Goal: Information Seeking & Learning: Check status

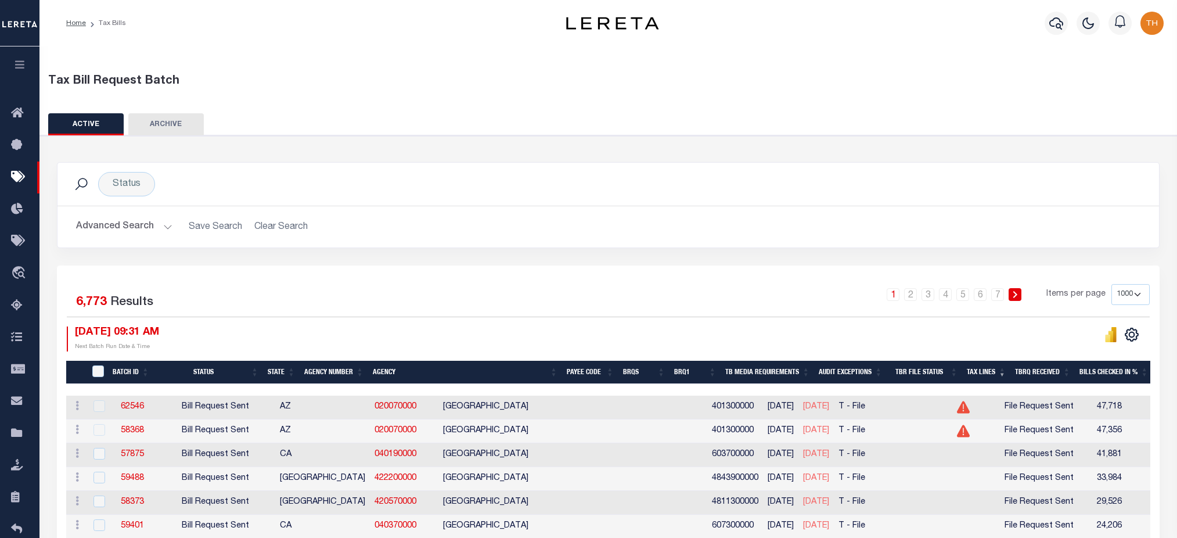
select select "1000"
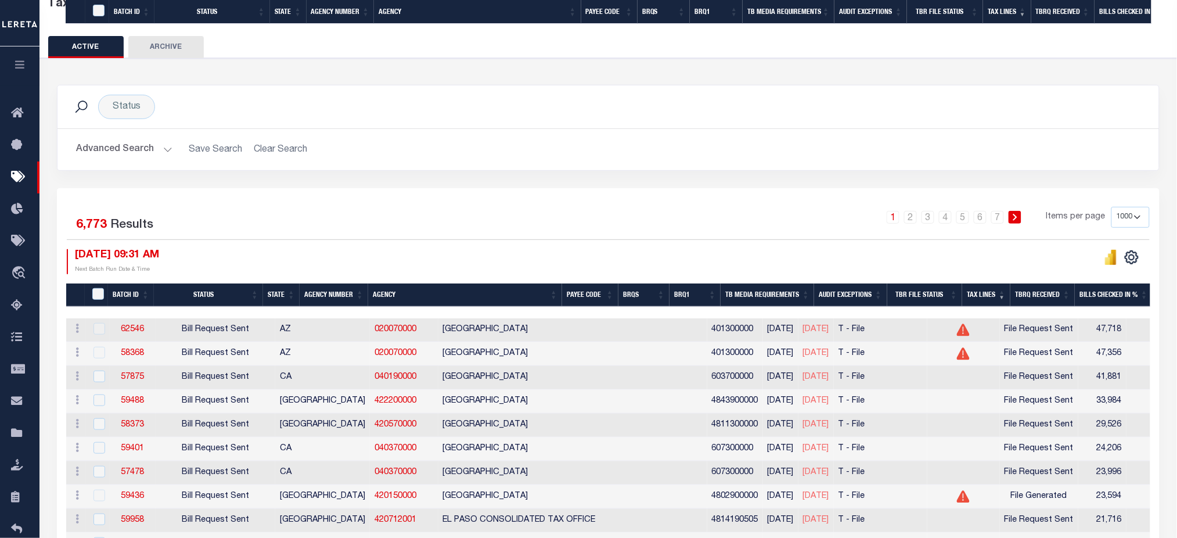
scroll to position [387, 0]
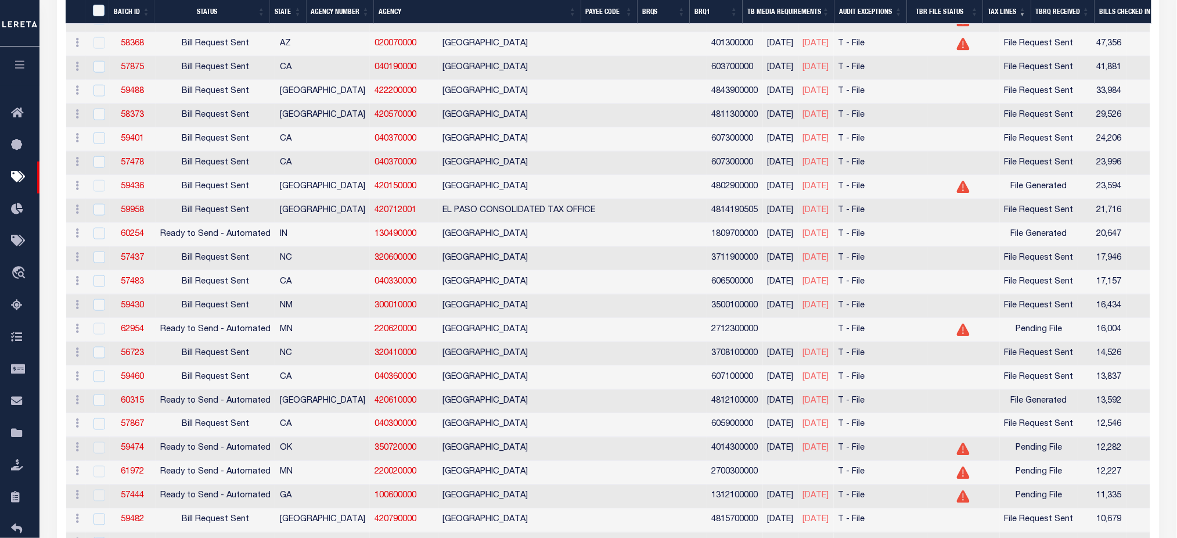
click at [19, 55] on button "button" at bounding box center [19, 65] width 39 height 39
click at [17, 69] on icon "button" at bounding box center [19, 64] width 13 height 10
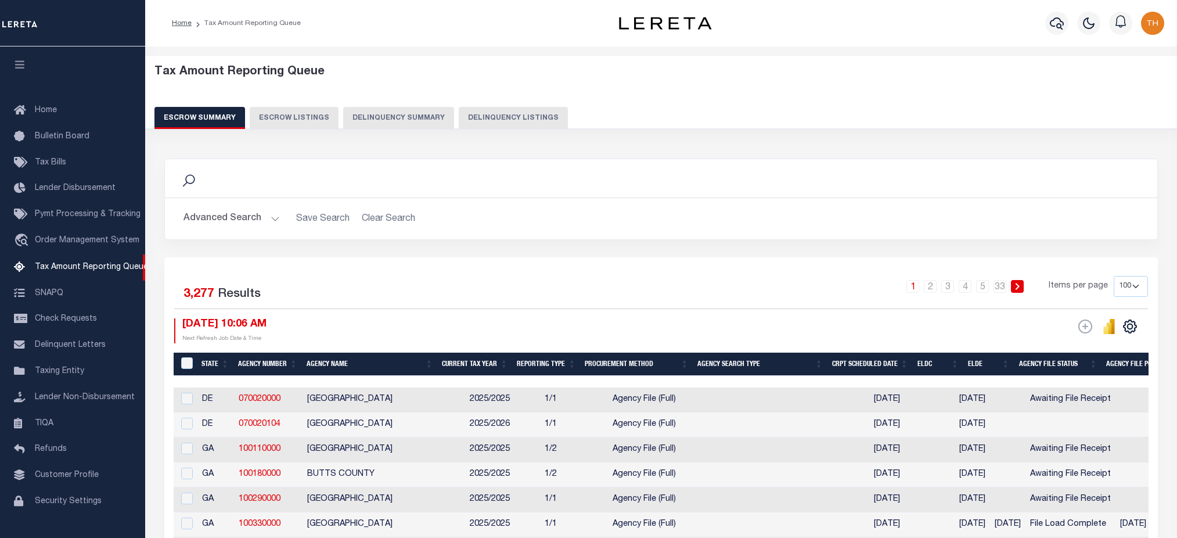
select select "100"
click at [75, 367] on span "Taxing Entity" at bounding box center [59, 371] width 49 height 8
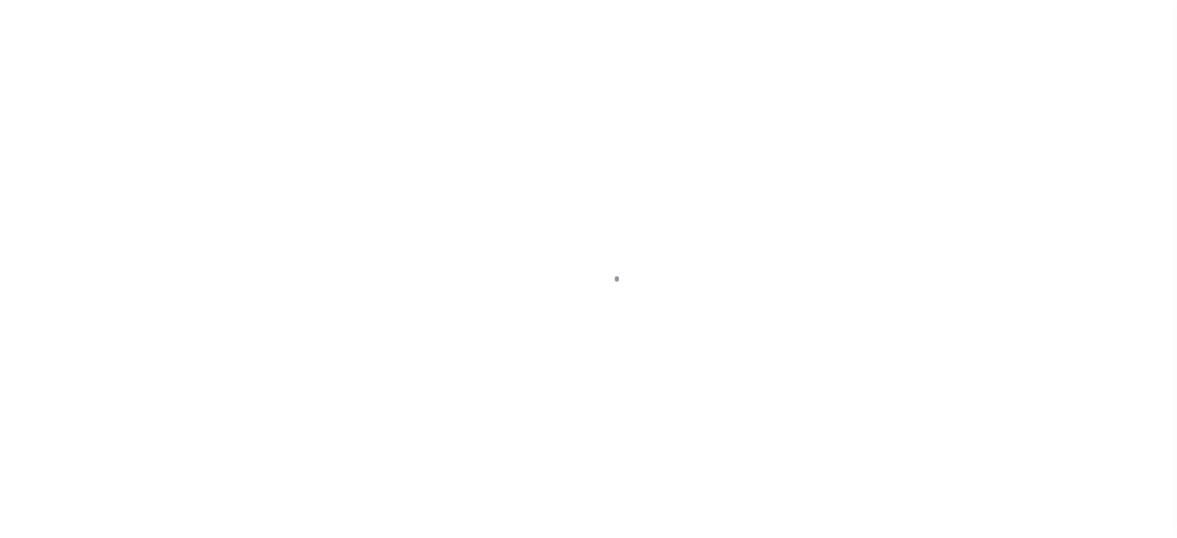
select select
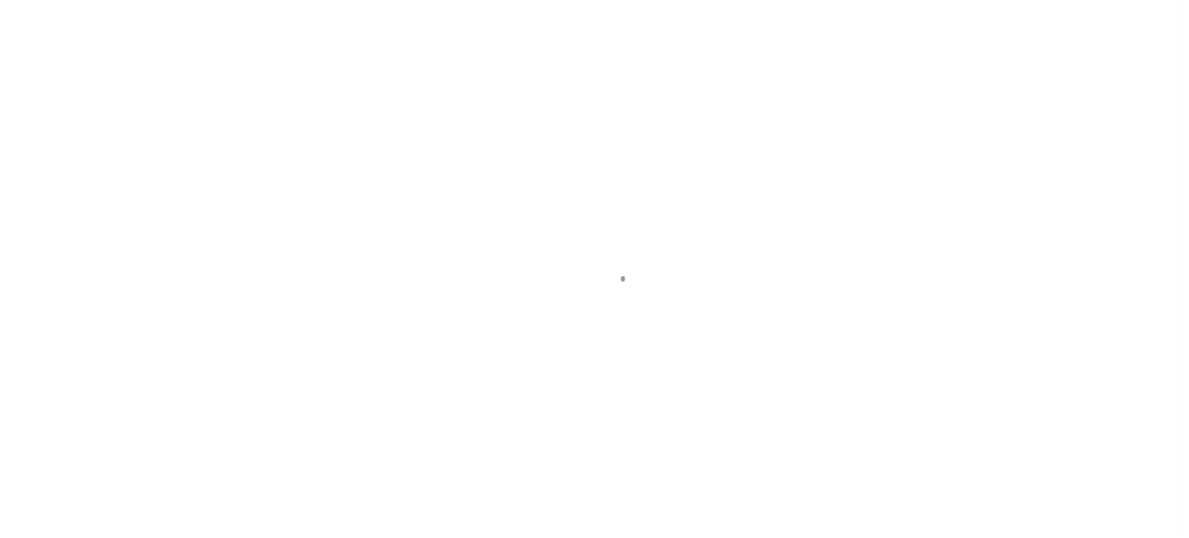
scroll to position [26, 0]
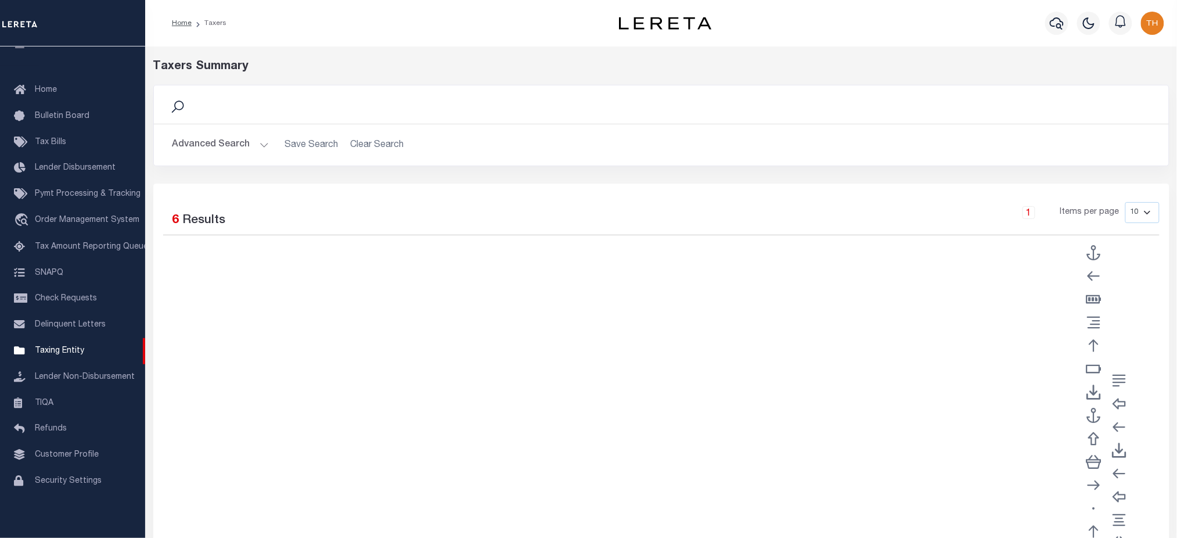
click at [216, 143] on button "Advanced Search" at bounding box center [220, 145] width 96 height 23
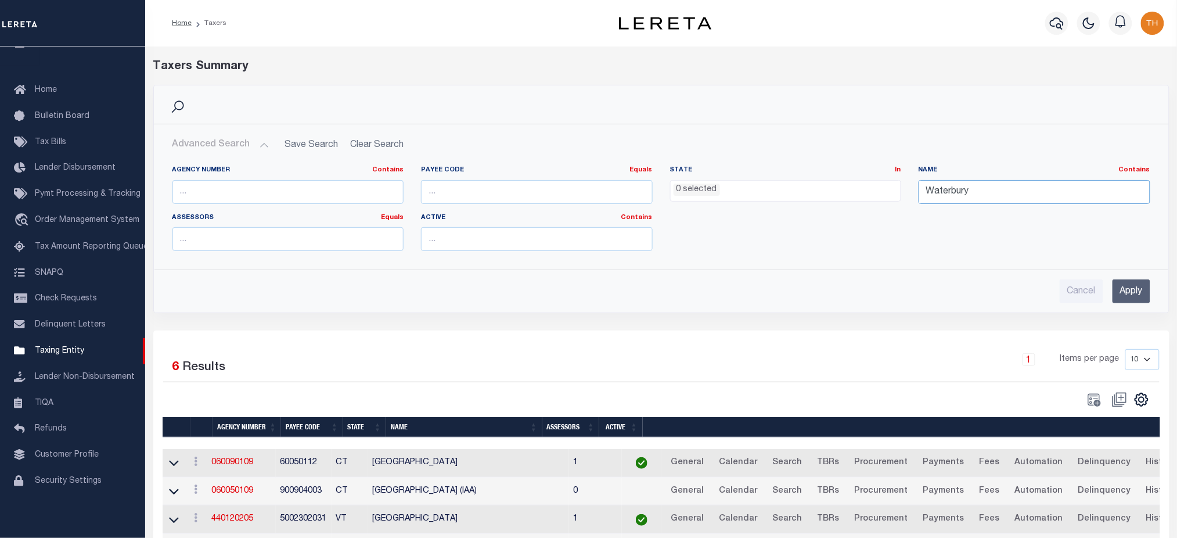
drag, startPoint x: 994, startPoint y: 190, endPoint x: 869, endPoint y: 191, distance: 125.5
click at [869, 191] on div "Agency Number Contains Contains Is Payee Code Equals Equals Is Not Equal To Is …" at bounding box center [661, 213] width 995 height 95
click at [261, 194] on input "text" at bounding box center [288, 192] width 232 height 24
type input "12060000"
click at [1121, 293] on input "Apply" at bounding box center [1132, 291] width 38 height 24
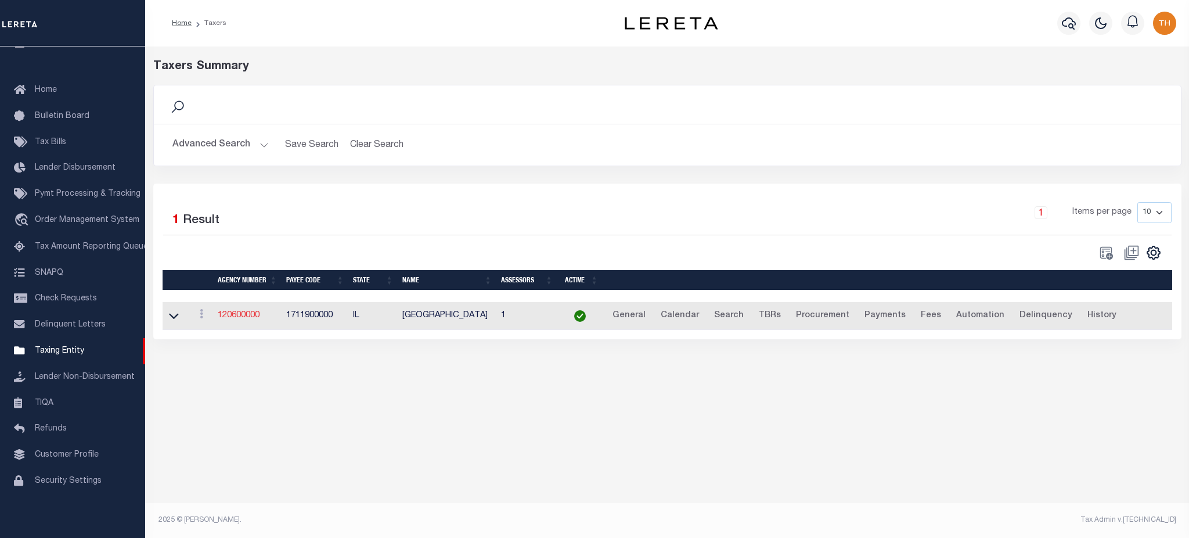
click at [238, 319] on link "120600000" at bounding box center [239, 315] width 42 height 8
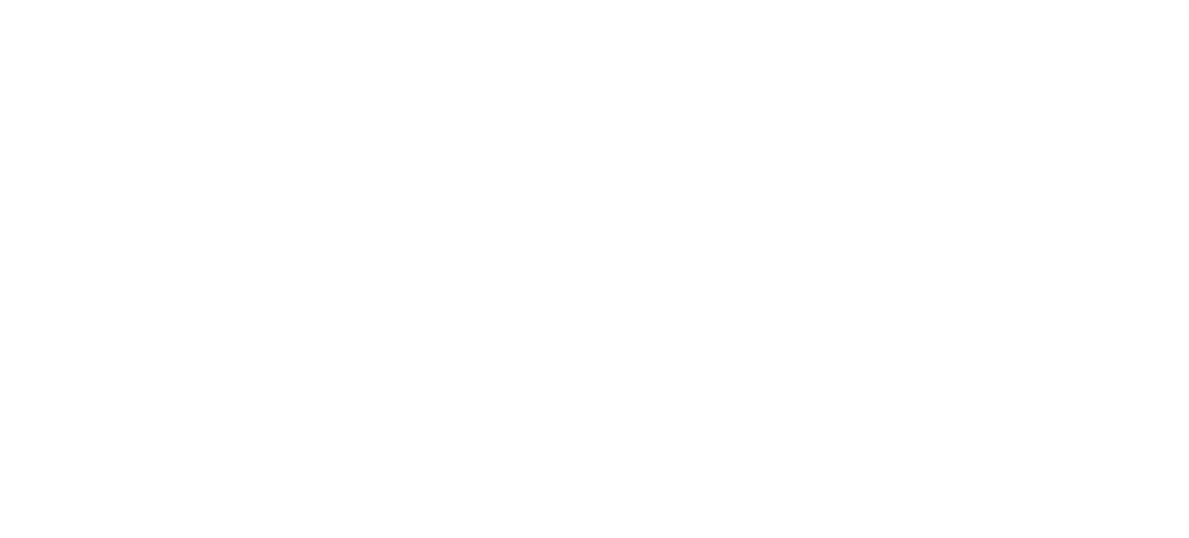
select select "1000"
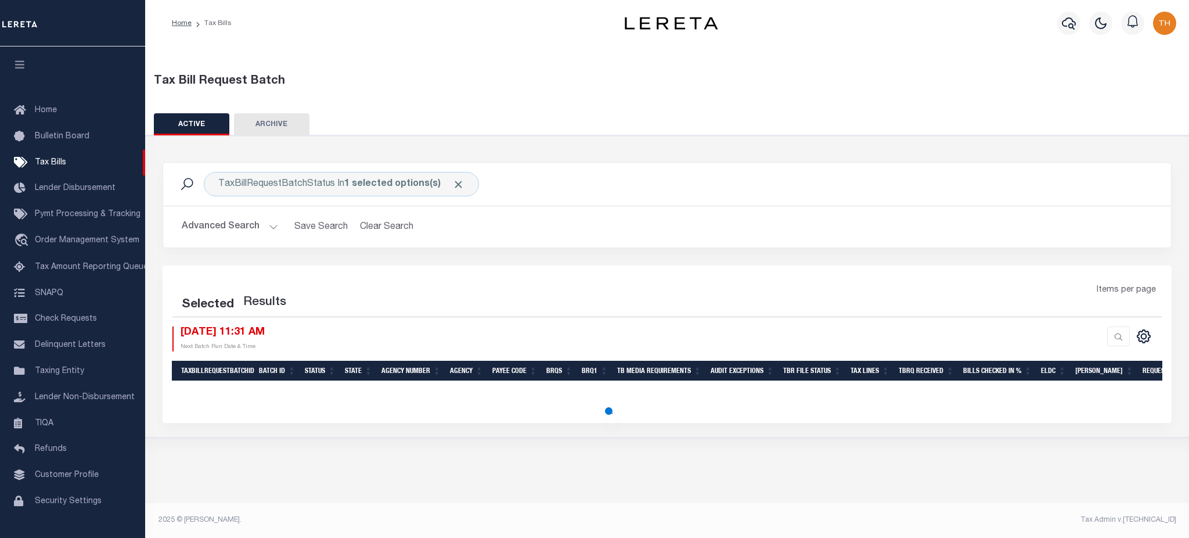
select select "1000"
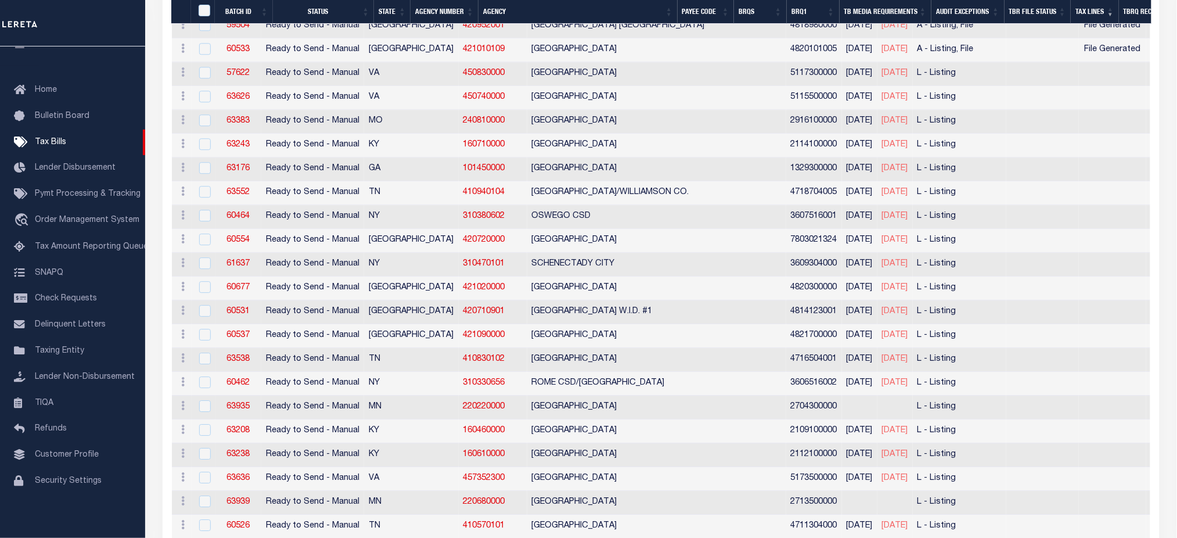
scroll to position [619, 0]
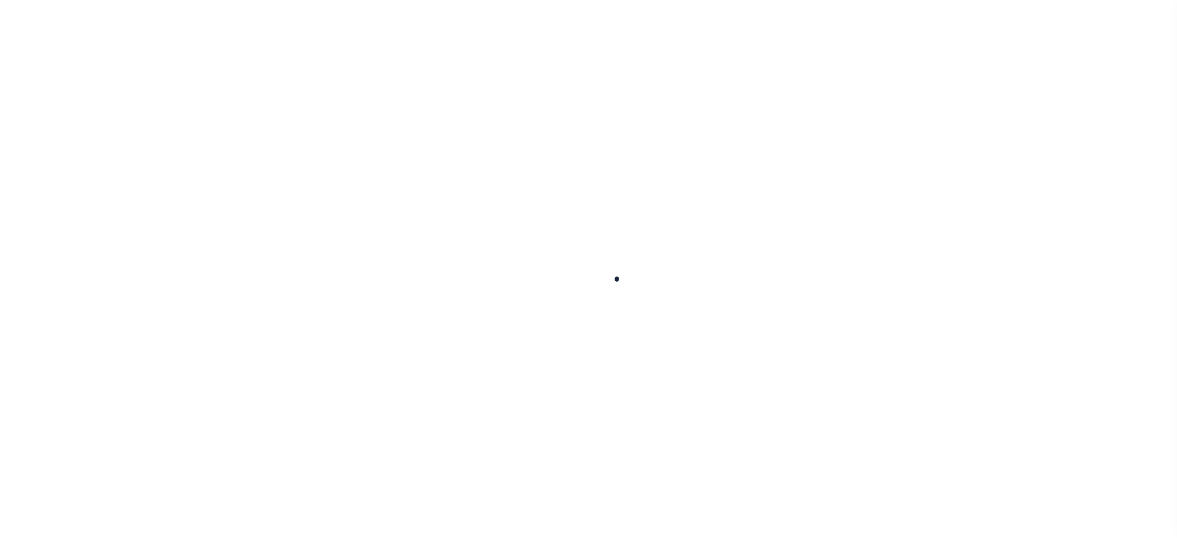
select select
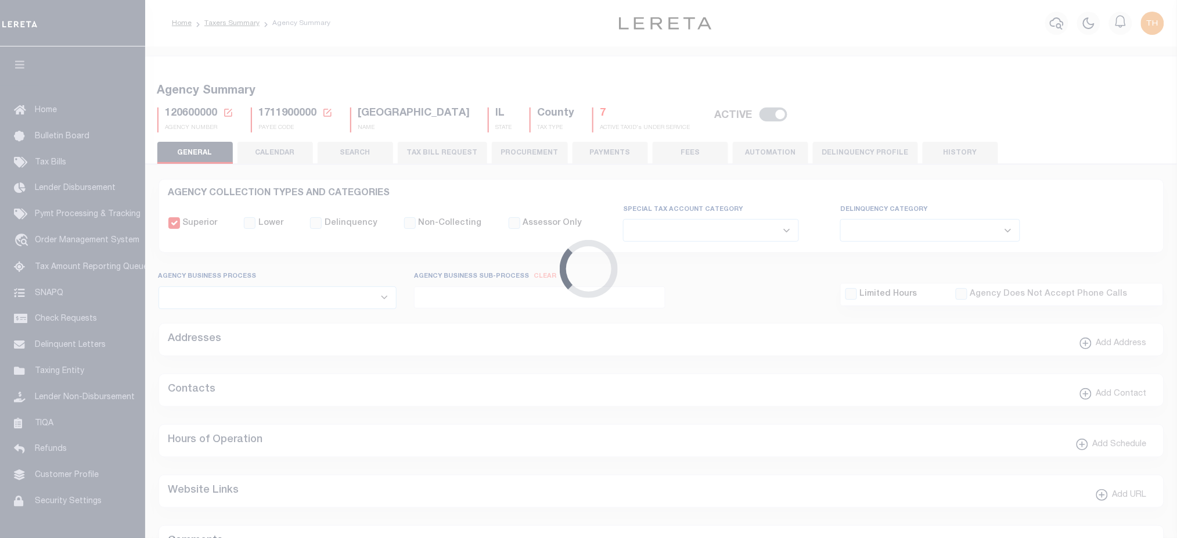
checkbox input "false"
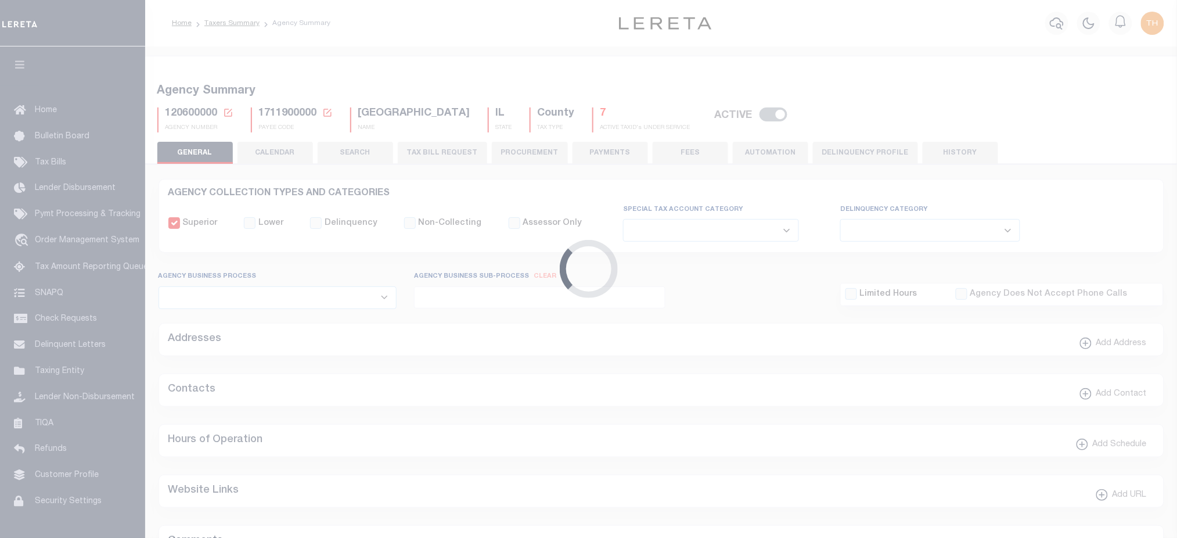
type input "1711900000"
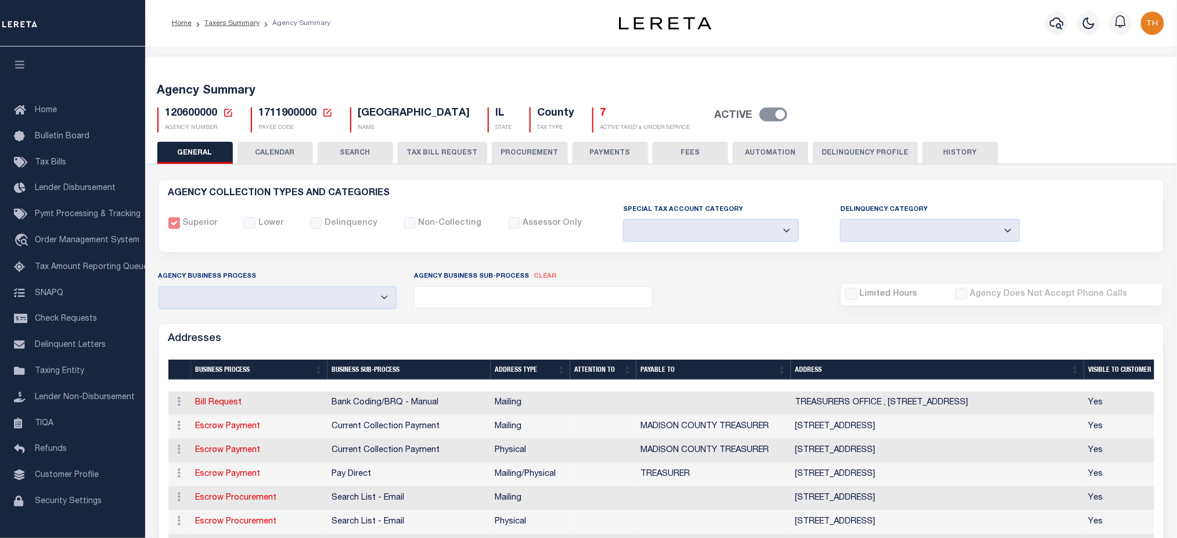
click at [269, 149] on button "CALENDAR" at bounding box center [276, 153] width 76 height 22
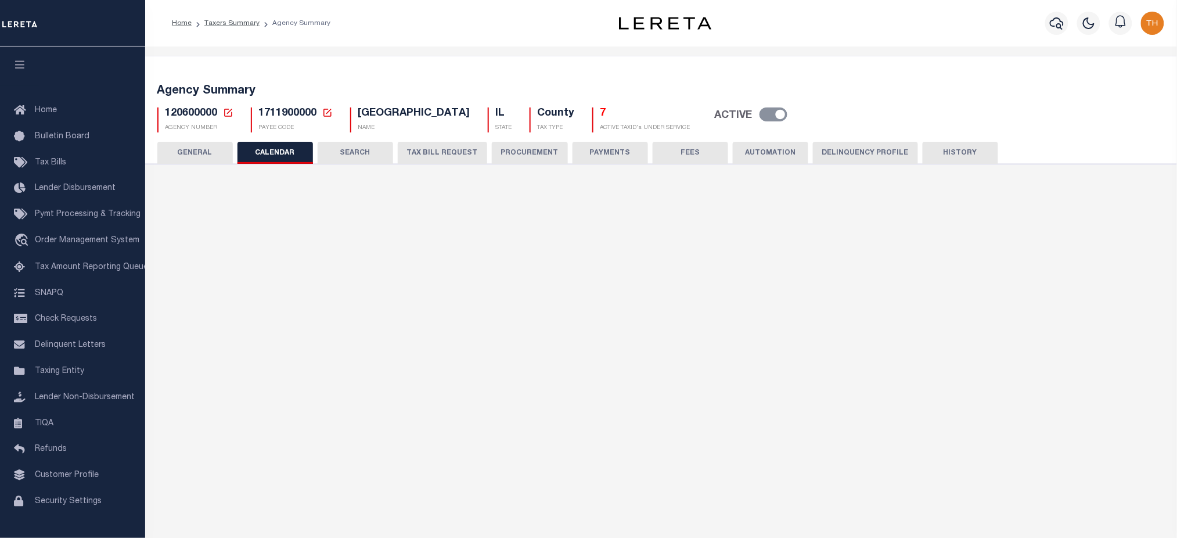
checkbox input "false"
type input "1"
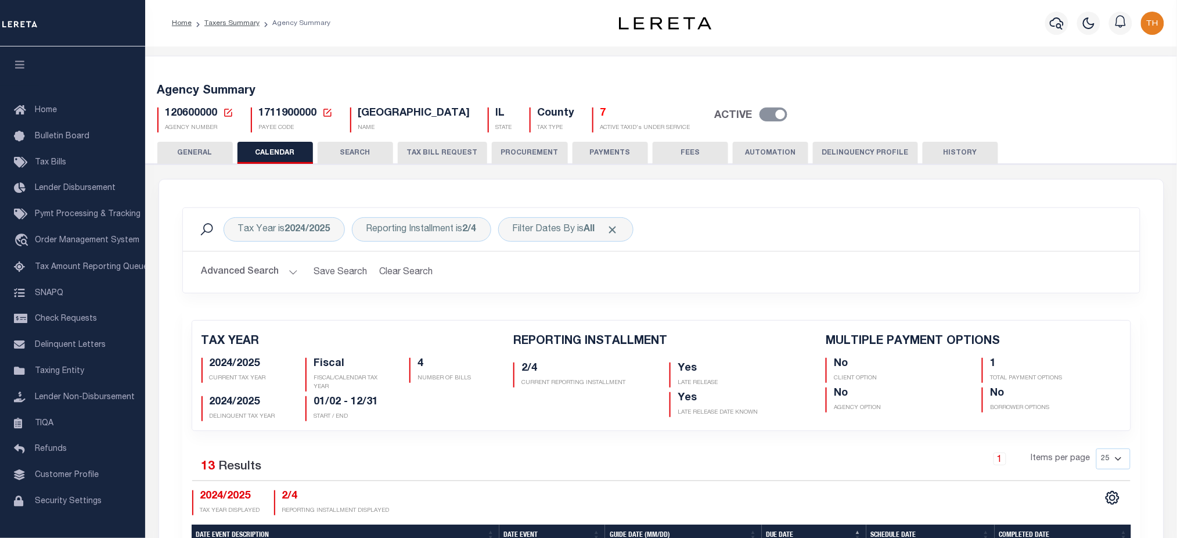
click at [451, 152] on button "TAX BILL REQUEST" at bounding box center [442, 153] width 89 height 22
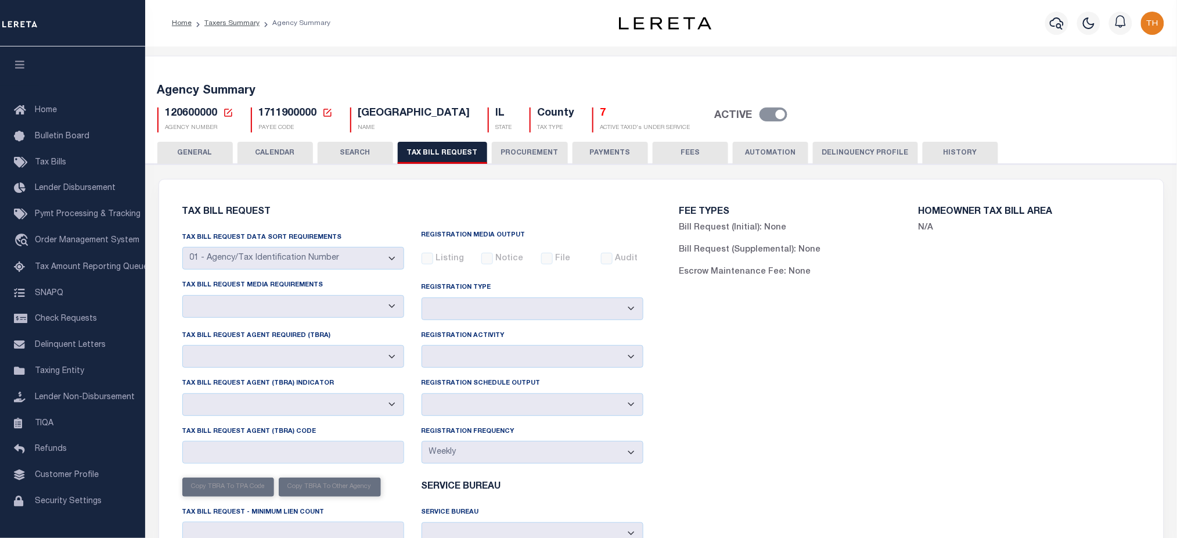
select select "27"
select select "22"
select select "false"
select select "1"
select select
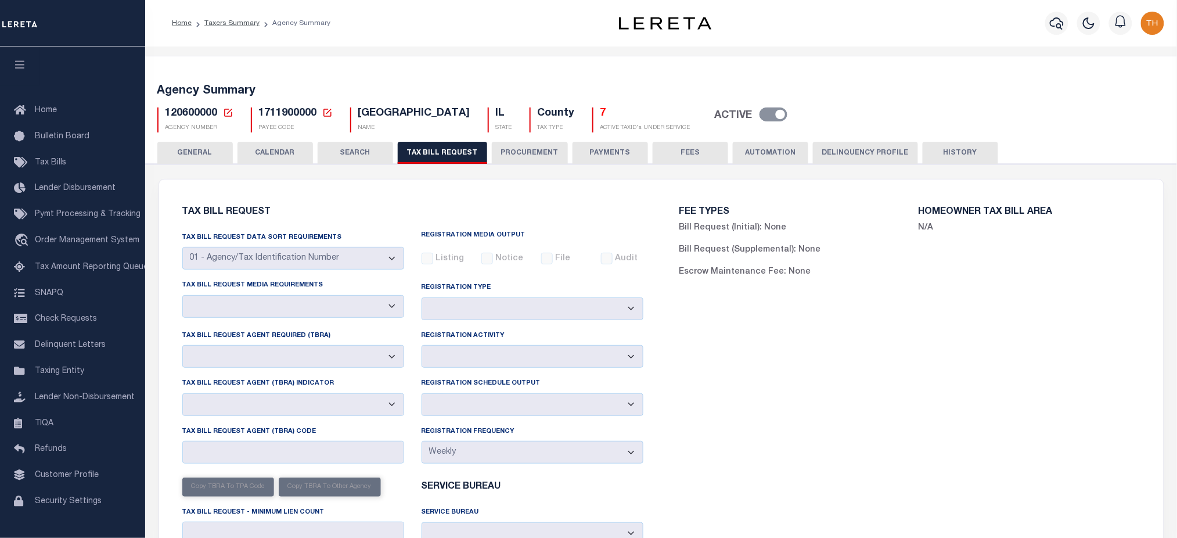
select select "7803021001"
drag, startPoint x: 182, startPoint y: 340, endPoint x: 344, endPoint y: 342, distance: 162.0
click at [344, 342] on div "Tax Bill Request Agent Required (TBRA) Yes No" at bounding box center [293, 348] width 222 height 38
click at [279, 155] on button "CALENDAR" at bounding box center [276, 153] width 76 height 22
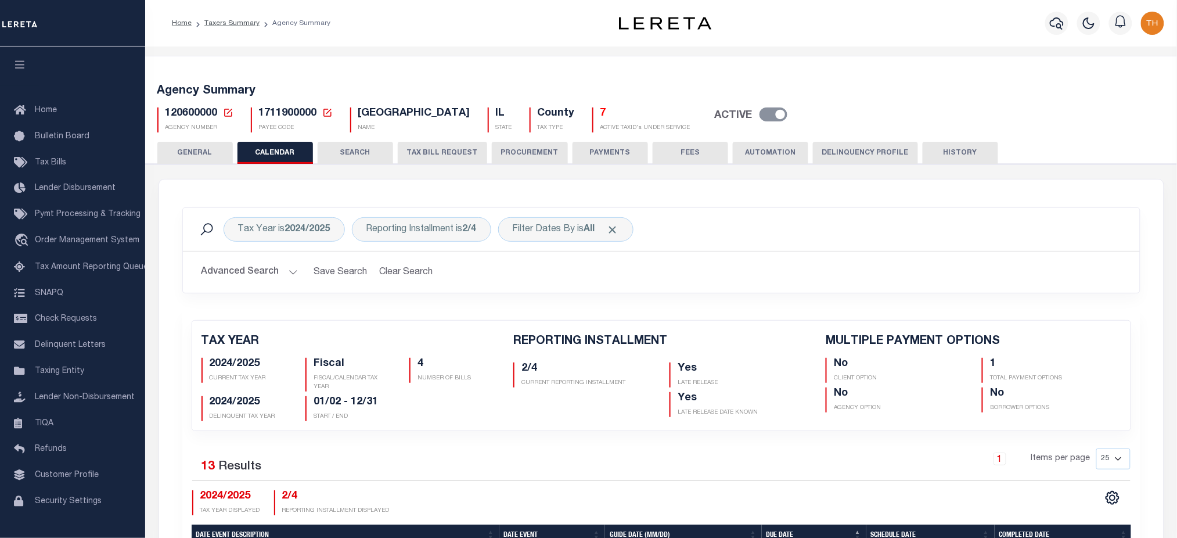
click at [168, 143] on button "GENERAL" at bounding box center [195, 153] width 76 height 22
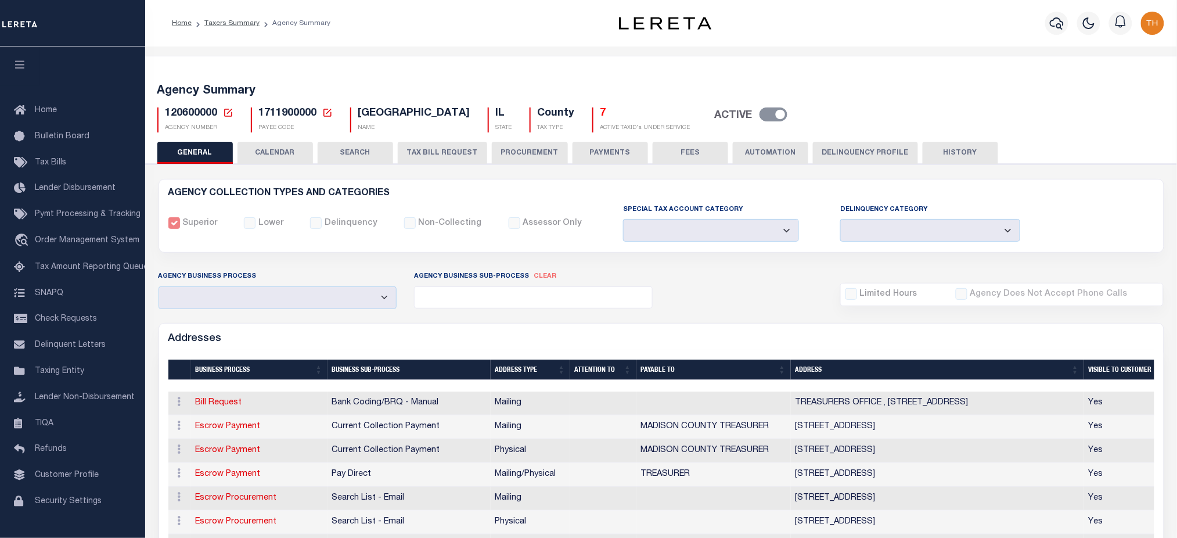
click at [267, 153] on button "CALENDAR" at bounding box center [276, 153] width 76 height 22
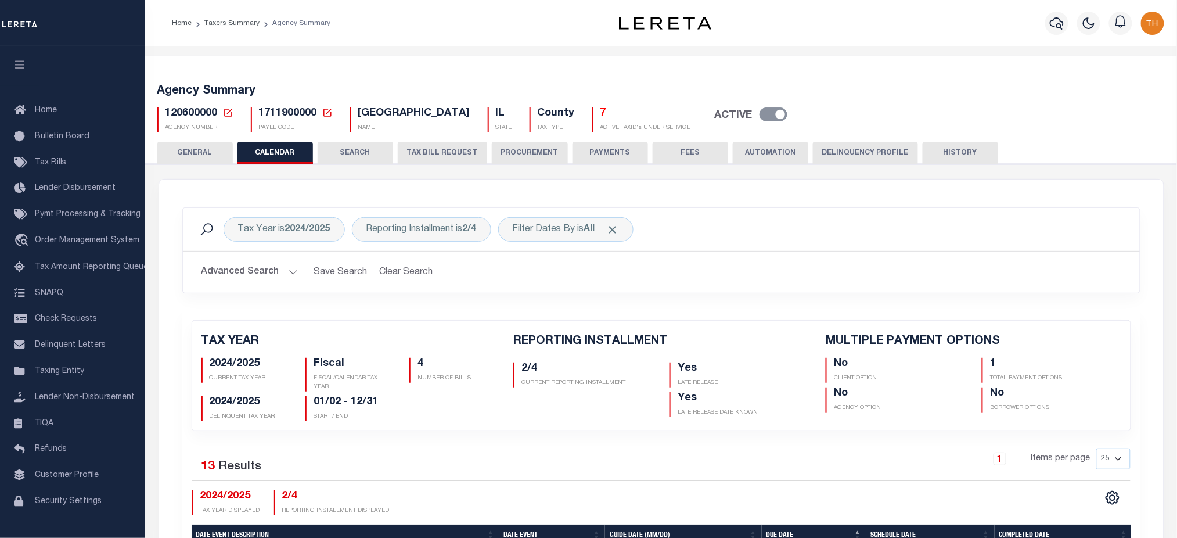
click at [601, 111] on h5 "7" at bounding box center [646, 113] width 90 height 13
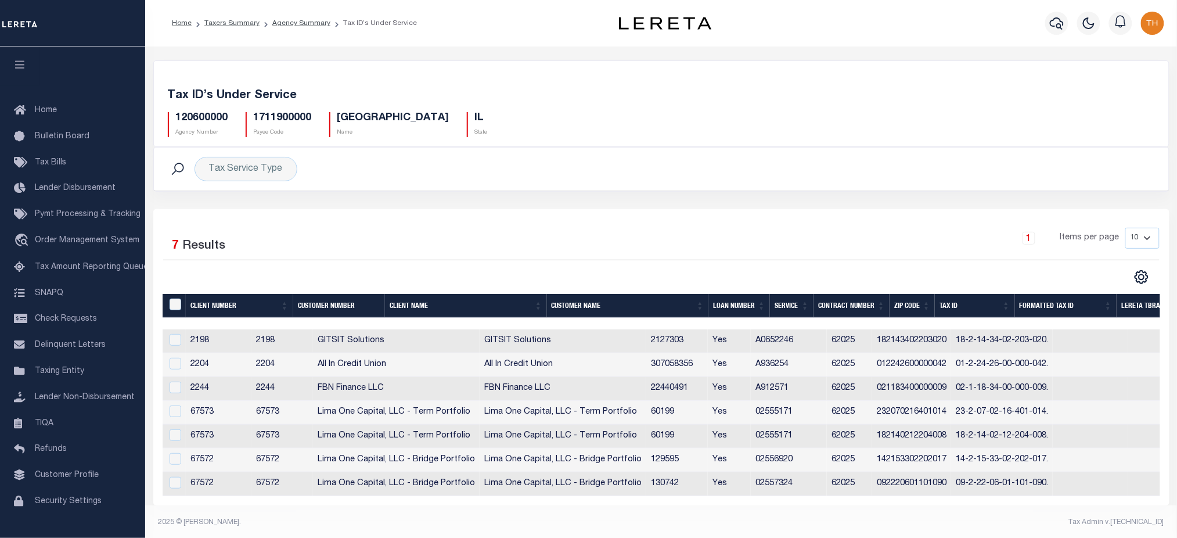
click at [787, 505] on div "Selected 7 Results 1 Items per page 10 25 50 100" at bounding box center [661, 357] width 1016 height 296
click at [827, 414] on td "02555171" at bounding box center [789, 413] width 76 height 24
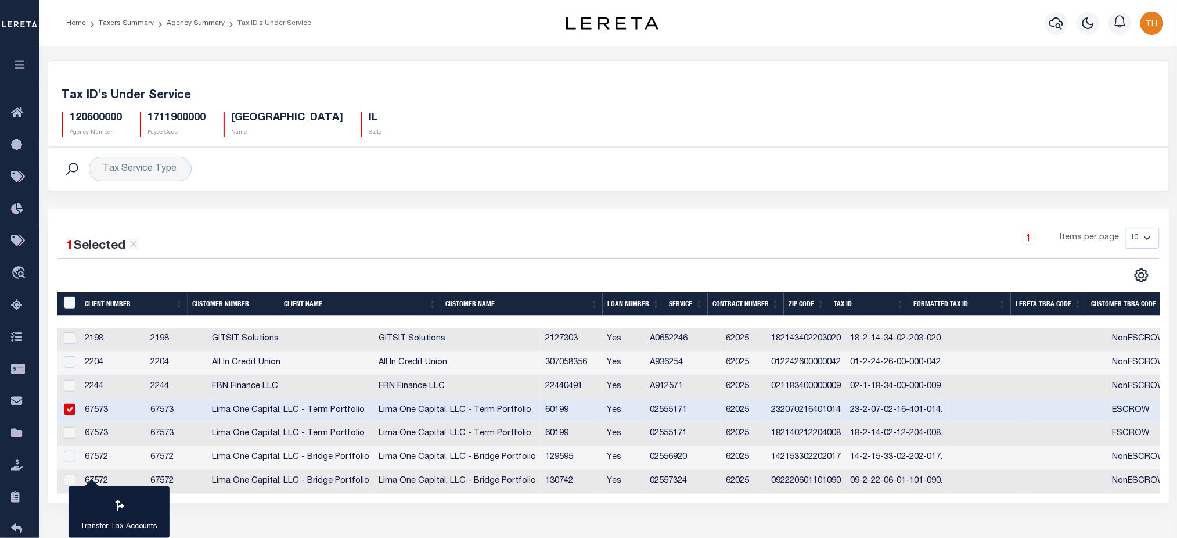
click at [842, 414] on tr "67573 67573 Lima One Capital, LLC - Term Portfolio Lima One Capital, LLC - Term…" at bounding box center [793, 411] width 1472 height 24
click at [846, 412] on td "232070216401014" at bounding box center [806, 411] width 79 height 24
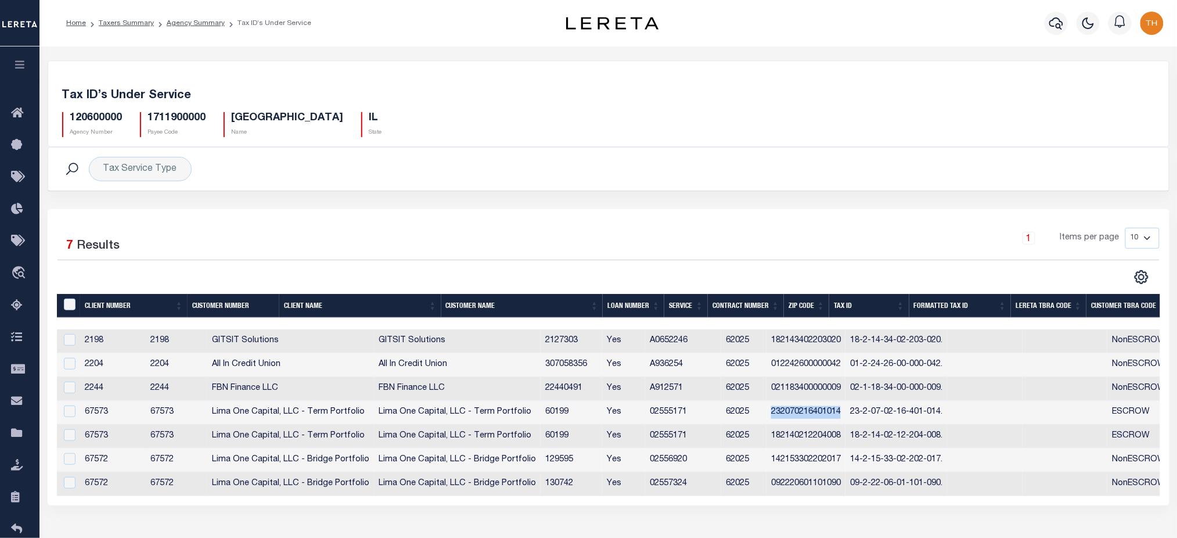
click at [846, 412] on td "232070216401014" at bounding box center [806, 413] width 79 height 24
checkbox input "true"
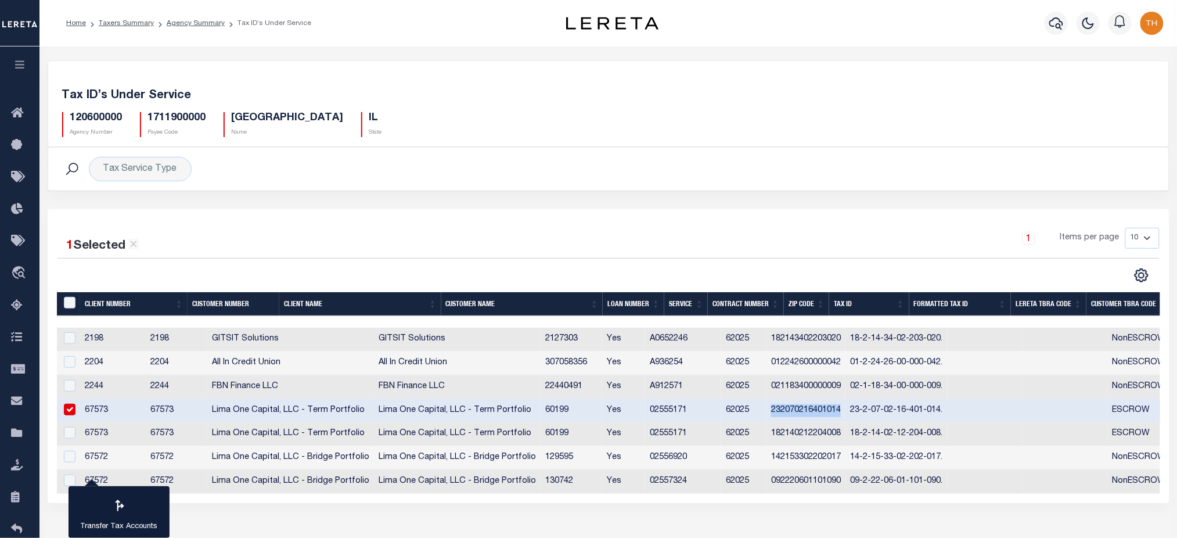
copy td "232070216401014"
click at [1050, 24] on icon "button" at bounding box center [1056, 23] width 14 height 14
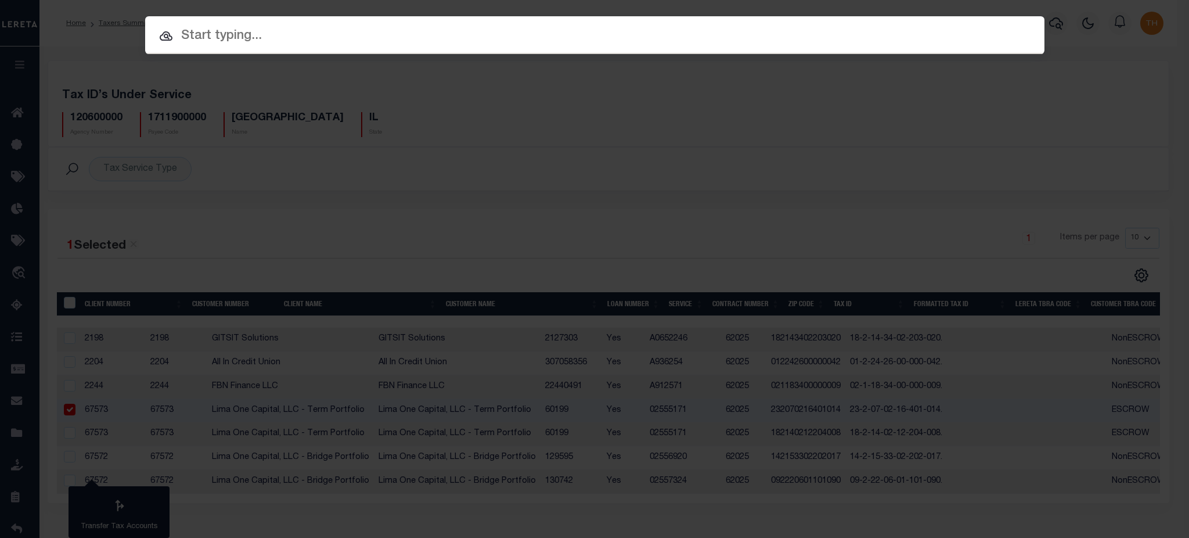
paste input "232070216401014"
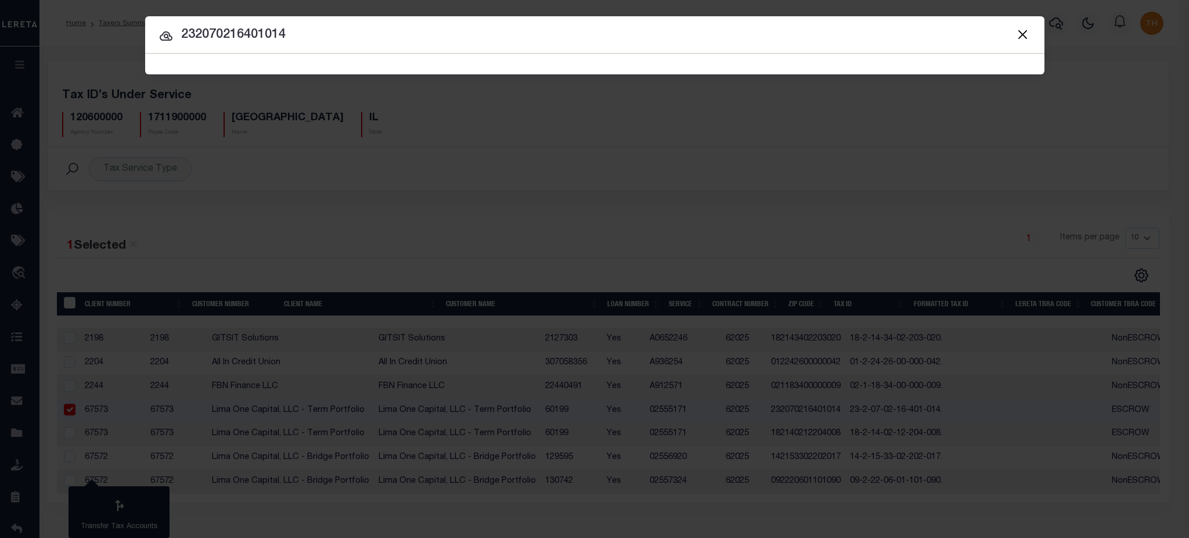
type input "232070216401014"
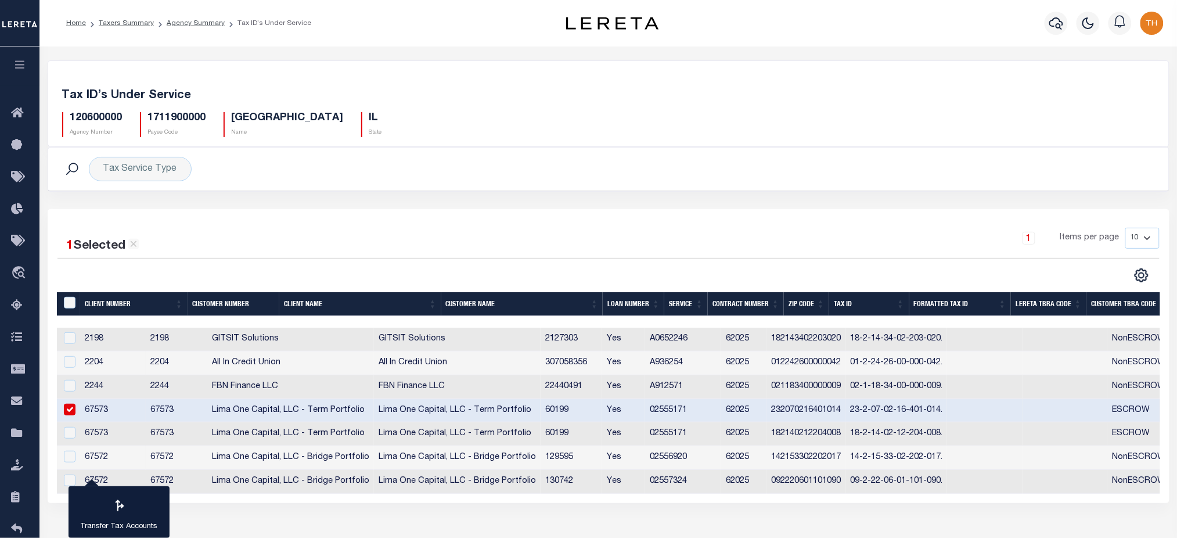
click at [721, 414] on td "02555171" at bounding box center [683, 411] width 76 height 24
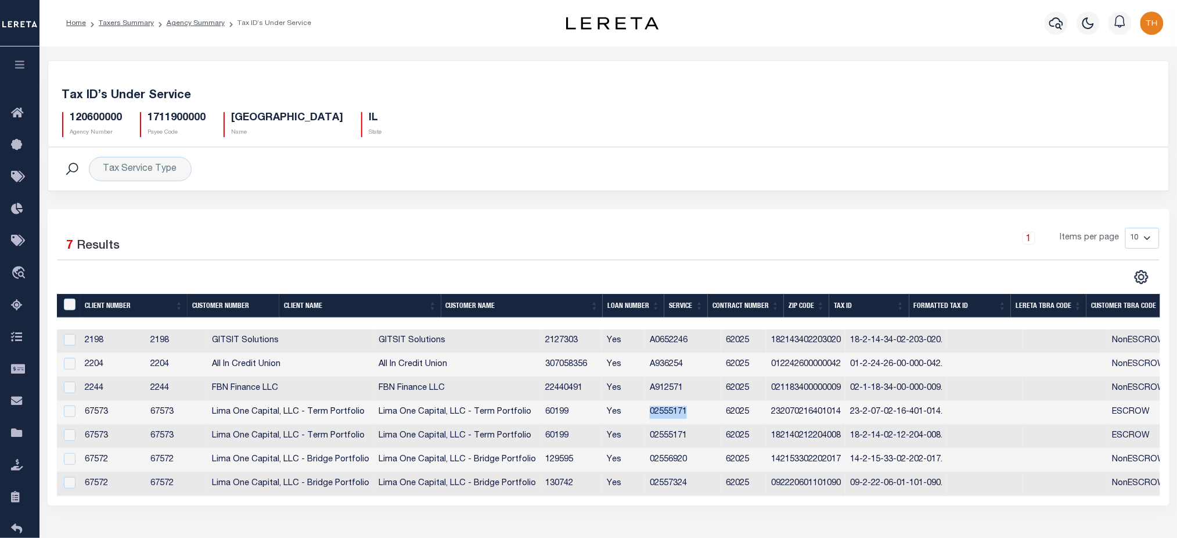
click at [721, 414] on td "02555171" at bounding box center [683, 413] width 76 height 24
checkbox input "true"
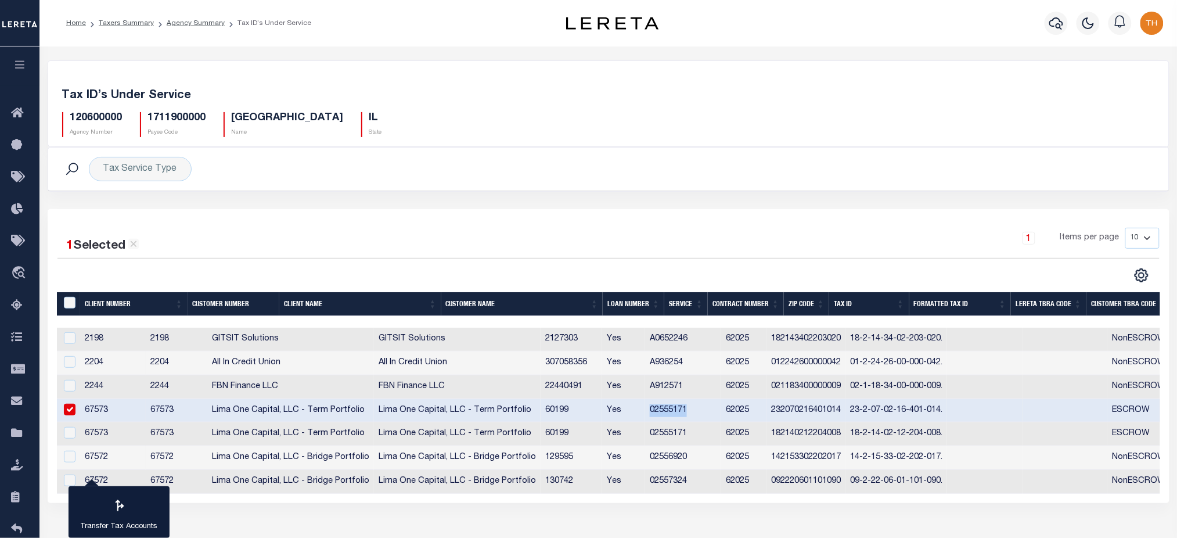
copy td "02555171"
click at [1061, 29] on icon "button" at bounding box center [1056, 23] width 14 height 14
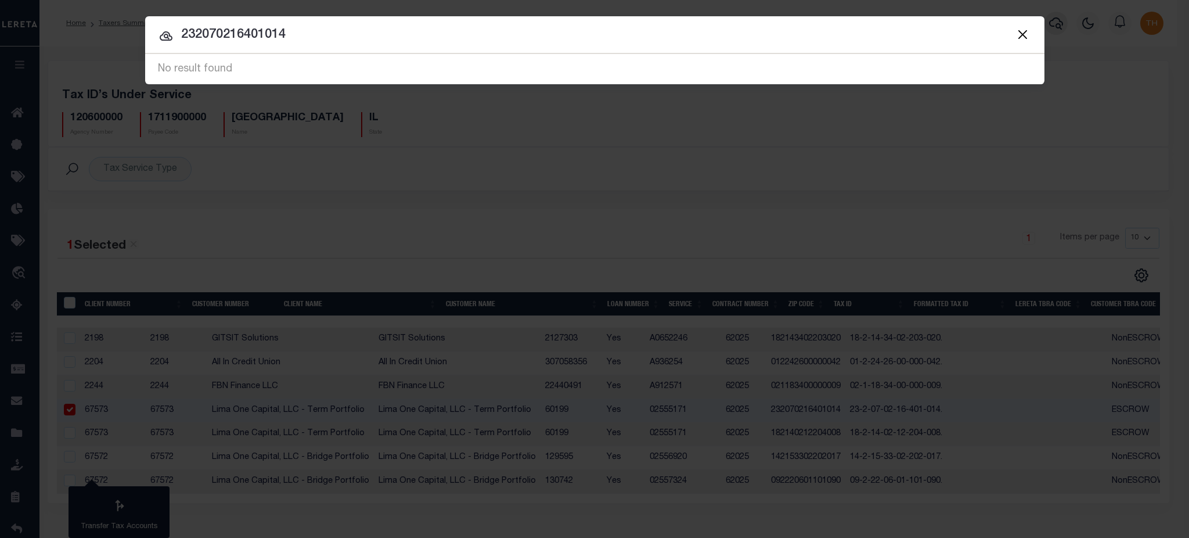
paste input "02555171"
paste input "text"
type input "02555171"
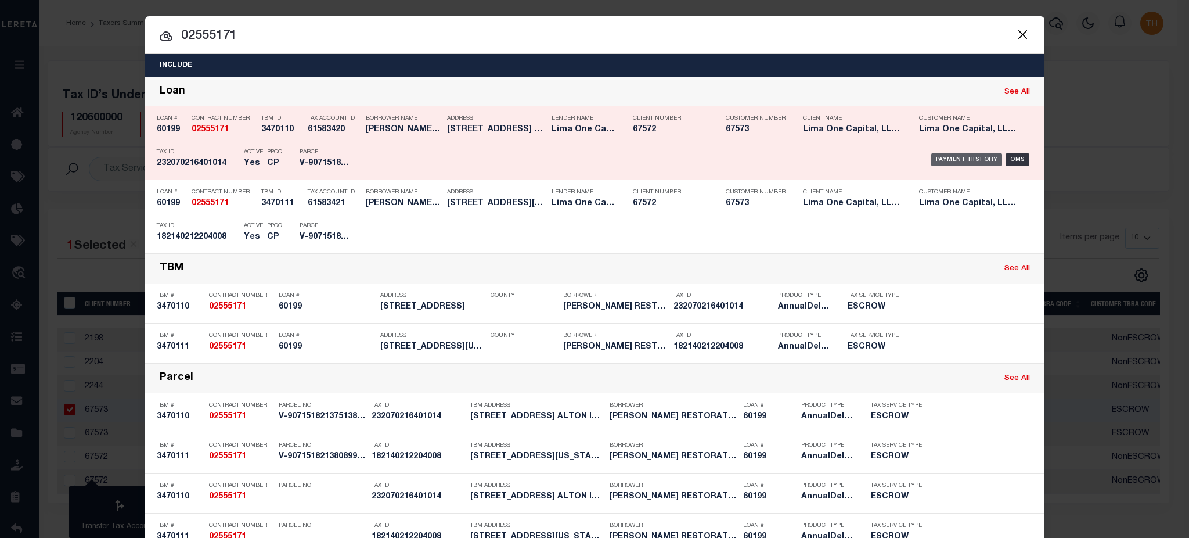
click at [950, 158] on div "Payment History" at bounding box center [967, 159] width 71 height 13
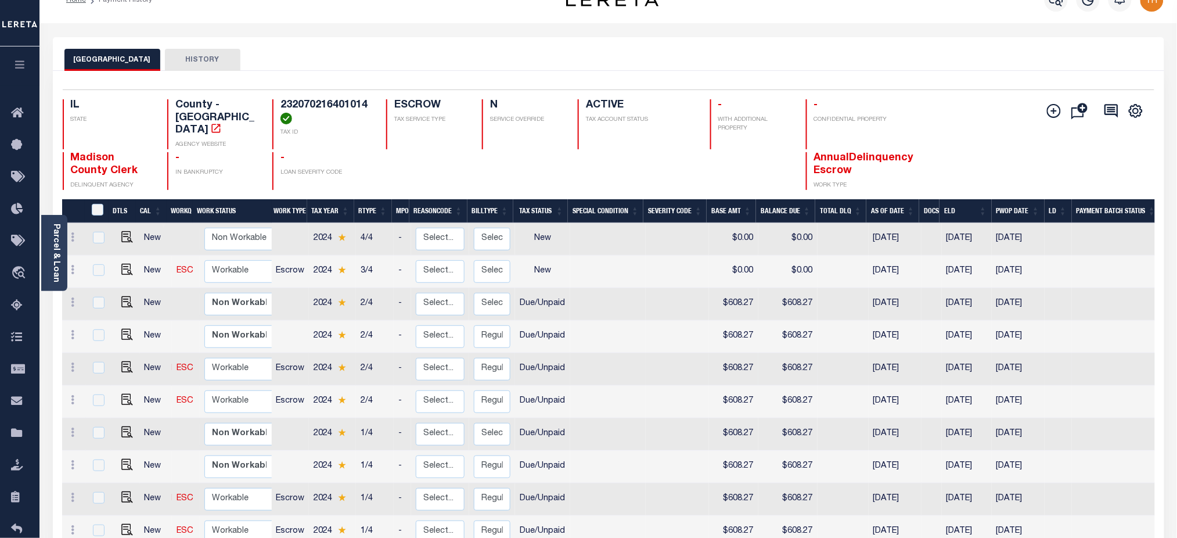
scroll to position [100, 0]
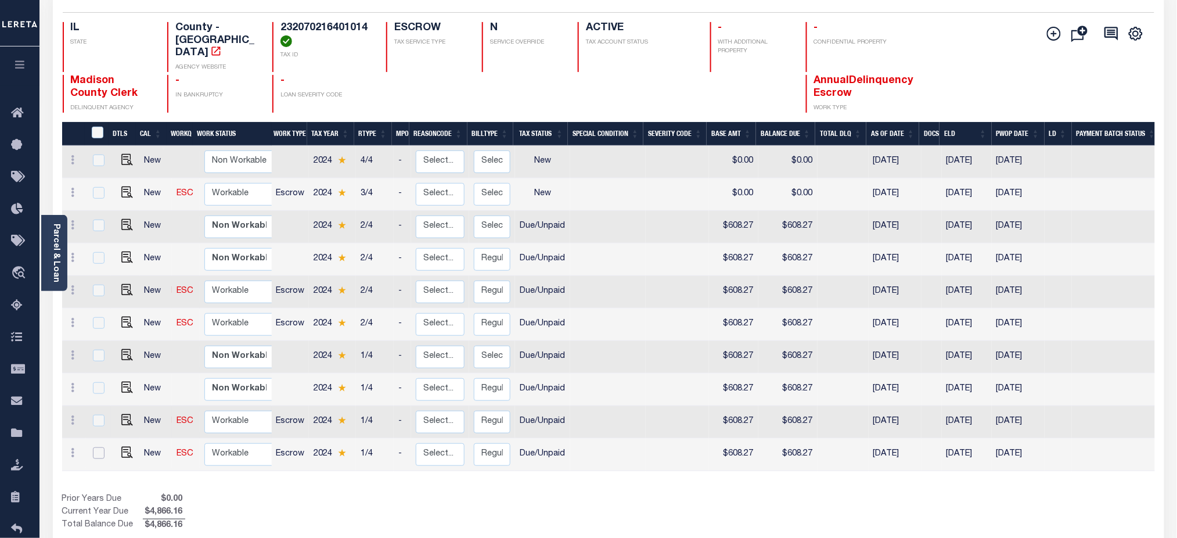
drag, startPoint x: 99, startPoint y: 443, endPoint x: 101, endPoint y: 425, distance: 18.7
click at [99, 447] on input "checkbox" at bounding box center [99, 453] width 12 height 12
checkbox input "true"
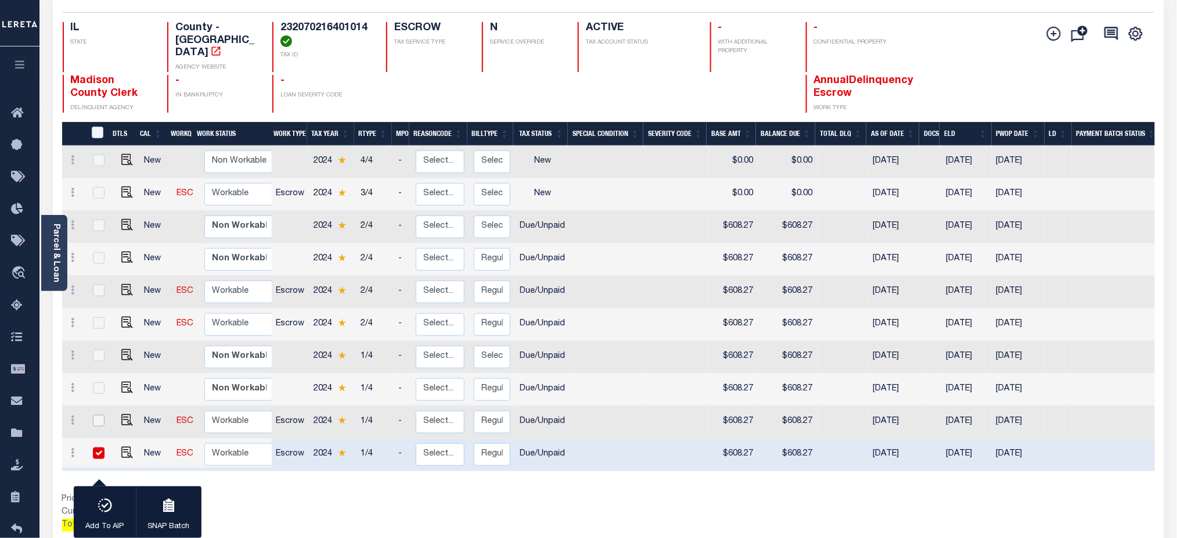
click at [99, 415] on input "checkbox" at bounding box center [99, 421] width 12 height 12
checkbox input "true"
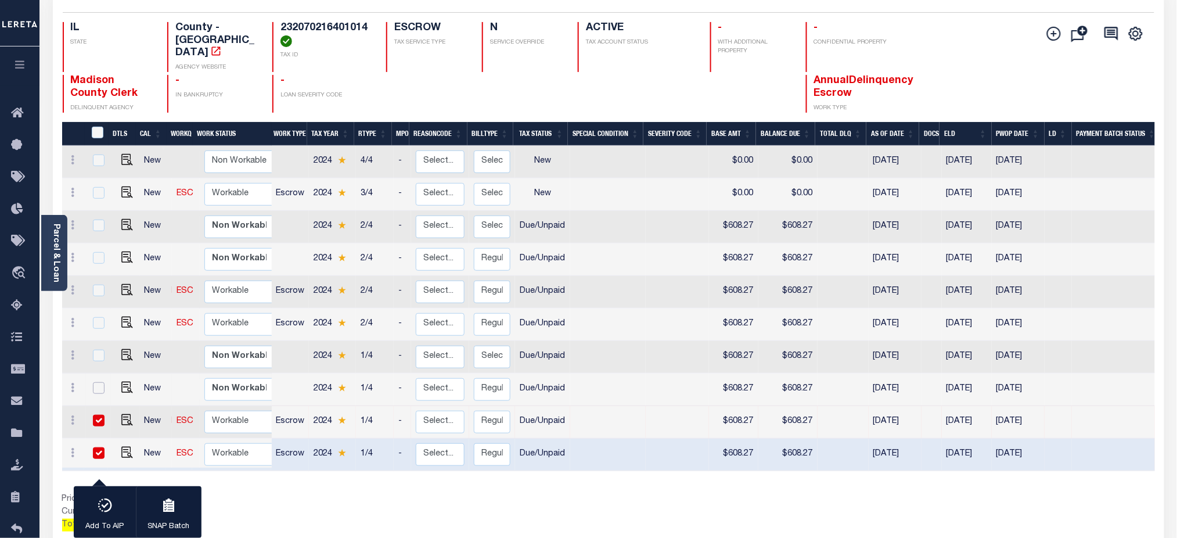
click at [100, 382] on input "checkbox" at bounding box center [99, 388] width 12 height 12
checkbox input "true"
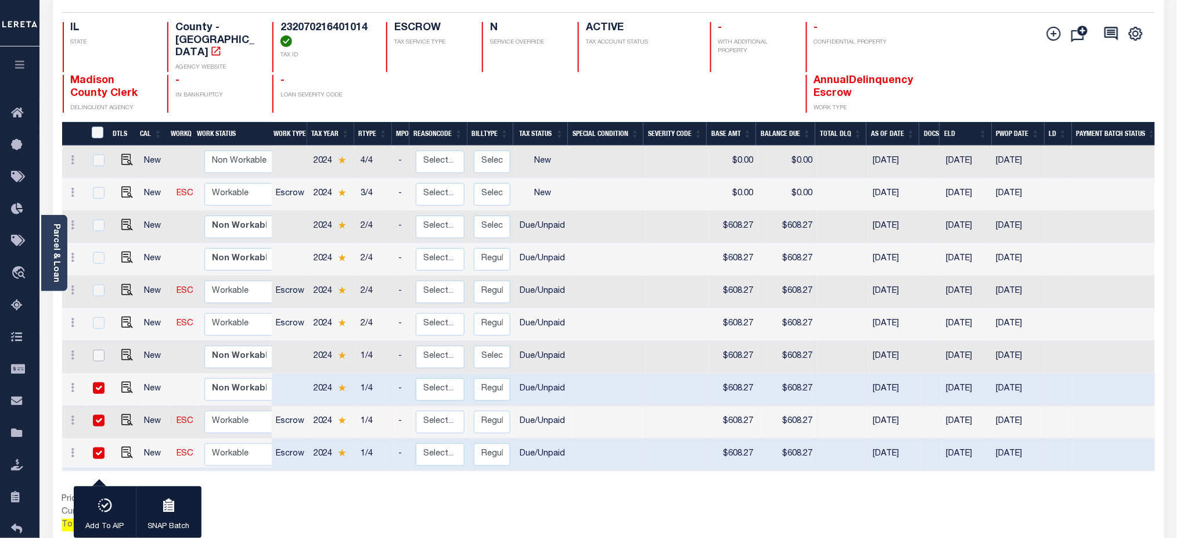
click at [98, 350] on input "checkbox" at bounding box center [99, 356] width 12 height 12
checkbox input "true"
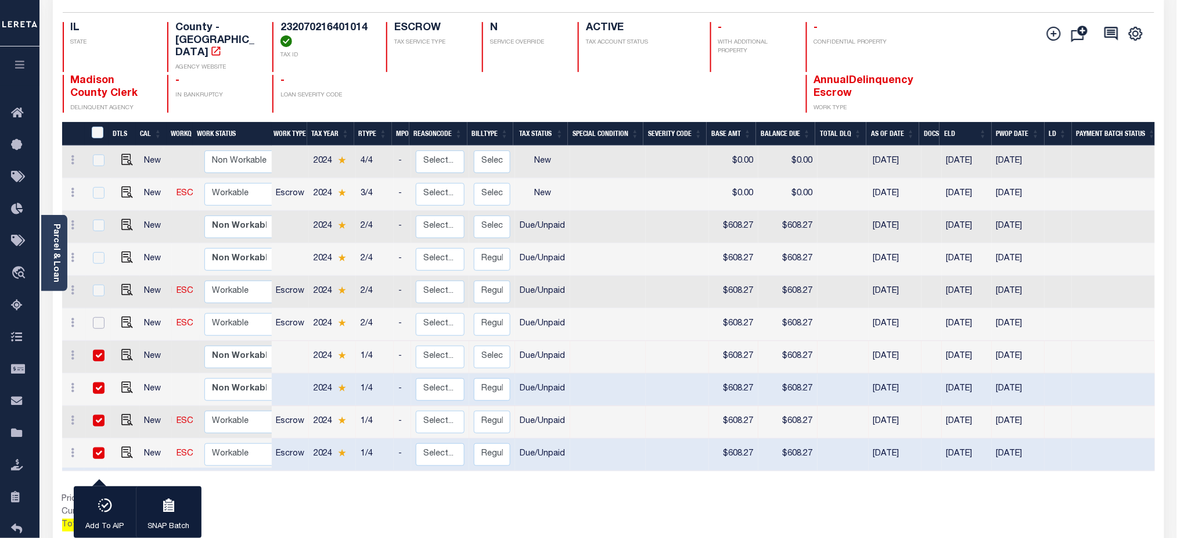
click at [98, 317] on input "checkbox" at bounding box center [99, 323] width 12 height 12
checkbox input "true"
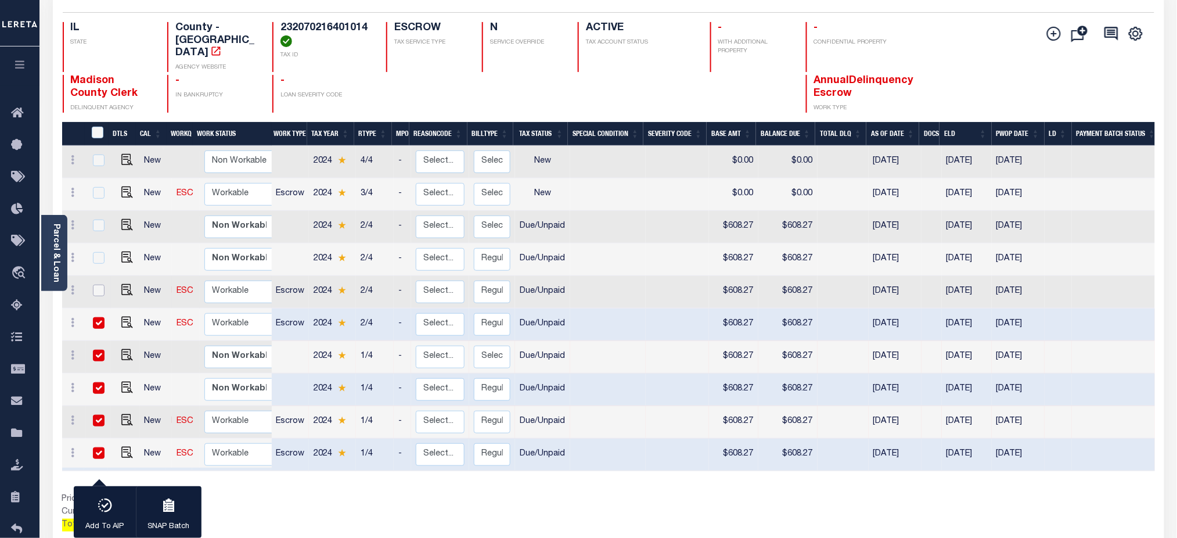
click at [103, 285] on input "checkbox" at bounding box center [99, 291] width 12 height 12
checkbox input "true"
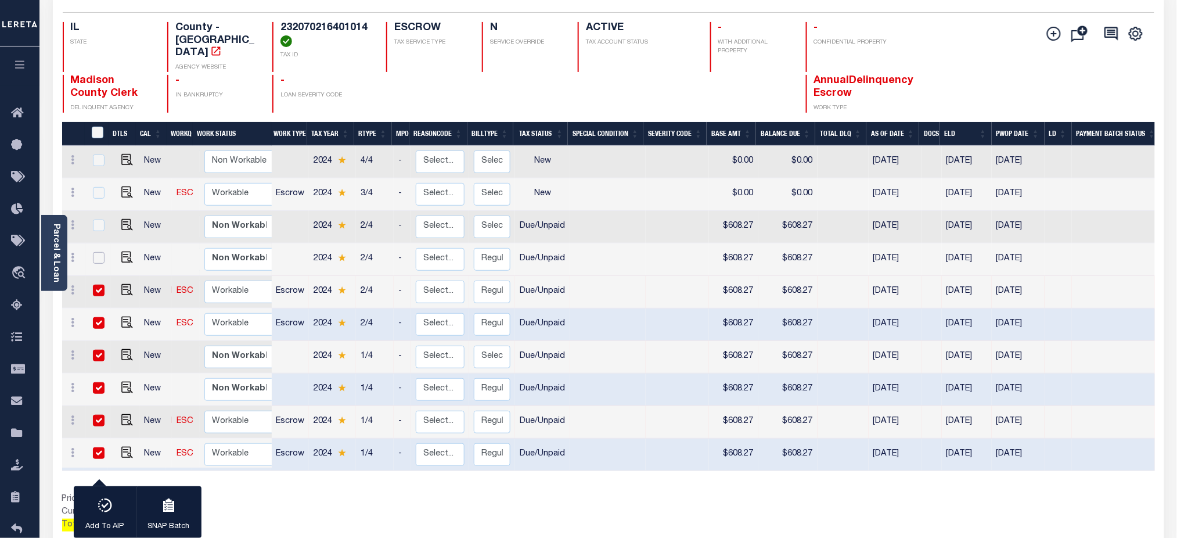
click at [100, 252] on input "checkbox" at bounding box center [99, 258] width 12 height 12
checkbox input "true"
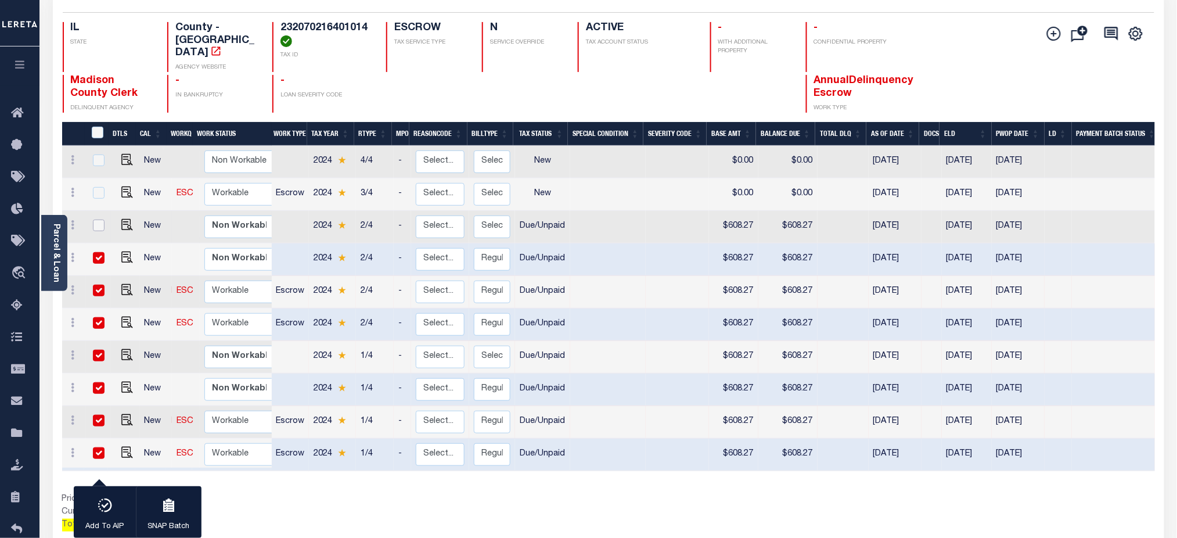
click at [98, 220] on input "checkbox" at bounding box center [99, 226] width 12 height 12
checkbox input "true"
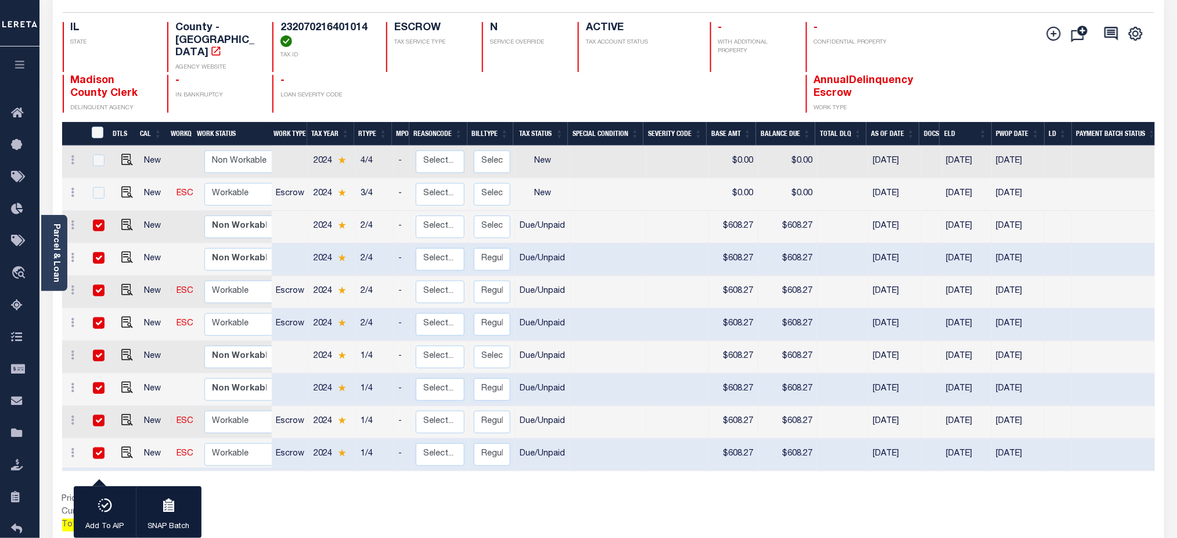
click at [95, 220] on input "checkbox" at bounding box center [99, 226] width 12 height 12
checkbox input "false"
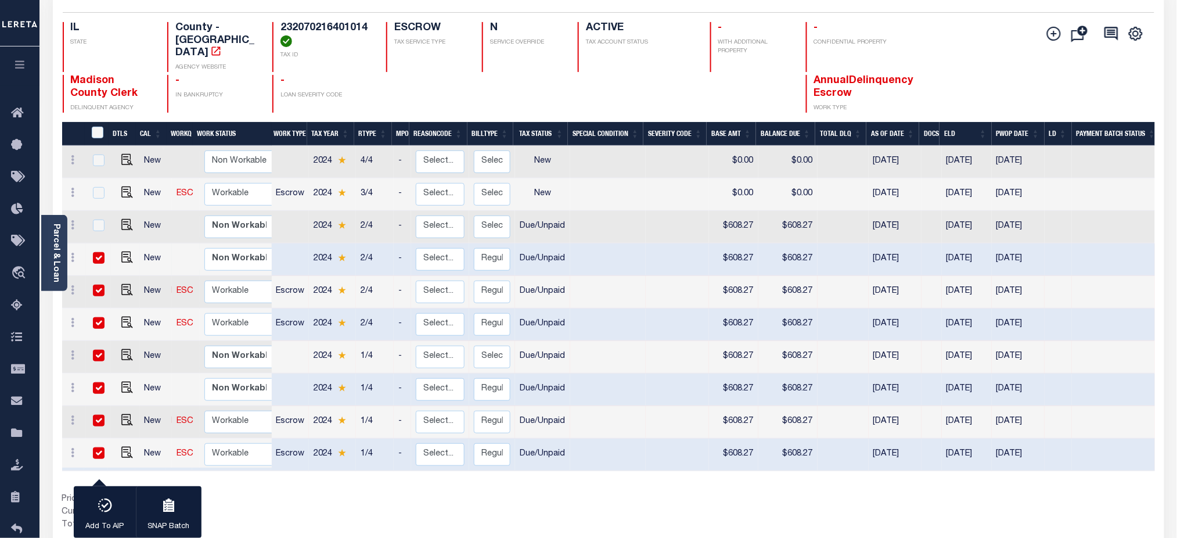
click at [103, 252] on input "checkbox" at bounding box center [99, 258] width 12 height 12
checkbox input "false"
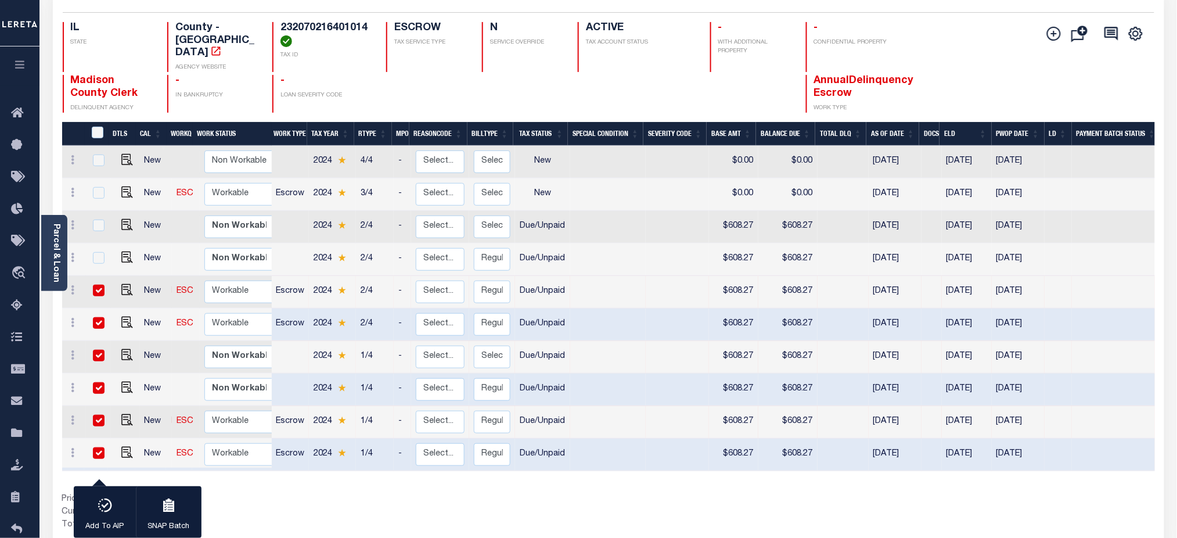
click at [95, 285] on input "checkbox" at bounding box center [99, 291] width 12 height 12
checkbox input "false"
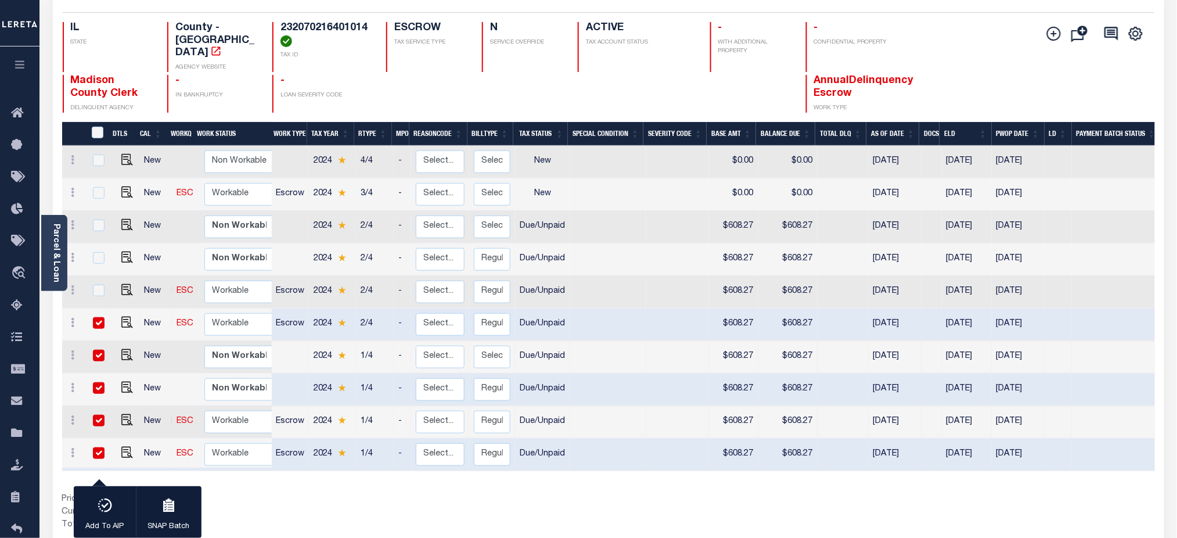
click at [96, 317] on input "checkbox" at bounding box center [99, 323] width 12 height 12
checkbox input "false"
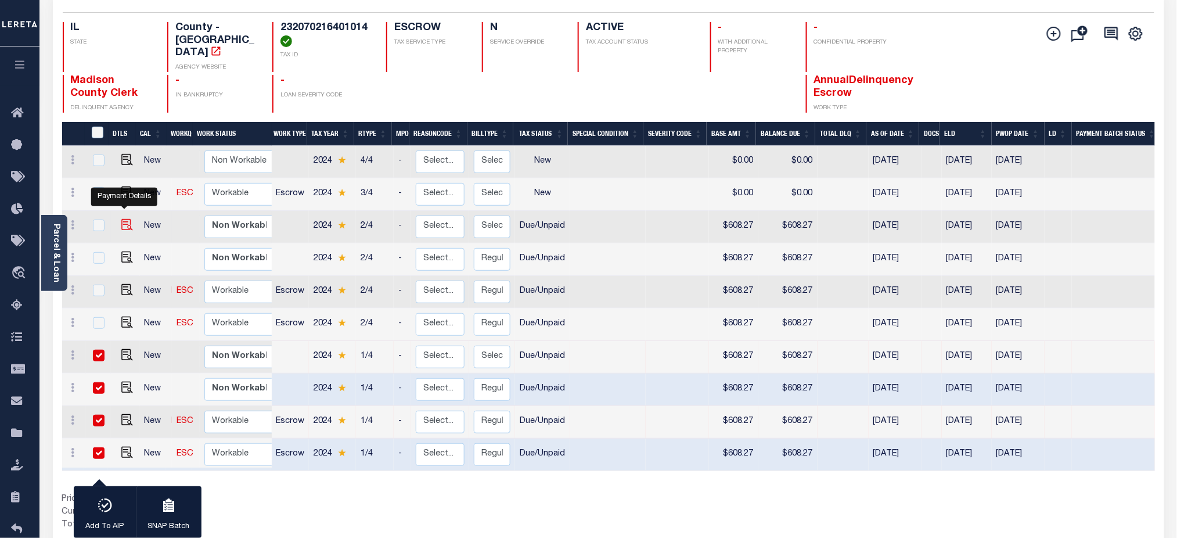
click at [125, 219] on img "" at bounding box center [127, 225] width 12 height 12
checkbox input "true"
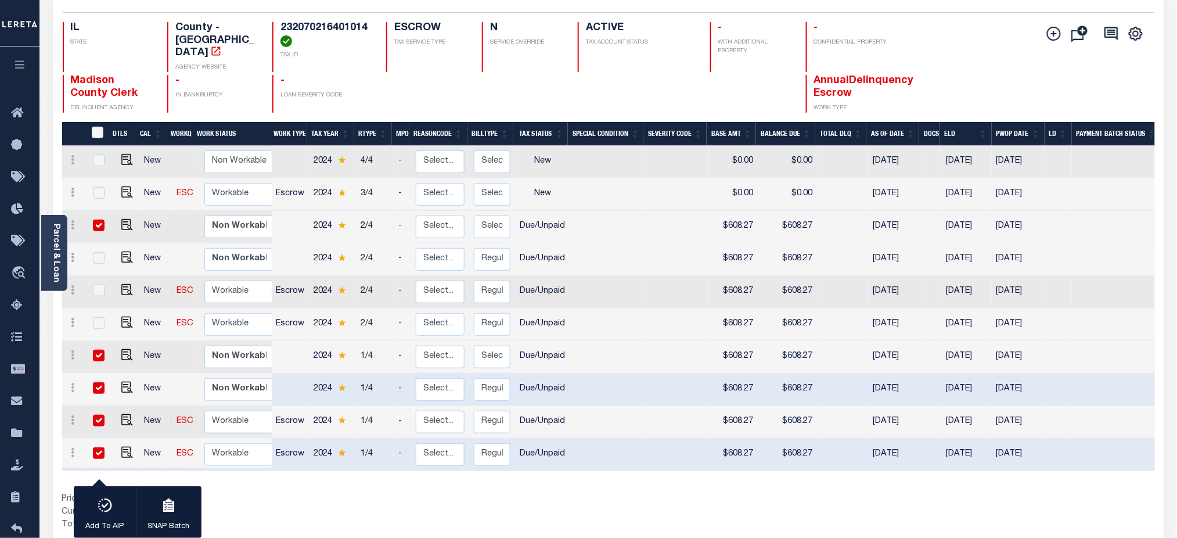
click at [98, 220] on input "checkbox" at bounding box center [99, 226] width 12 height 12
checkbox input "false"
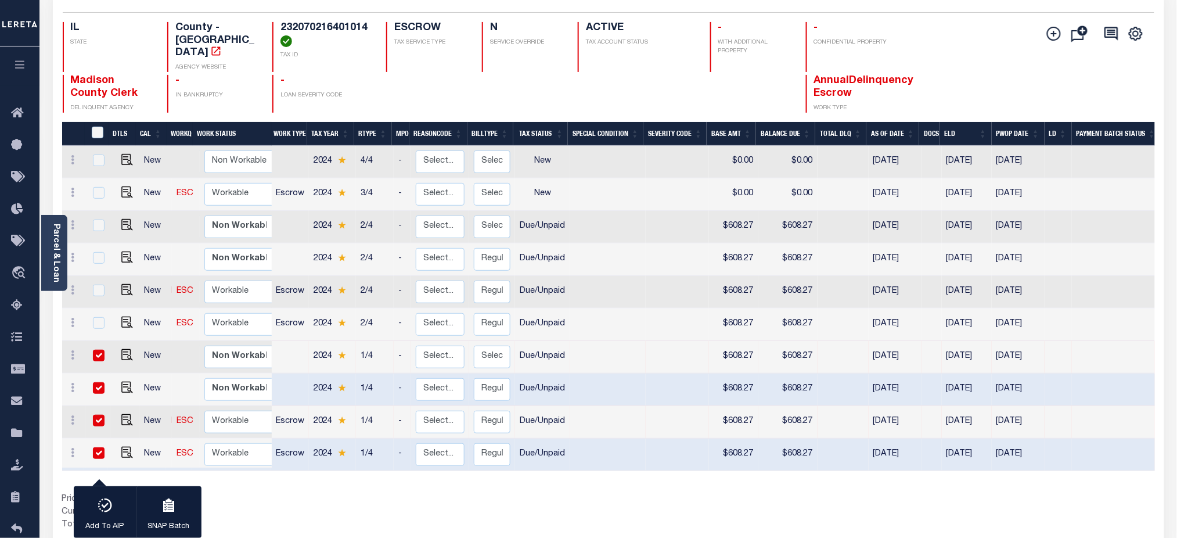
click at [98, 350] on input "checkbox" at bounding box center [99, 356] width 12 height 12
checkbox input "false"
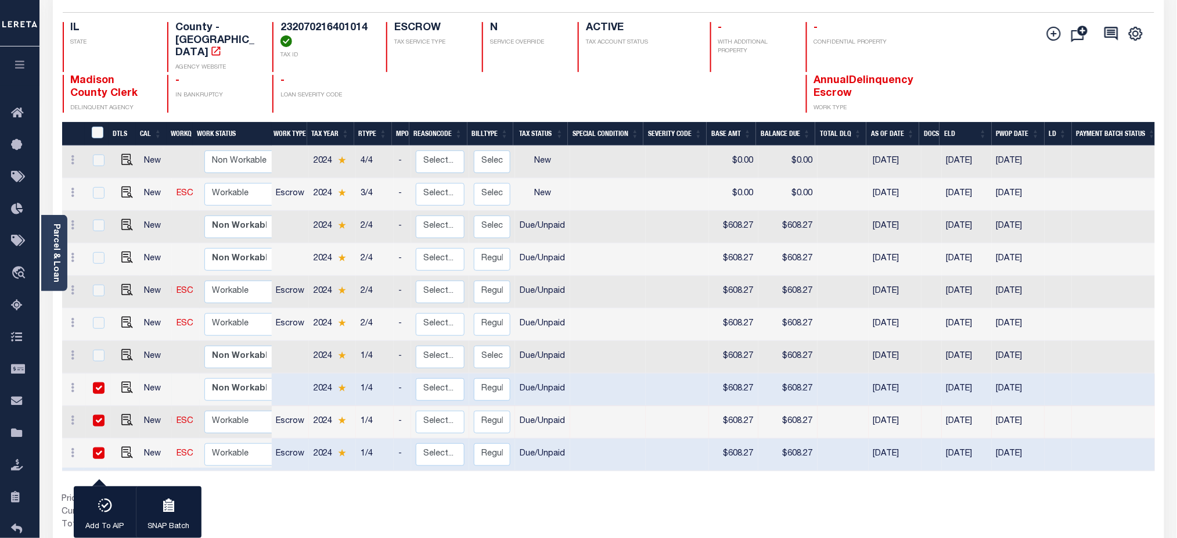
click at [96, 382] on input "checkbox" at bounding box center [99, 388] width 12 height 12
checkbox input "false"
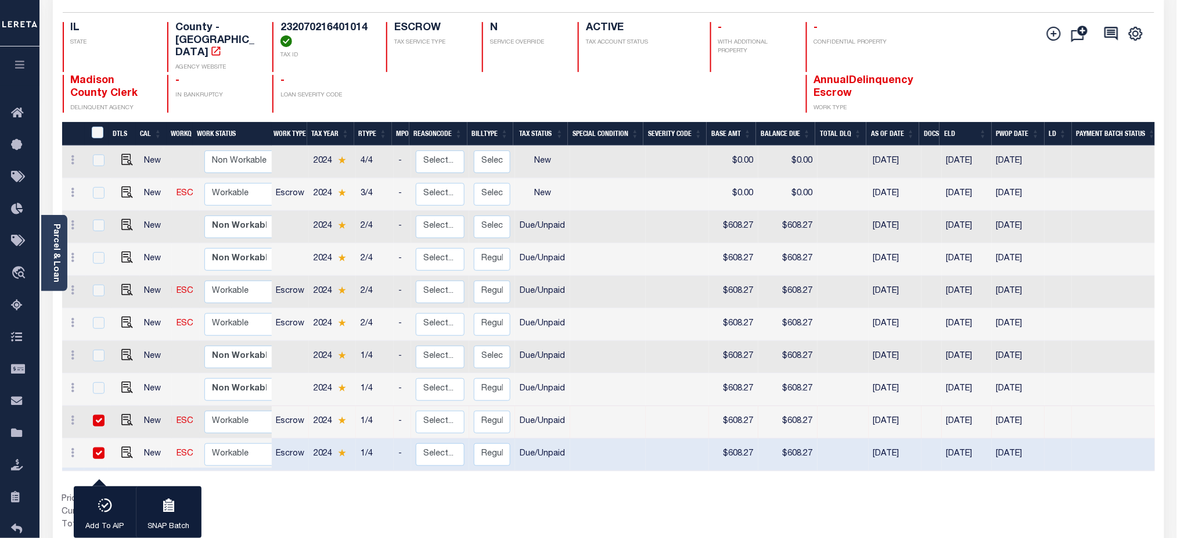
click at [95, 415] on input "checkbox" at bounding box center [99, 421] width 12 height 12
checkbox input "false"
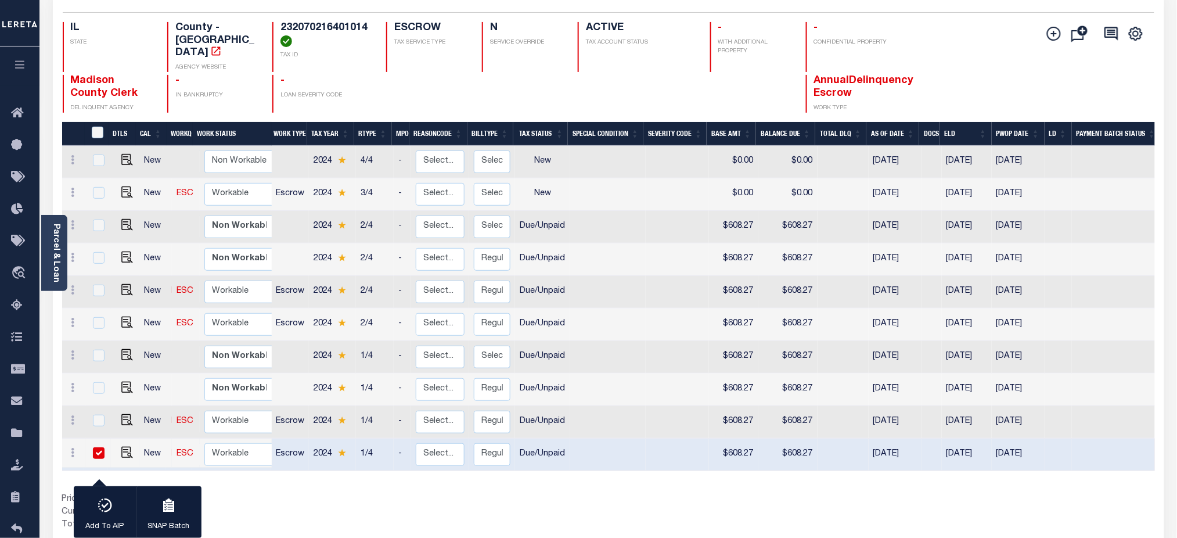
click at [98, 451] on td at bounding box center [98, 454] width 25 height 33
checkbox input "false"
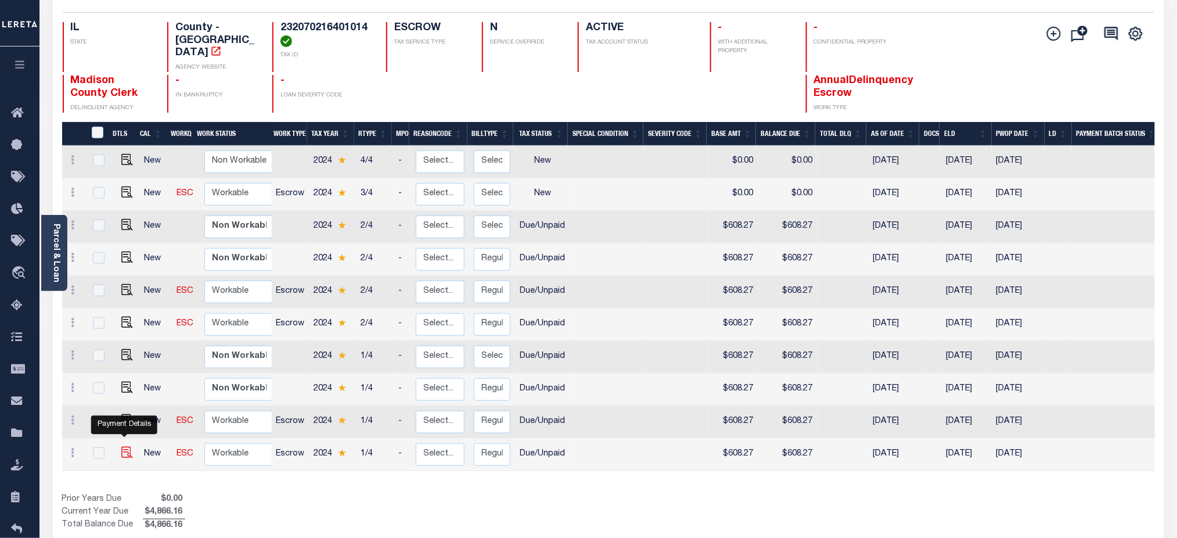
click at [121, 447] on img "" at bounding box center [127, 453] width 12 height 12
checkbox input "true"
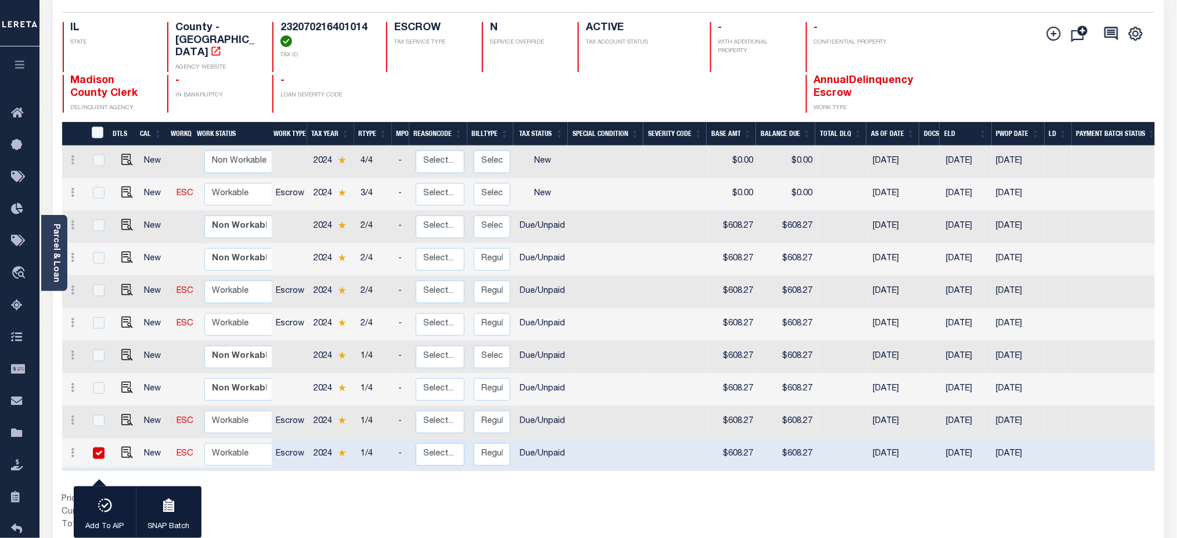
click at [94, 447] on input "checkbox" at bounding box center [99, 453] width 12 height 12
checkbox input "false"
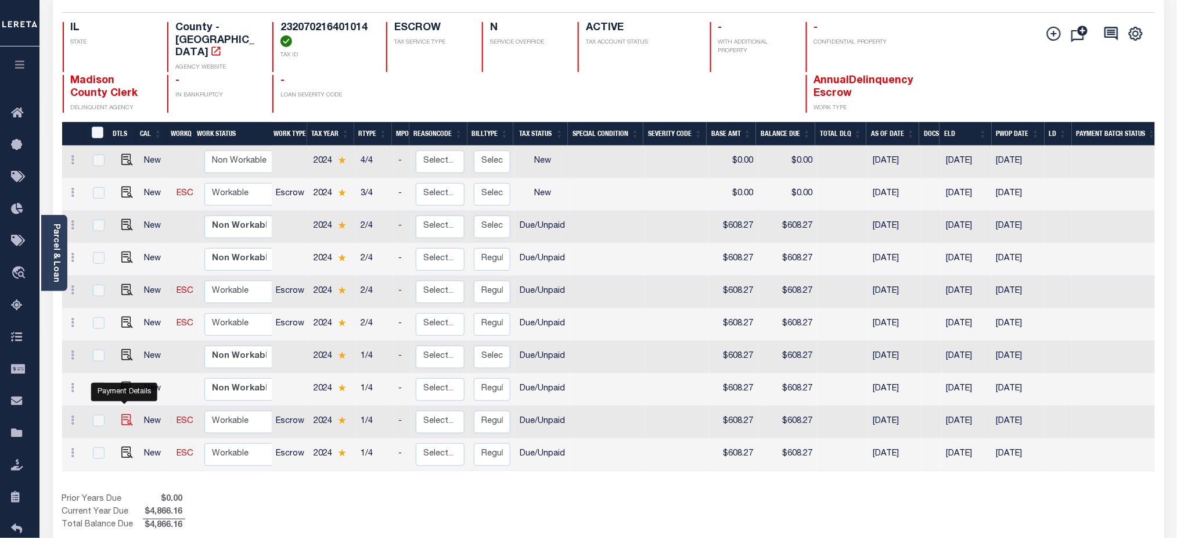
click at [127, 414] on img "" at bounding box center [127, 420] width 12 height 12
checkbox input "true"
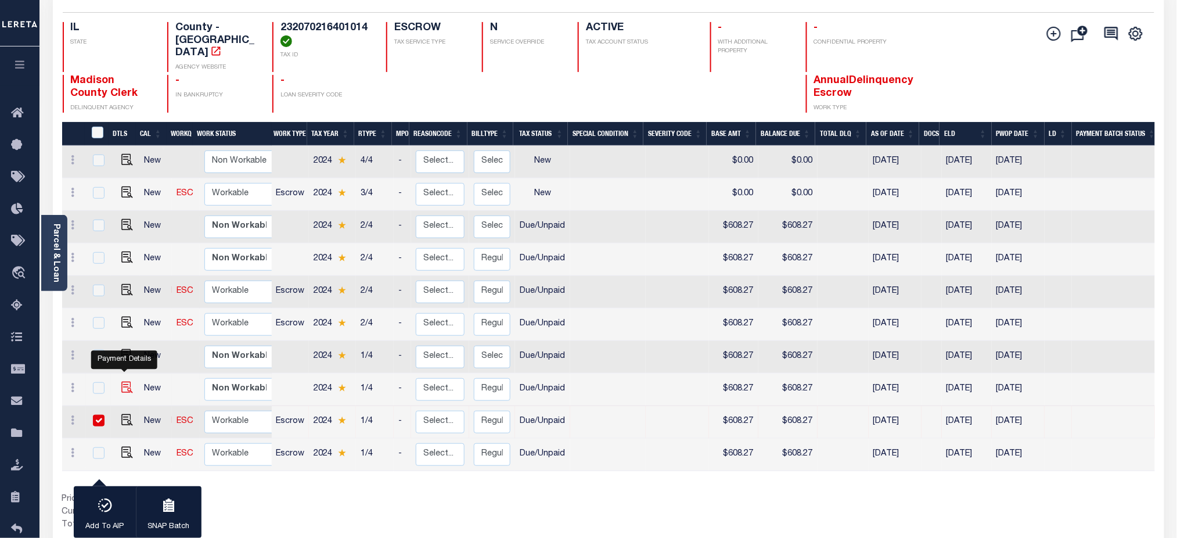
click at [125, 382] on img "" at bounding box center [127, 388] width 12 height 12
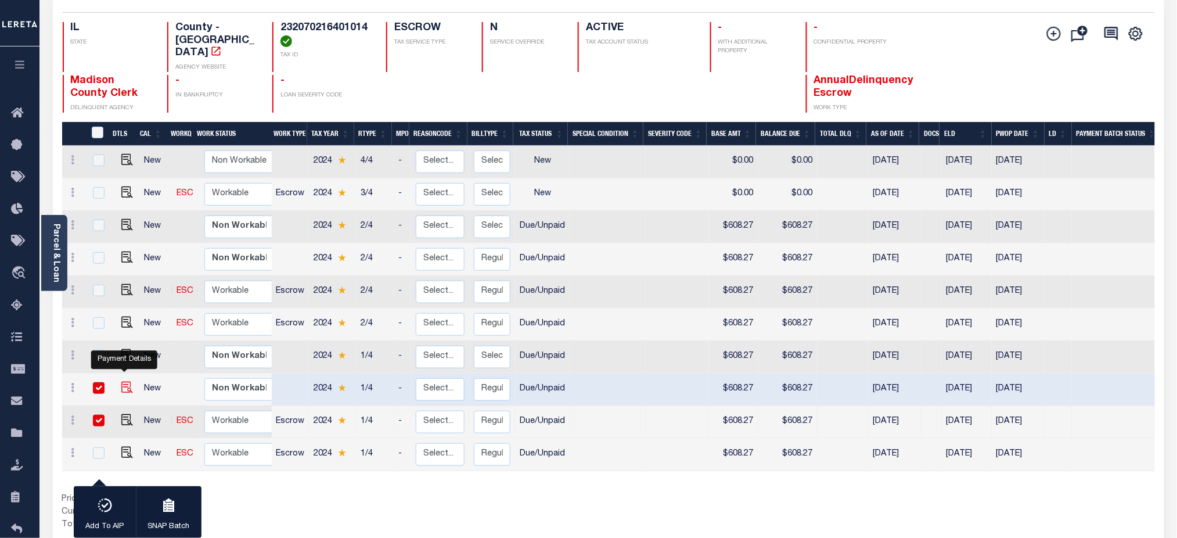
checkbox input "true"
click at [122, 349] on img "" at bounding box center [127, 355] width 12 height 12
checkbox input "true"
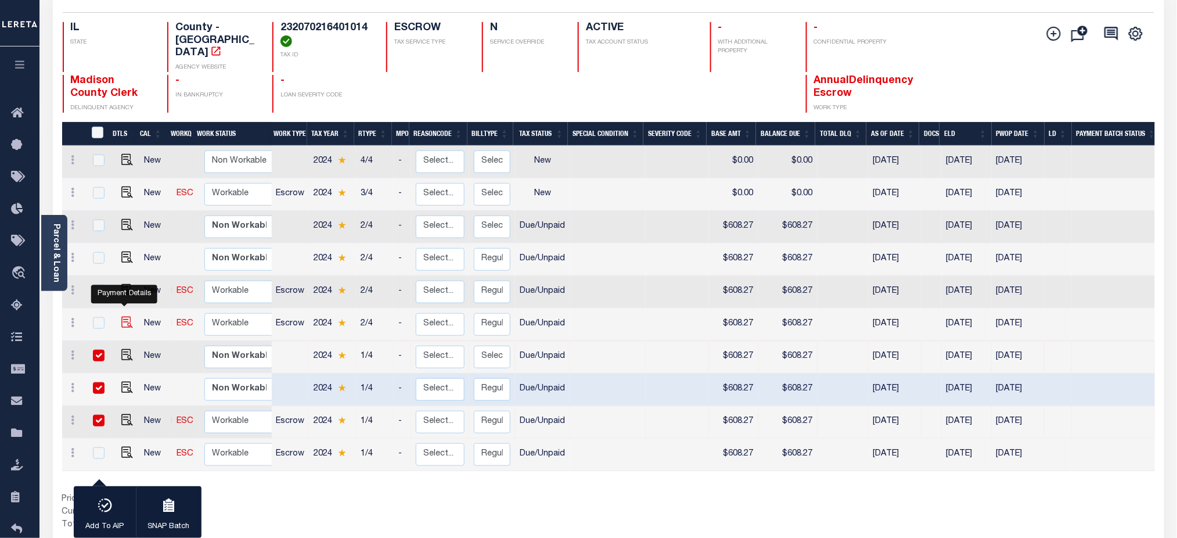
click at [121, 317] on img "" at bounding box center [127, 323] width 12 height 12
checkbox input "true"
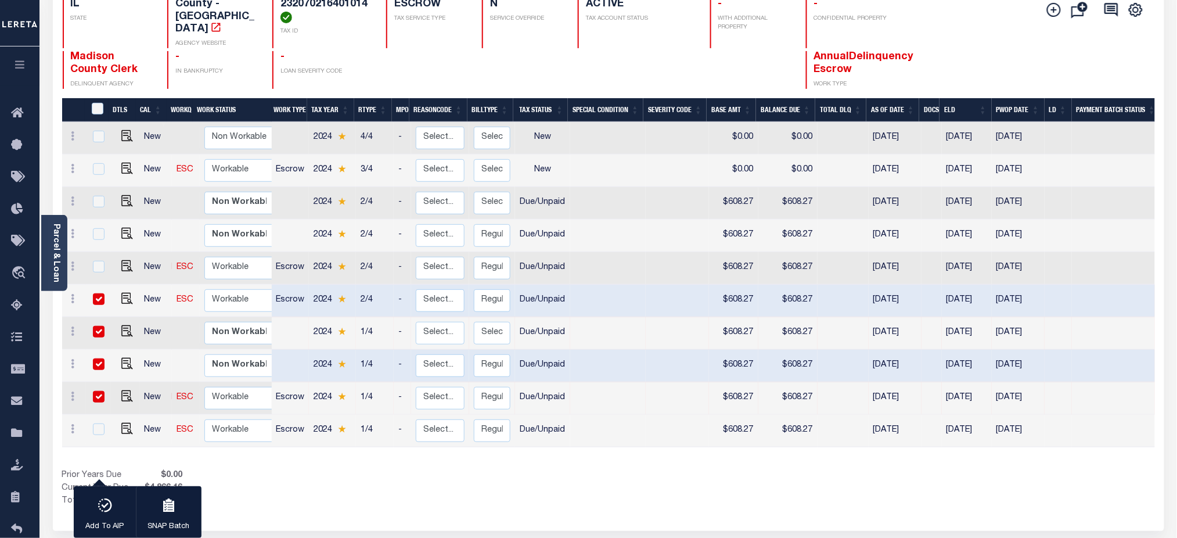
scroll to position [178, 0]
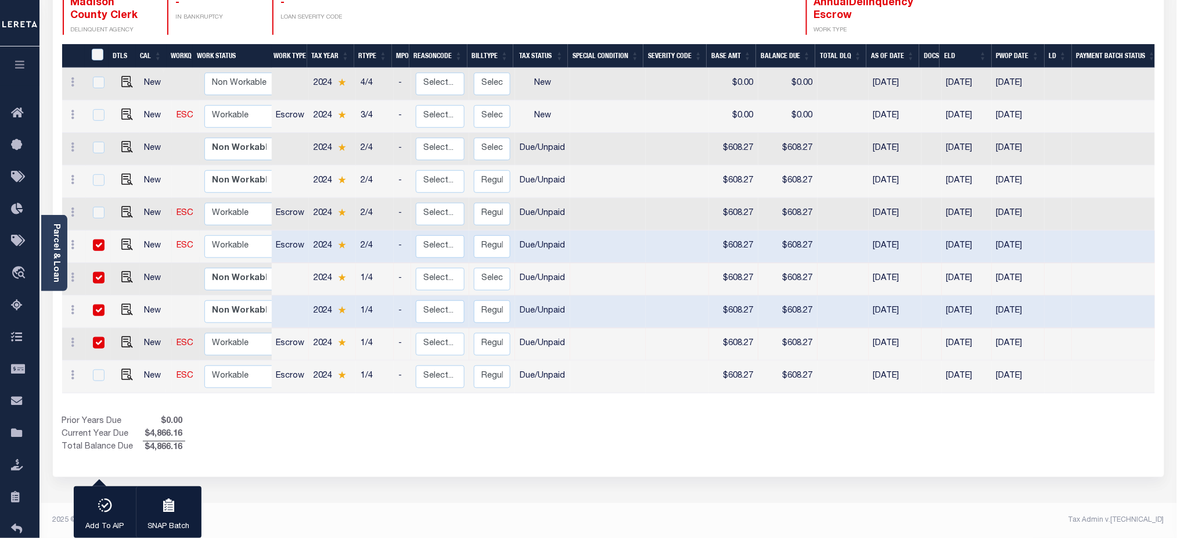
click at [95, 239] on input "checkbox" at bounding box center [99, 245] width 12 height 12
checkbox input "false"
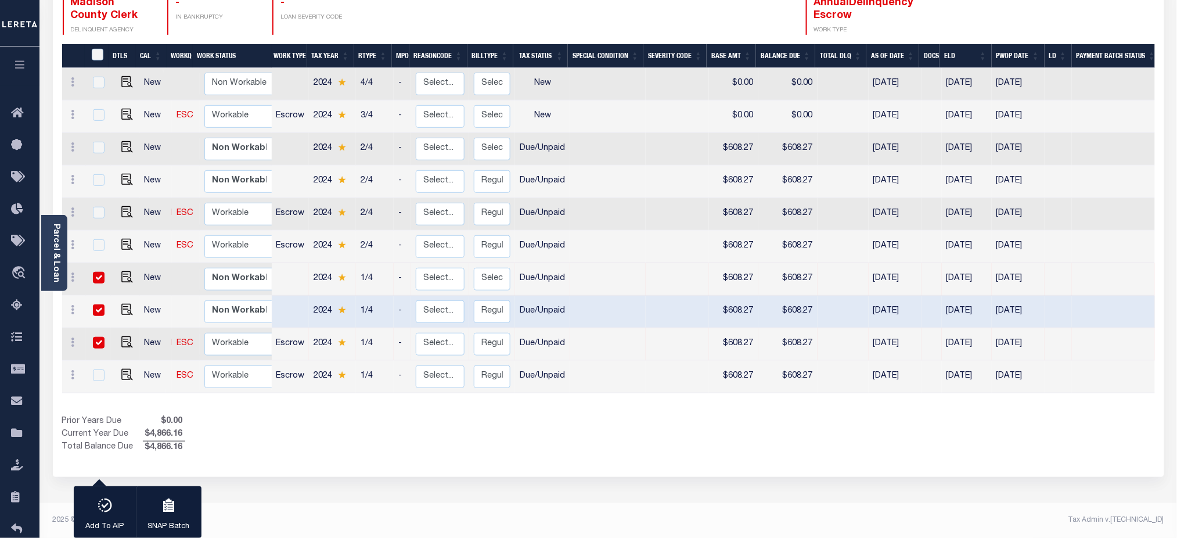
click at [95, 272] on input "checkbox" at bounding box center [99, 278] width 12 height 12
checkbox input "false"
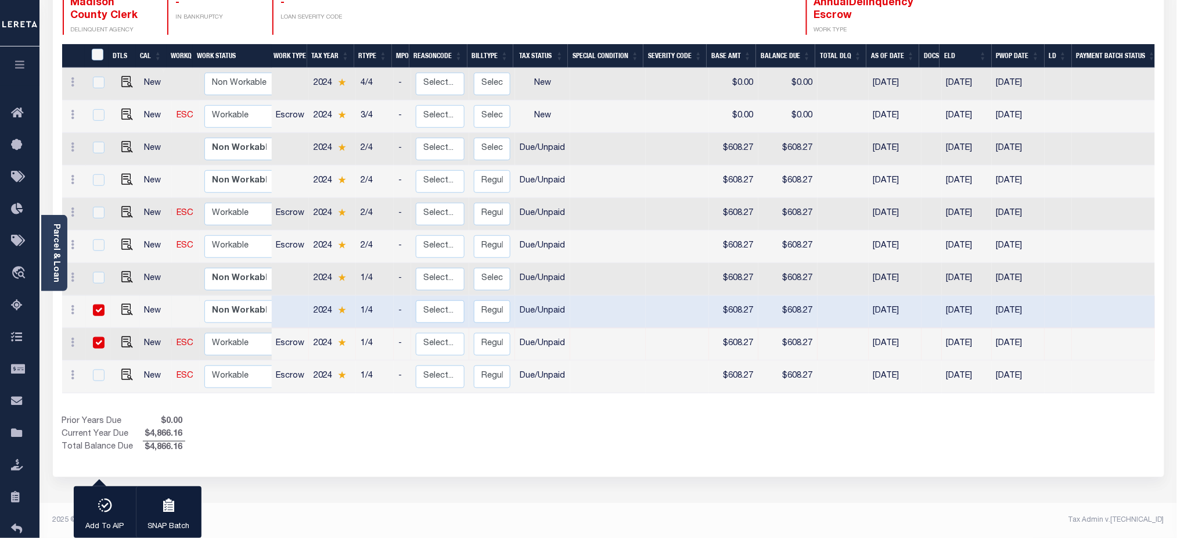
click at [97, 304] on input "checkbox" at bounding box center [99, 310] width 12 height 12
checkbox input "false"
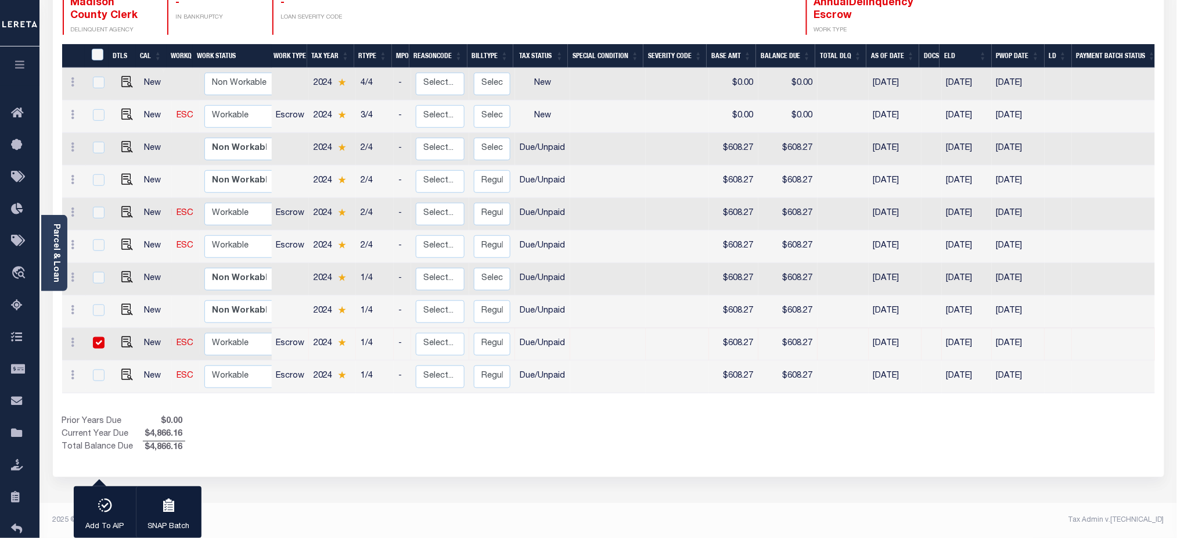
click at [94, 337] on input "checkbox" at bounding box center [99, 343] width 12 height 12
checkbox input "false"
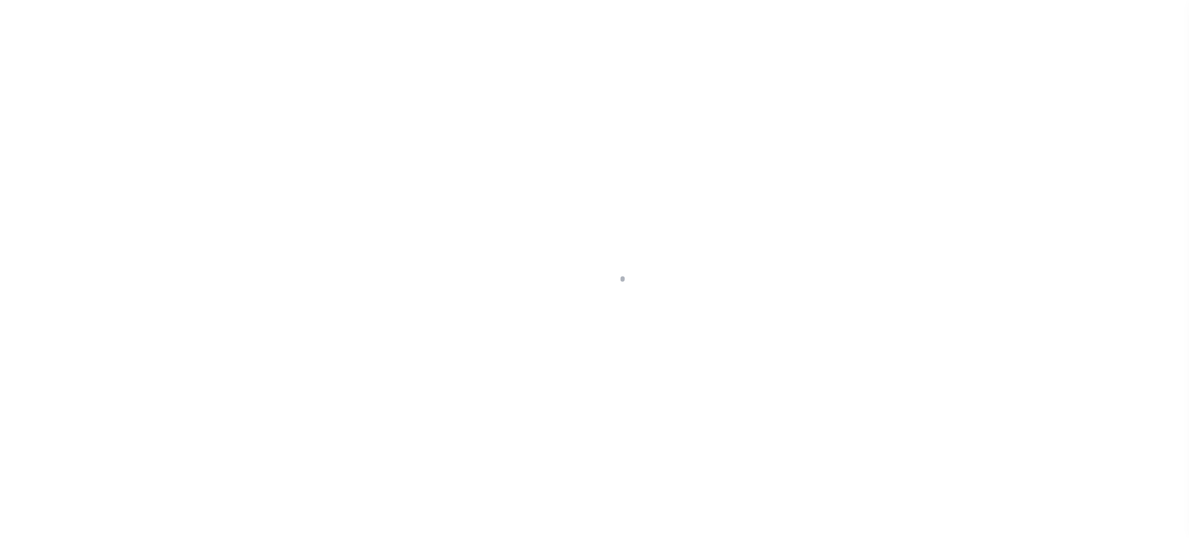
scroll to position [26, 0]
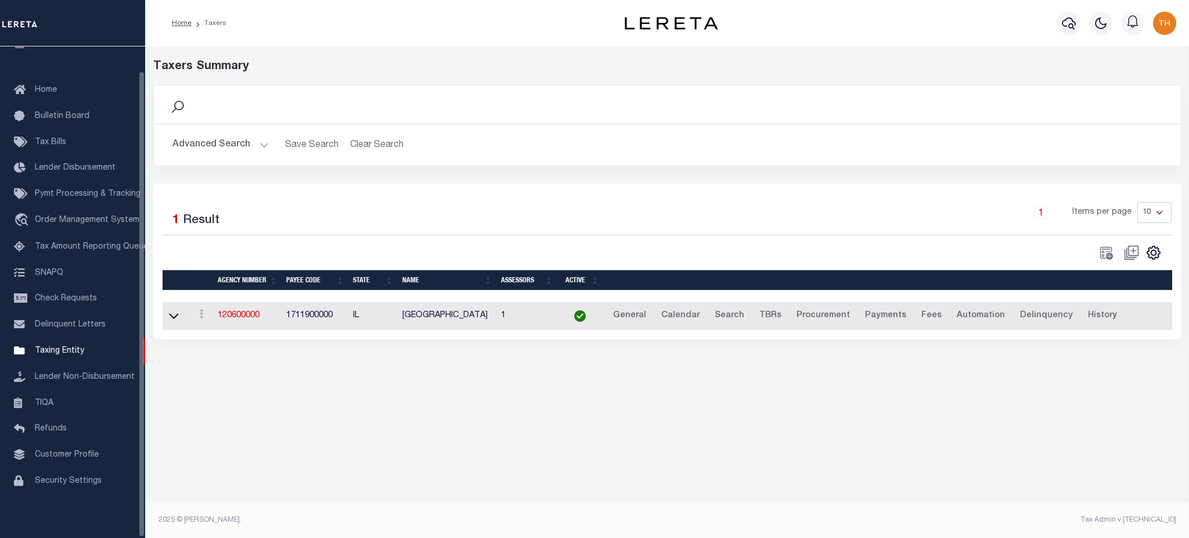
click at [222, 303] on td "120600000" at bounding box center [247, 316] width 69 height 28
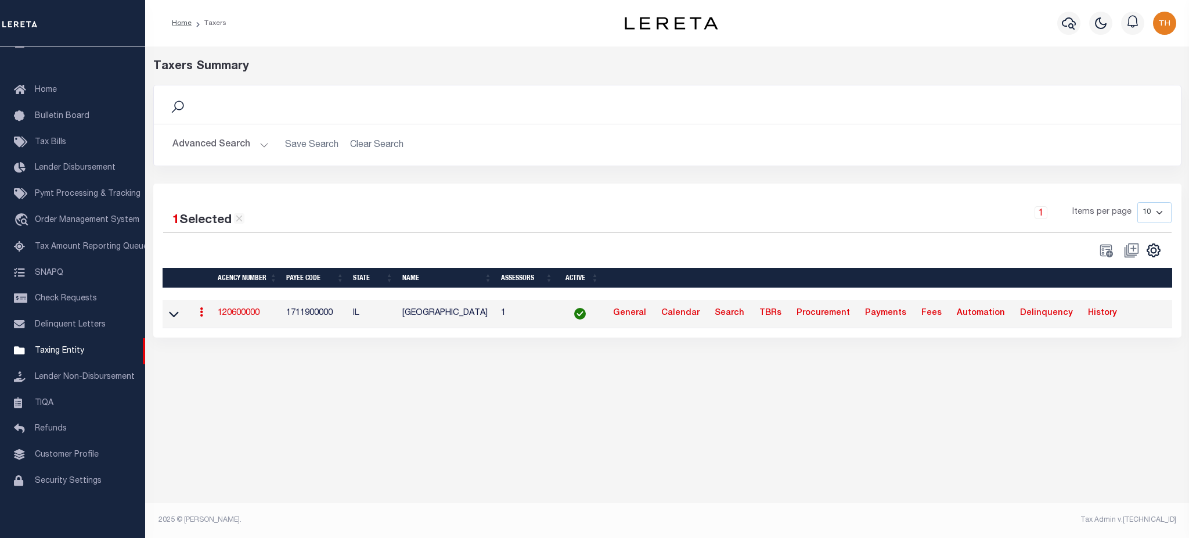
click at [229, 317] on link "120600000" at bounding box center [239, 313] width 42 height 8
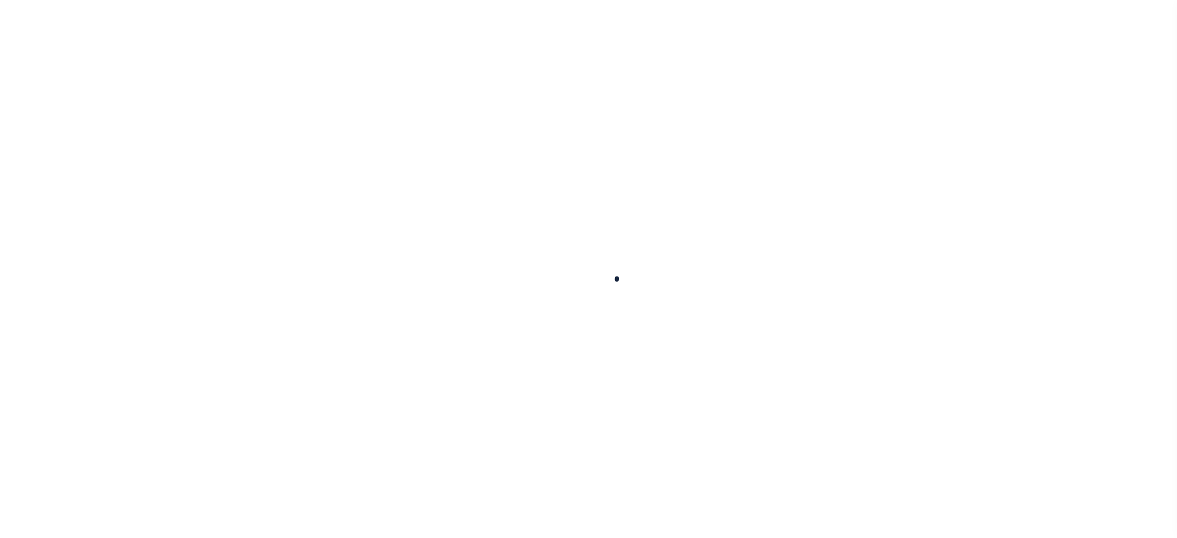
select select
checkbox input "false"
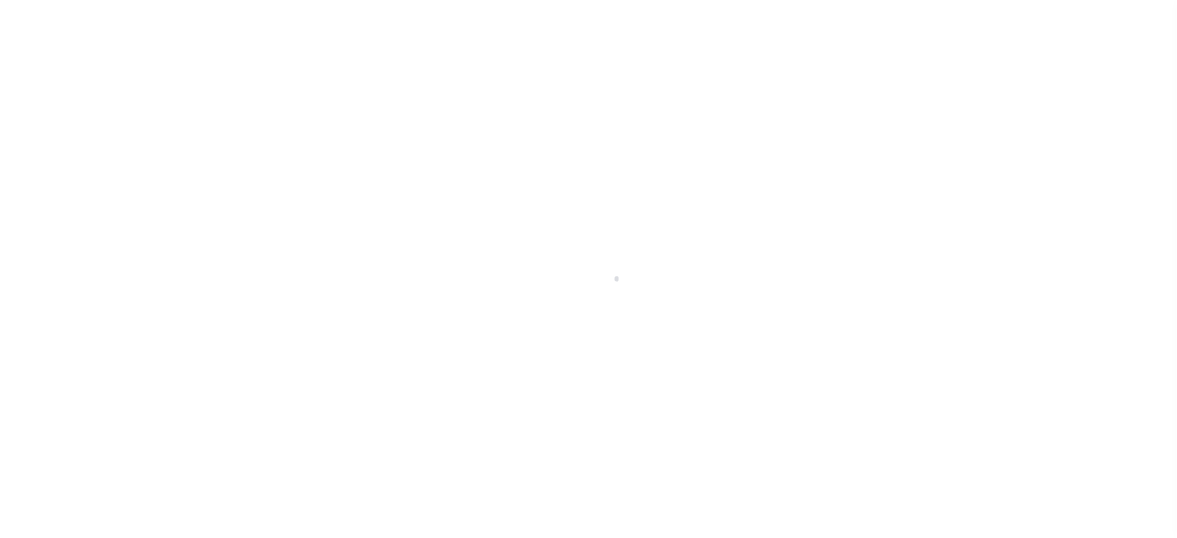
checkbox input "false"
type input "1711900000"
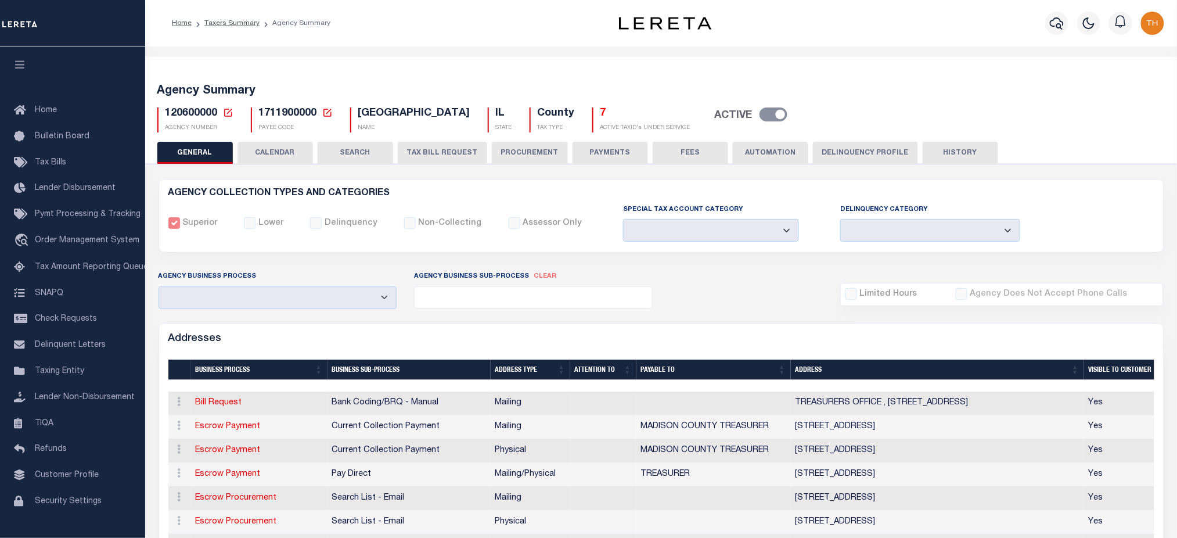
click at [282, 148] on button "CALENDAR" at bounding box center [276, 153] width 76 height 22
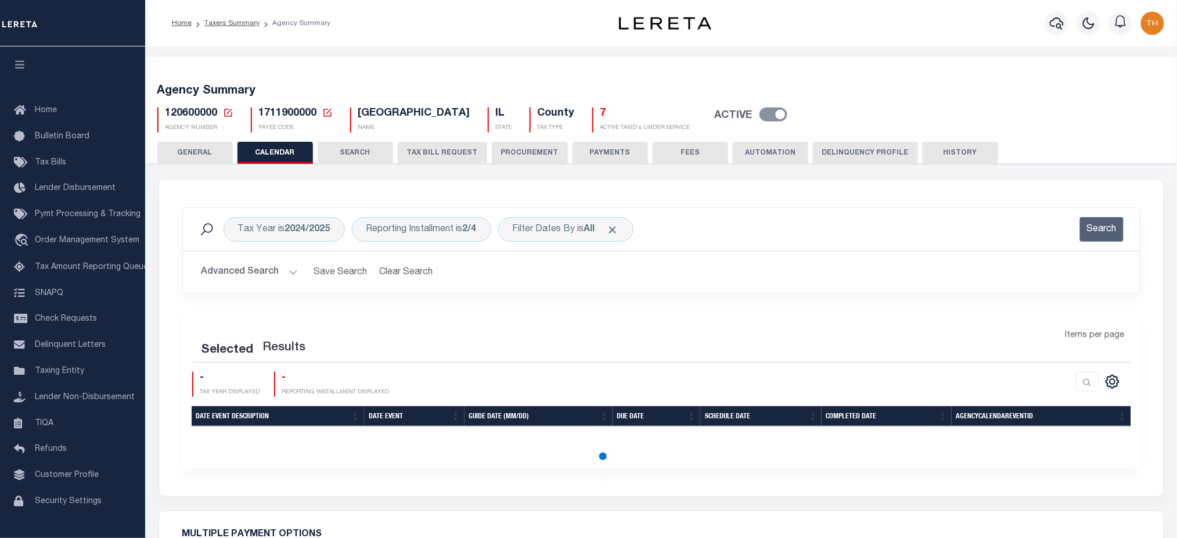
checkbox input "false"
type input "1"
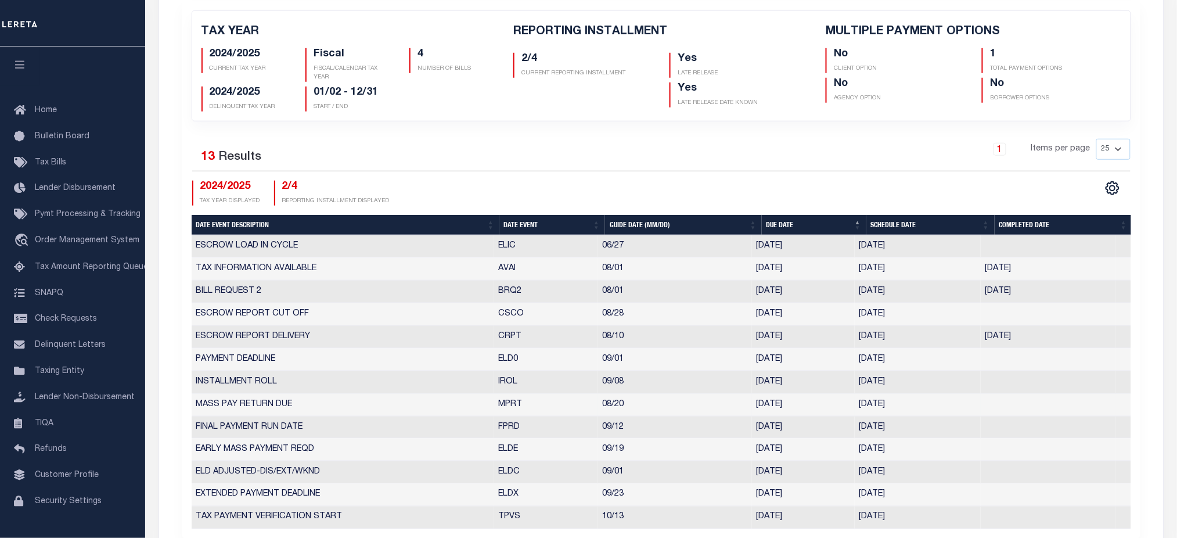
scroll to position [77, 0]
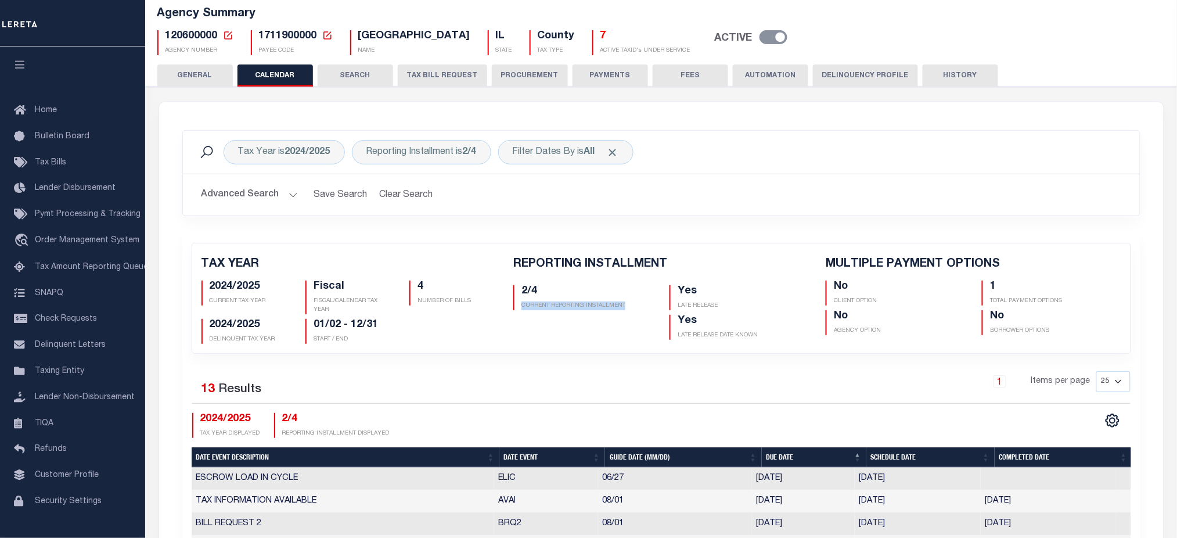
drag, startPoint x: 512, startPoint y: 302, endPoint x: 648, endPoint y: 318, distance: 136.9
click at [648, 318] on div "2/4 CURRENT REPORTING INSTALLMENT" at bounding box center [583, 310] width 156 height 59
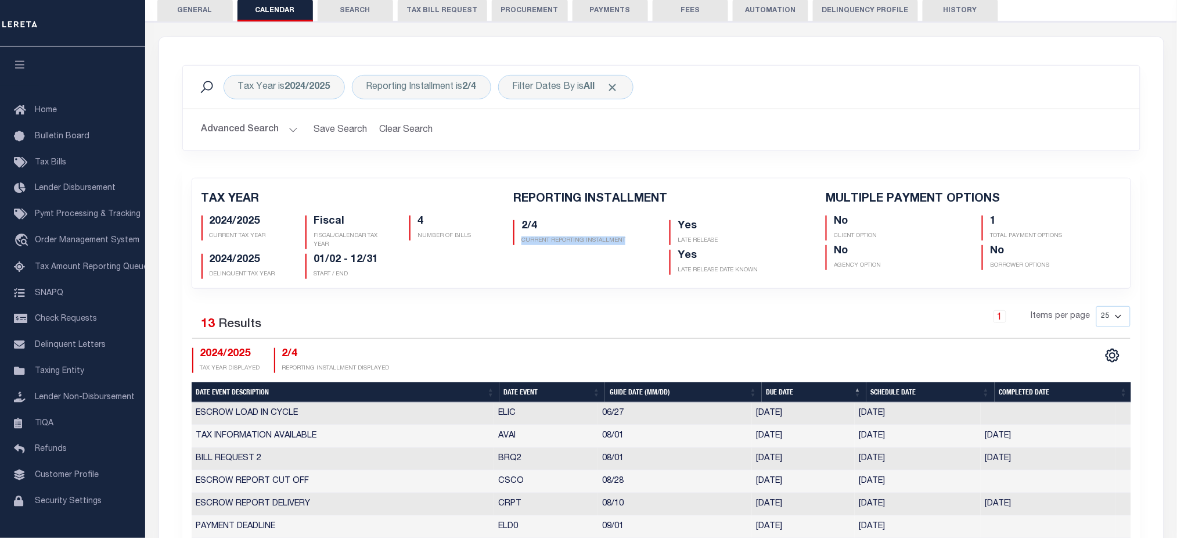
scroll to position [387, 0]
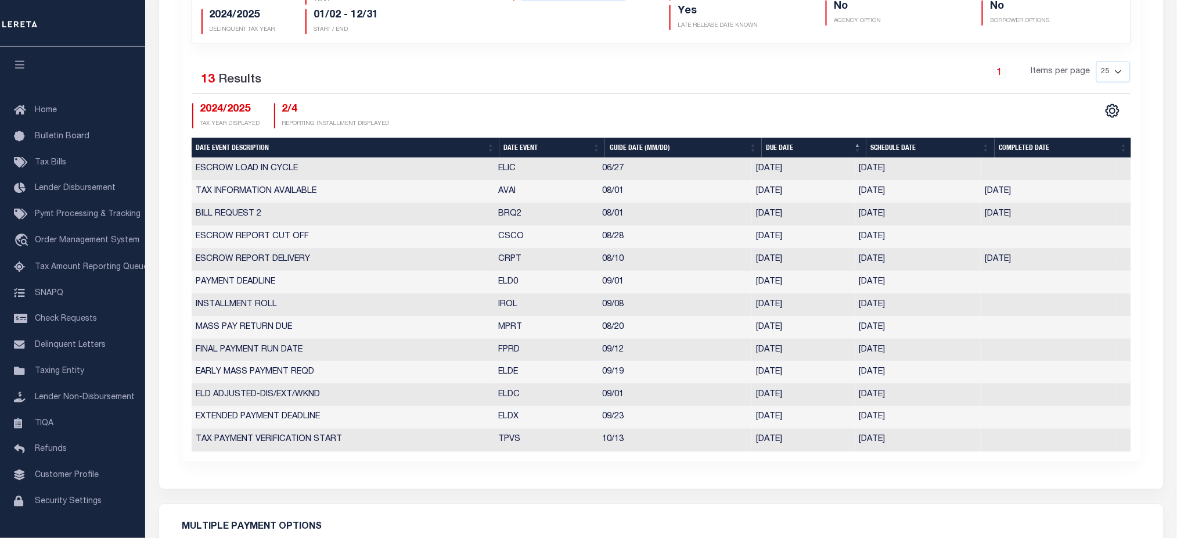
drag, startPoint x: 497, startPoint y: 218, endPoint x: 928, endPoint y: 235, distance: 430.7
click at [928, 235] on tbody "ESCROW LOAD IN CYCLE ELIC 06/27 06/27/2025 06/27/2025 2779452 TAX INFORMATION A…" at bounding box center [662, 305] width 940 height 294
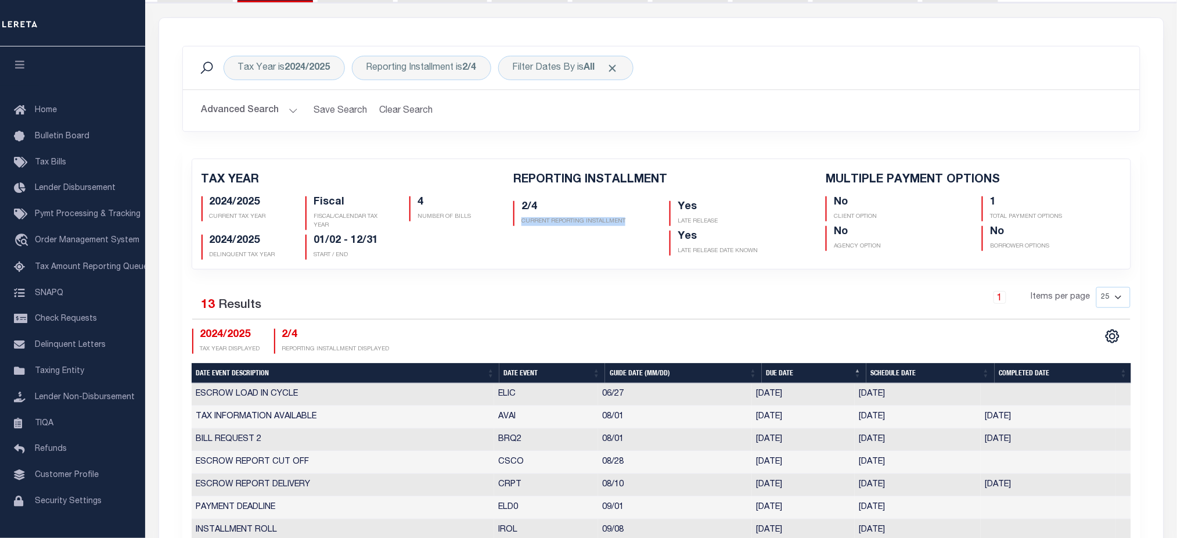
scroll to position [154, 0]
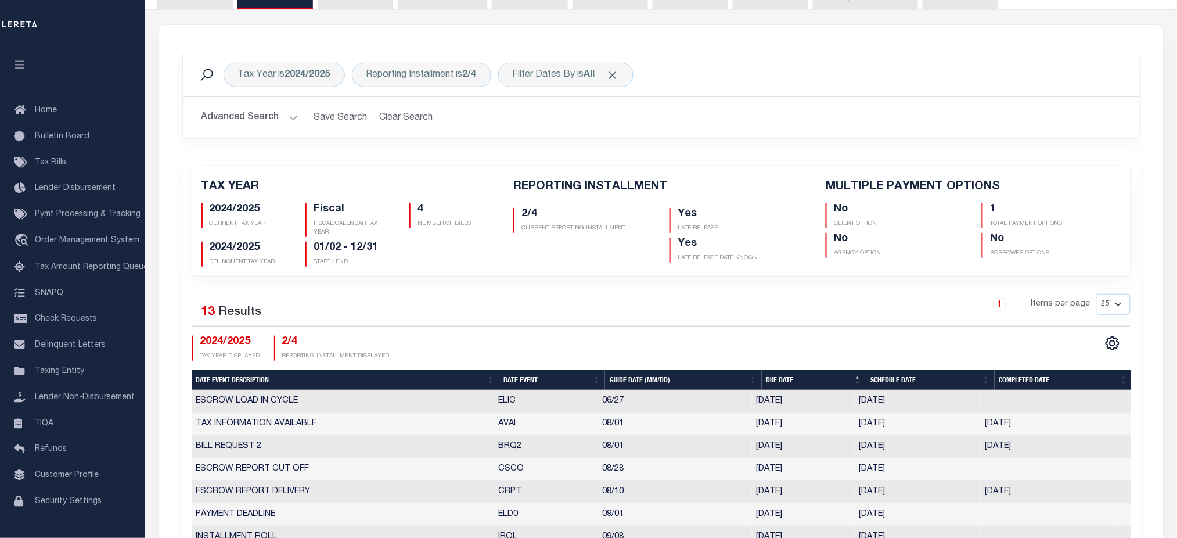
click at [547, 314] on div "1 Items per page 25 50 125 150 175 200" at bounding box center [781, 309] width 700 height 30
click at [24, 56] on button "button" at bounding box center [19, 65] width 39 height 39
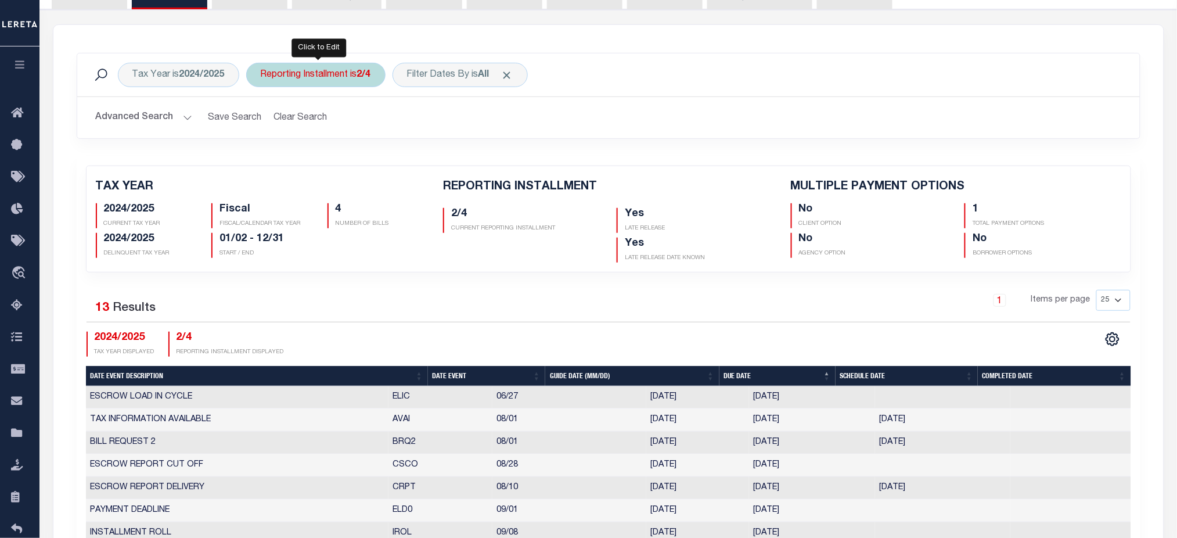
click at [343, 77] on div "Reporting Installment is 2/4" at bounding box center [315, 75] width 139 height 24
select select "2/4"
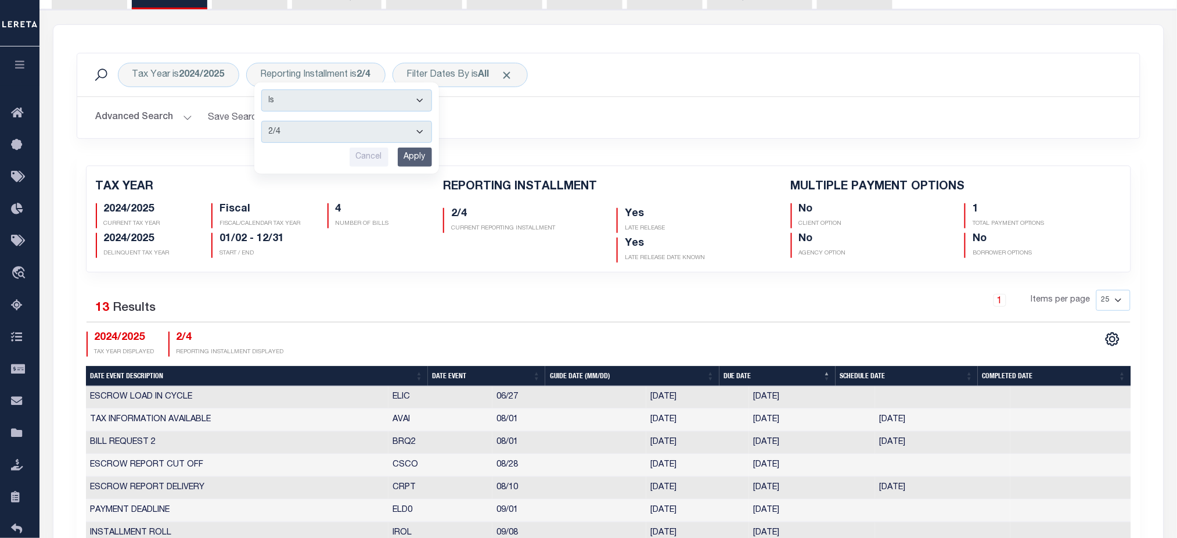
click at [584, 292] on div "1 Items per page 25 50 125 150 175 200" at bounding box center [741, 305] width 779 height 30
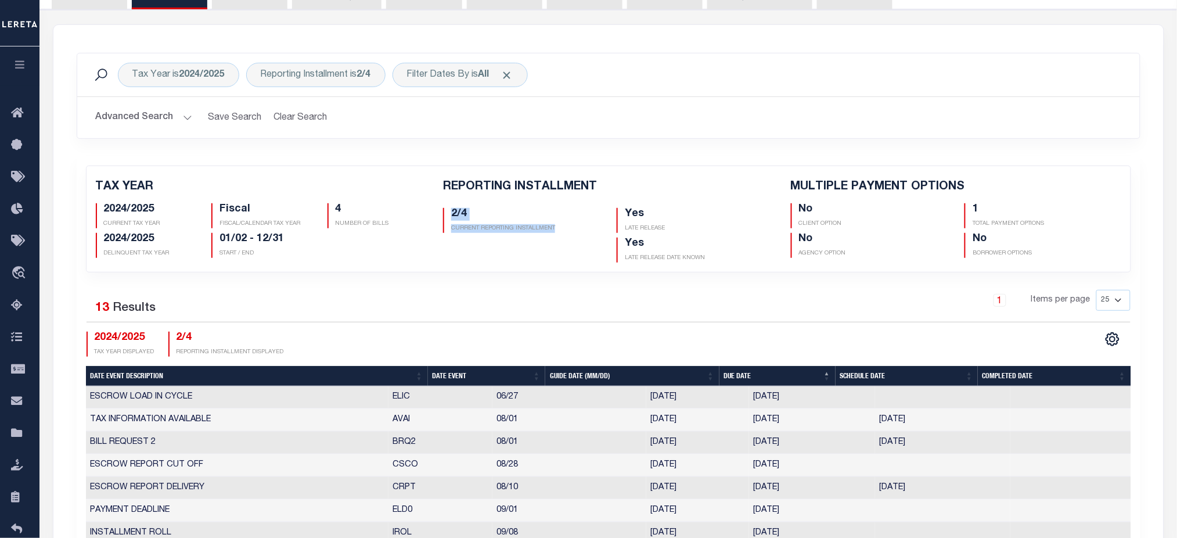
drag, startPoint x: 447, startPoint y: 215, endPoint x: 589, endPoint y: 233, distance: 144.1
click at [589, 233] on div "2/4 CURRENT REPORTING INSTALLMENT" at bounding box center [521, 232] width 174 height 59
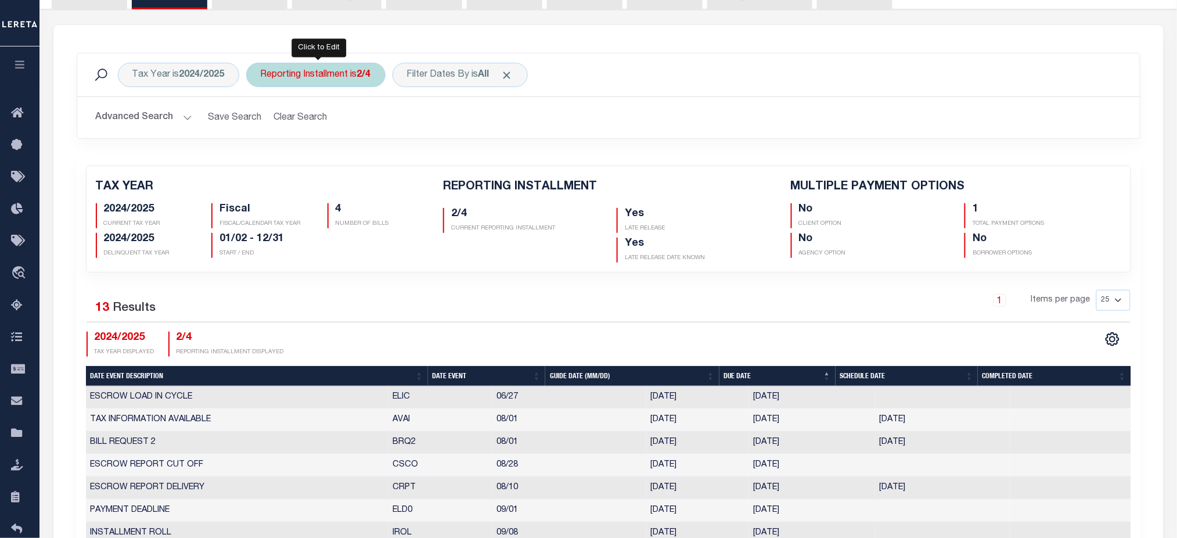
click at [346, 78] on div "Reporting Installment is 2/4 Is Contains 1/4 2/4 3/4 4/4 Cancel Apply" at bounding box center [315, 75] width 139 height 24
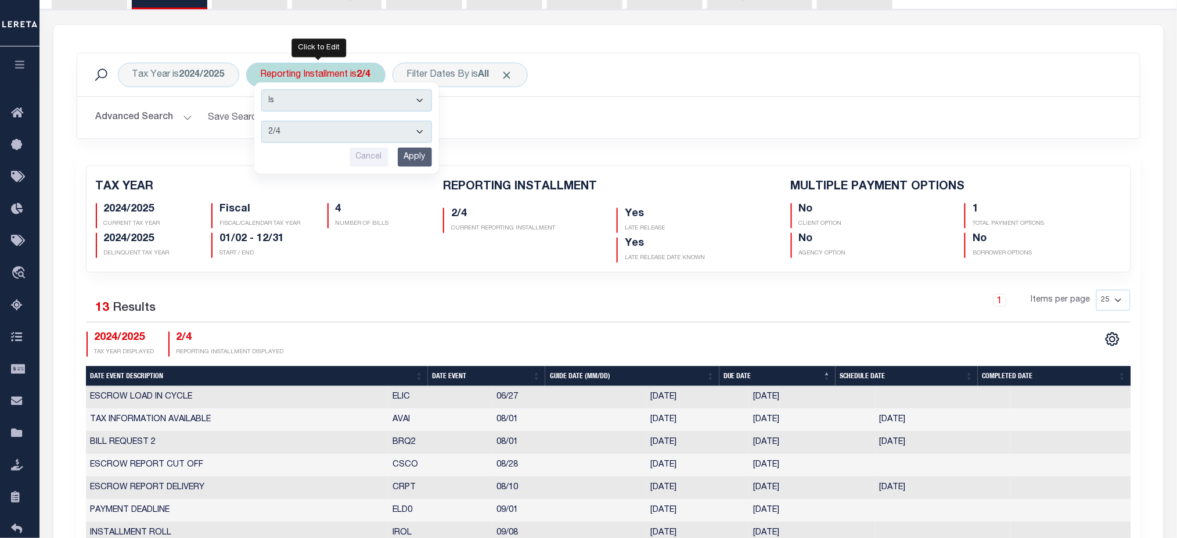
click at [286, 138] on select "1/4 2/4 3/4 4/4" at bounding box center [346, 132] width 171 height 22
select select "3/4"
click at [261, 121] on select "1/4 2/4 3/4 4/4" at bounding box center [346, 132] width 171 height 22
click at [422, 162] on input "Apply" at bounding box center [415, 157] width 34 height 19
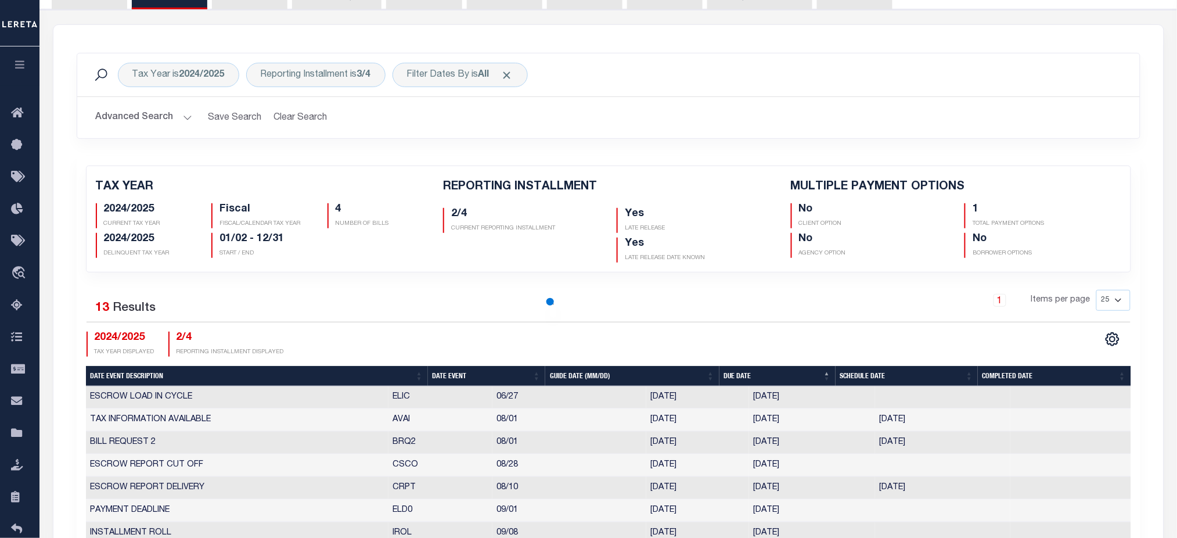
checkbox input "false"
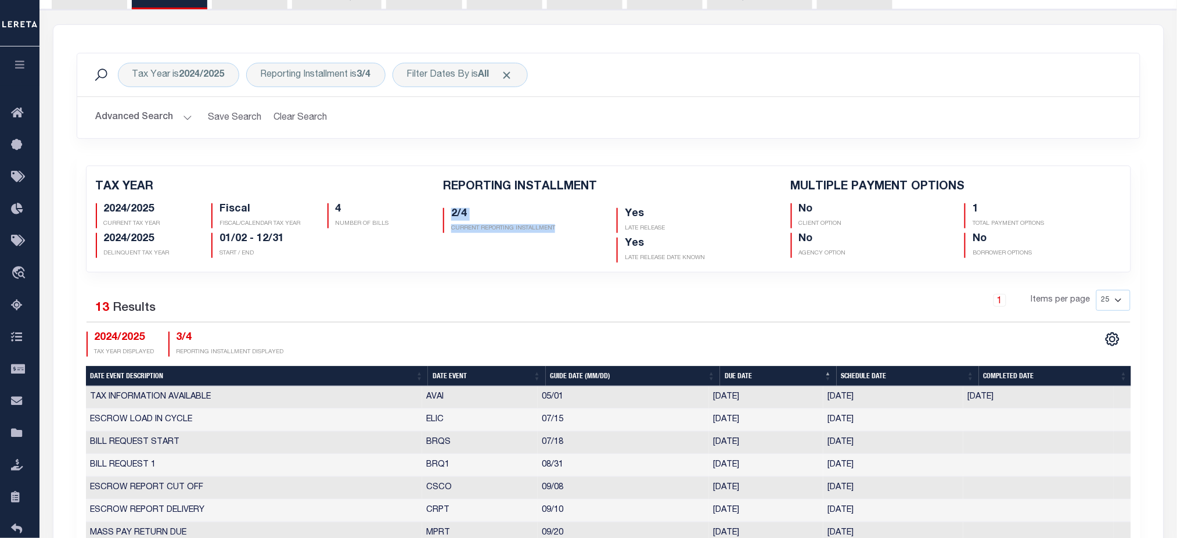
drag, startPoint x: 443, startPoint y: 213, endPoint x: 584, endPoint y: 235, distance: 142.8
click at [584, 235] on div "2/4 CURRENT REPORTING INSTALLMENT" at bounding box center [521, 232] width 174 height 59
click at [502, 310] on div "1 Items per page 25 50 125 150 175 200" at bounding box center [741, 305] width 779 height 30
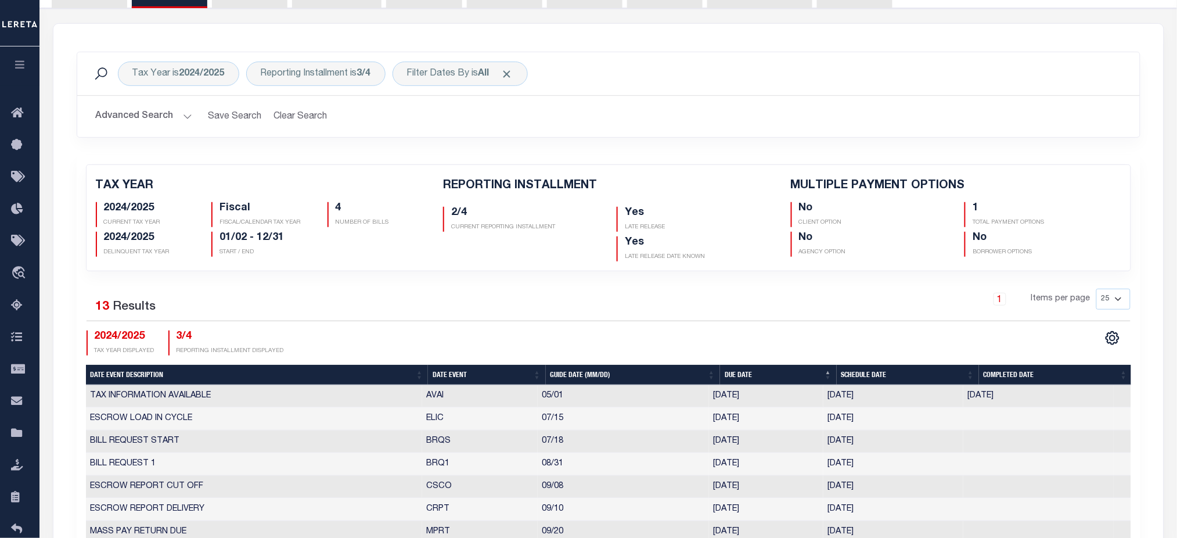
scroll to position [387, 0]
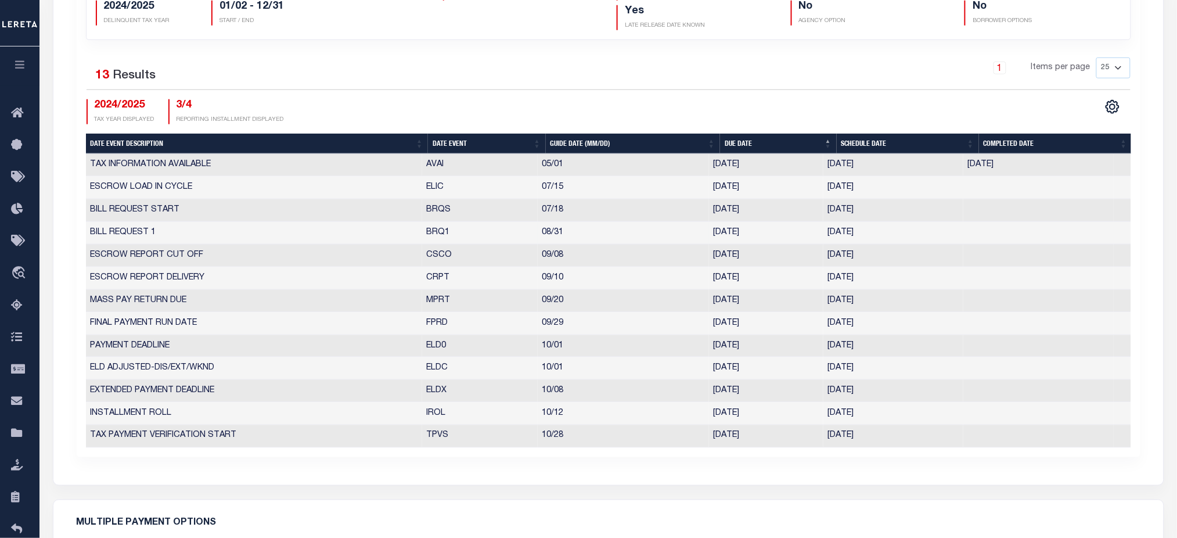
drag, startPoint x: 411, startPoint y: 210, endPoint x: 900, endPoint y: 228, distance: 489.9
click at [900, 228] on tbody "TAX INFORMATION AVAILABLE AVAI 05/01 05/01/2025 05/01/2025 05/01/2025 5881244 E…" at bounding box center [608, 301] width 1045 height 294
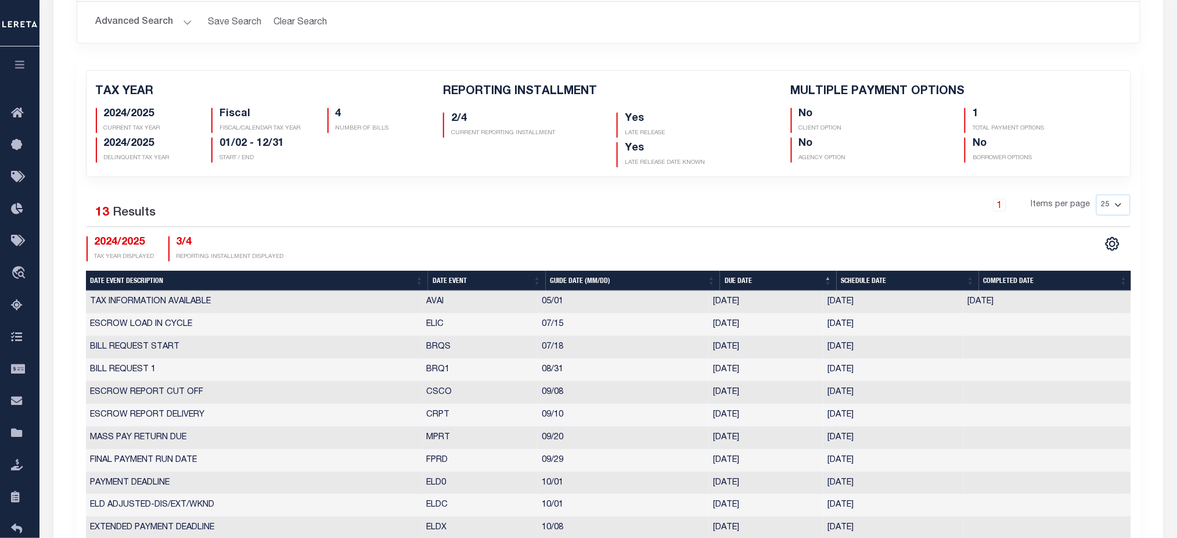
scroll to position [232, 0]
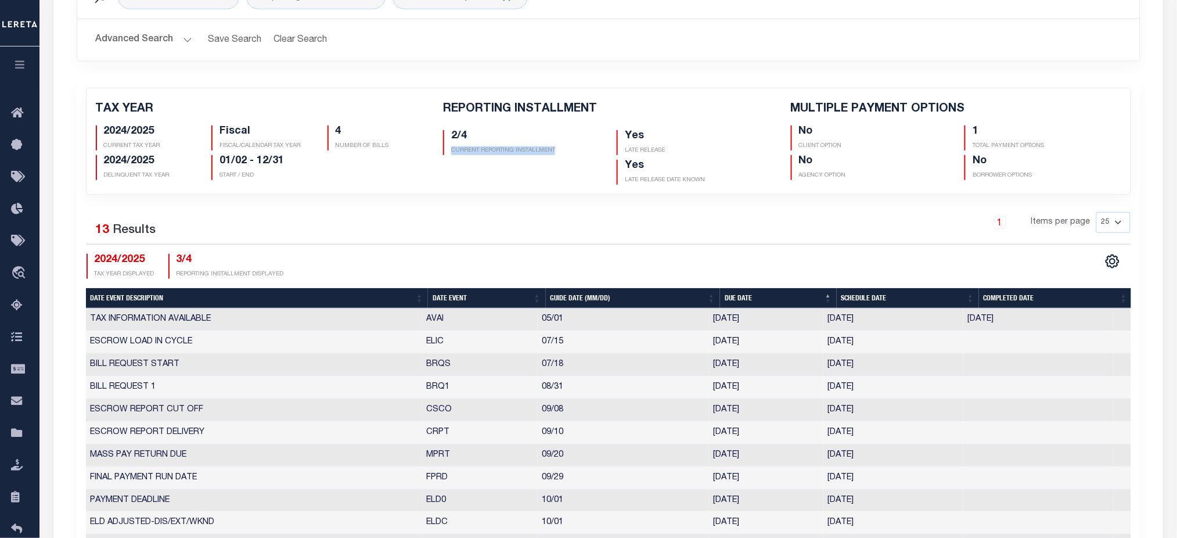
drag, startPoint x: 447, startPoint y: 152, endPoint x: 569, endPoint y: 161, distance: 121.7
click at [569, 161] on div "2/4 CURRENT REPORTING INSTALLMENT" at bounding box center [521, 154] width 174 height 59
drag, startPoint x: 867, startPoint y: 389, endPoint x: 825, endPoint y: 389, distance: 42.4
click at [825, 389] on td "08/22/2025" at bounding box center [894, 387] width 140 height 23
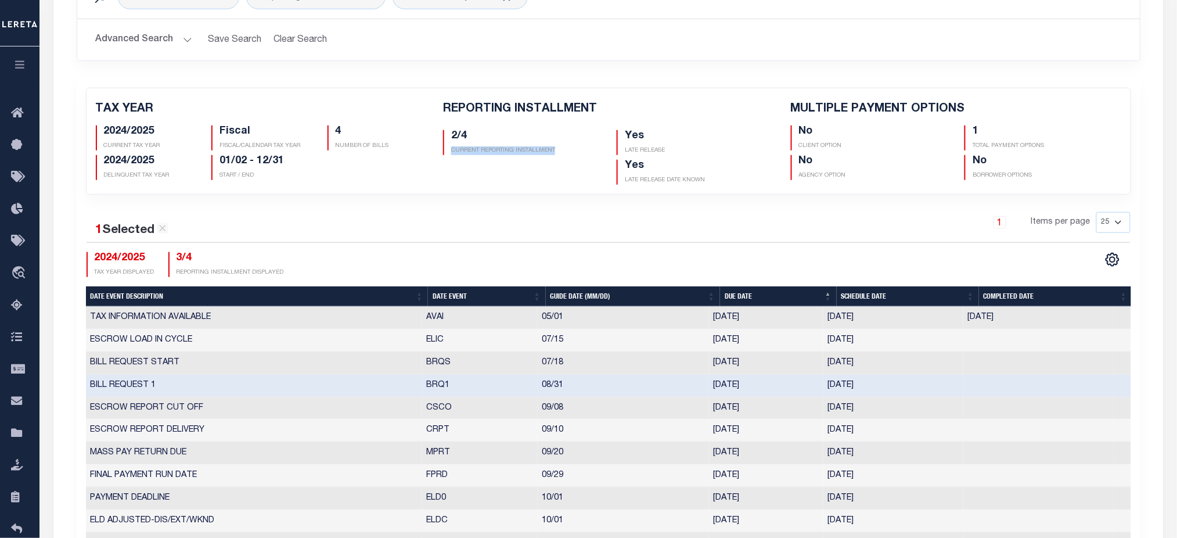
drag, startPoint x: 884, startPoint y: 387, endPoint x: 827, endPoint y: 386, distance: 56.9
click at [827, 386] on td "08/22/2025" at bounding box center [894, 386] width 140 height 23
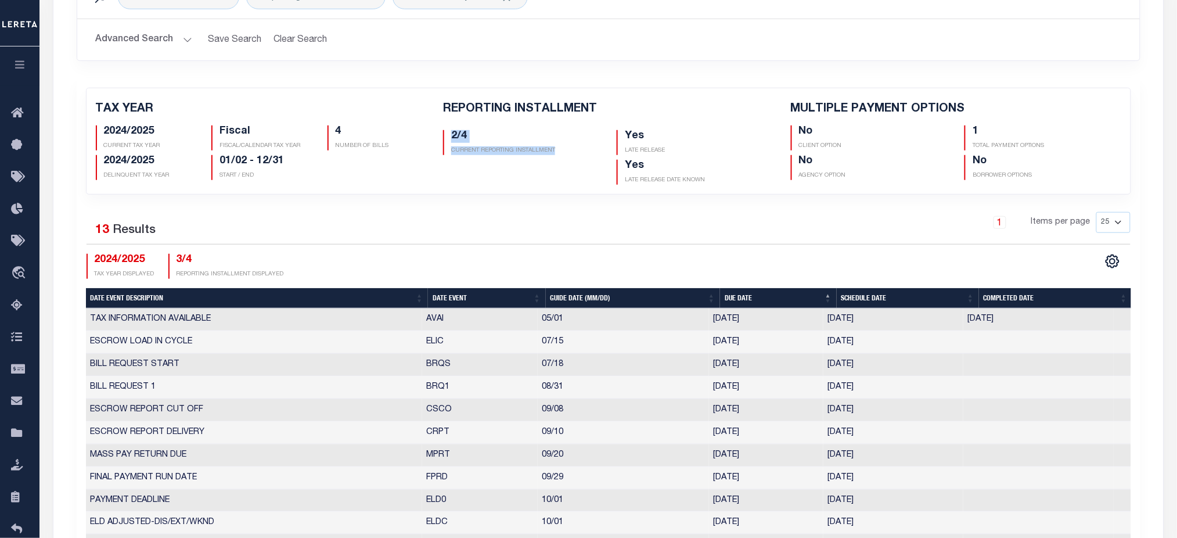
drag, startPoint x: 559, startPoint y: 153, endPoint x: 445, endPoint y: 130, distance: 116.6
click at [445, 130] on div "2/4 CURRENT REPORTING INSTALLMENT" at bounding box center [521, 142] width 156 height 25
drag, startPoint x: 628, startPoint y: 139, endPoint x: 725, endPoint y: 181, distance: 106.2
click at [725, 181] on div "Yes LATE RELEASE Yes LATE RELEASE DATE KNOWN" at bounding box center [695, 154] width 174 height 59
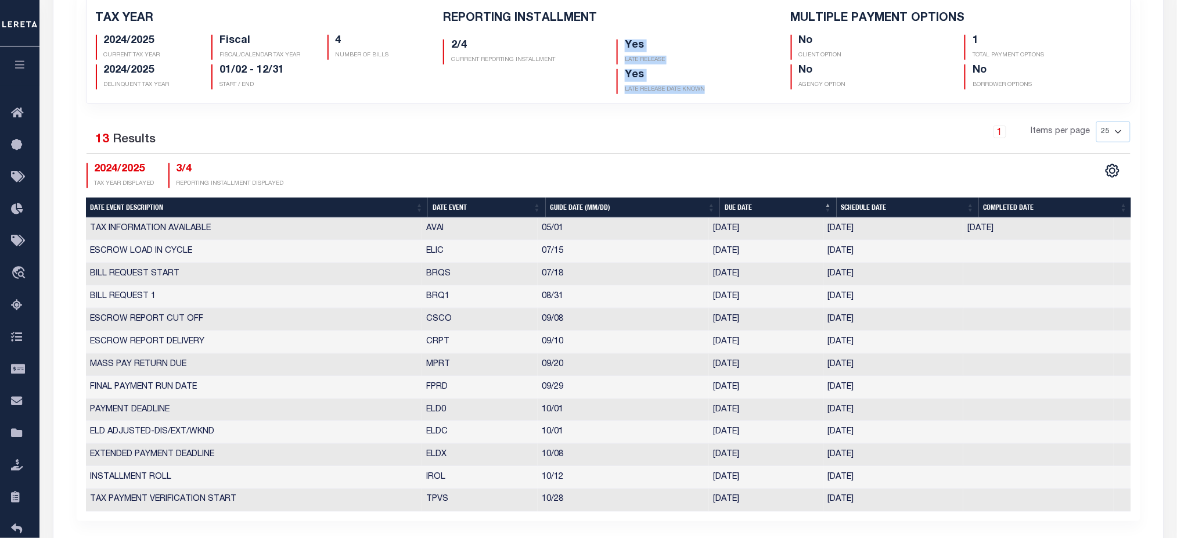
scroll to position [310, 0]
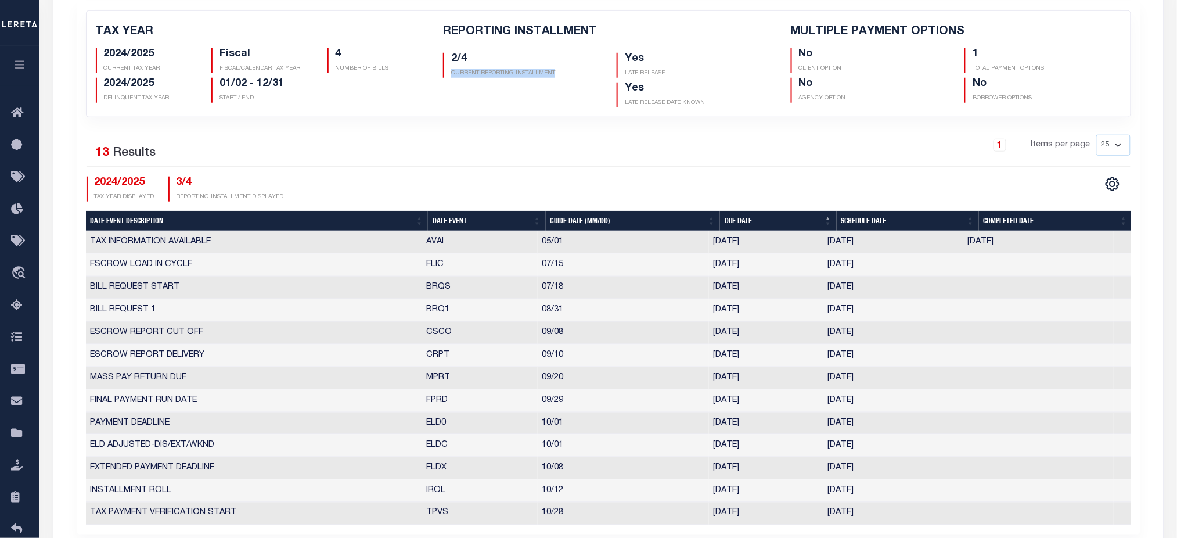
drag, startPoint x: 563, startPoint y: 74, endPoint x: 448, endPoint y: 74, distance: 114.4
click at [448, 74] on div "2/4 CURRENT REPORTING INSTALLMENT" at bounding box center [521, 65] width 156 height 25
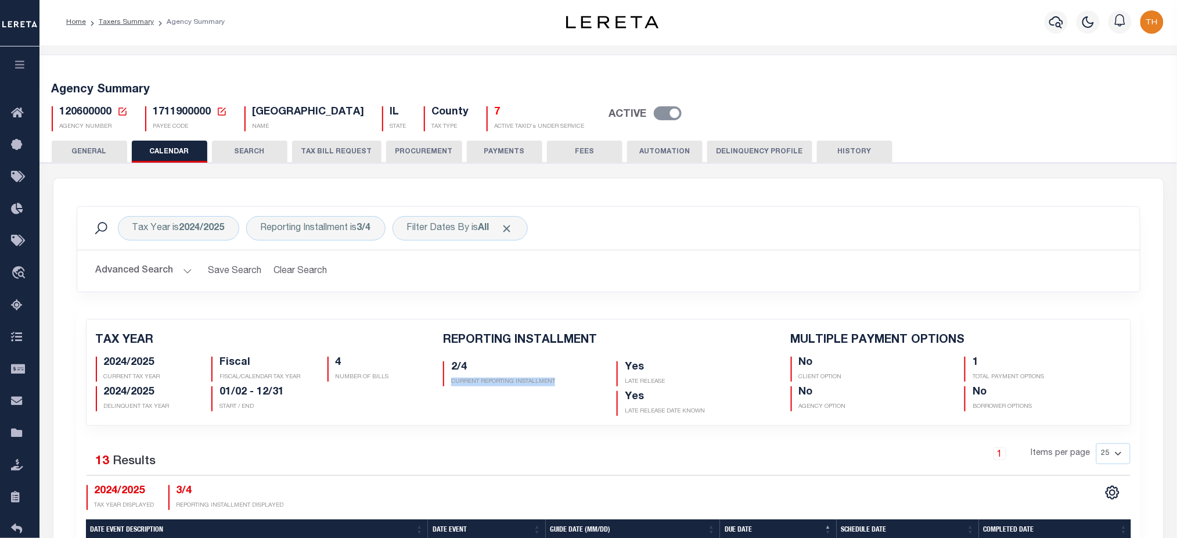
scroll to position [0, 0]
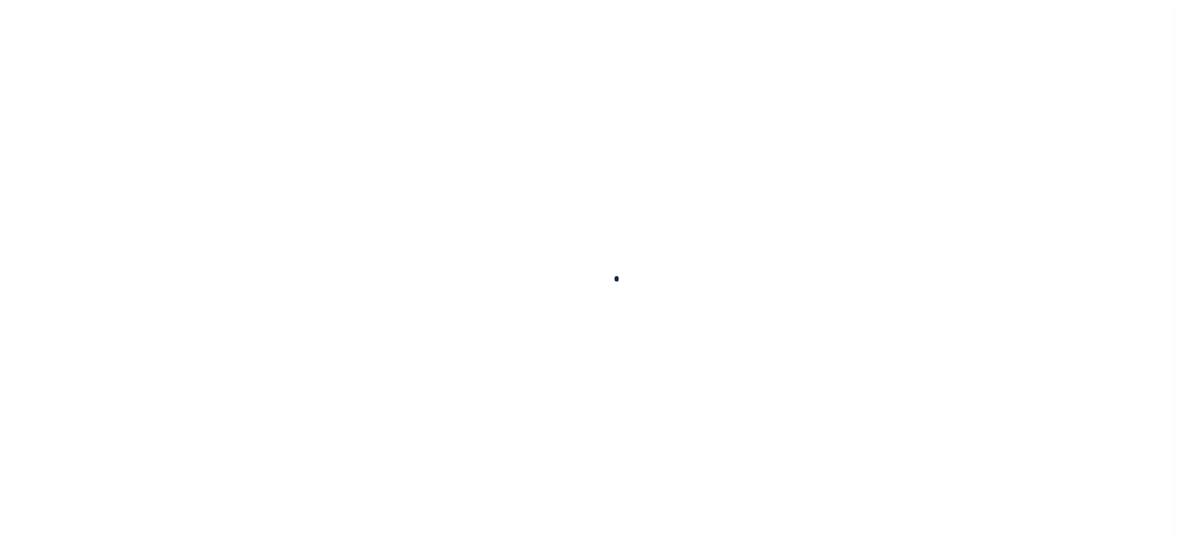
checkbox input "false"
type input "[DATE]"
select select "DUE"
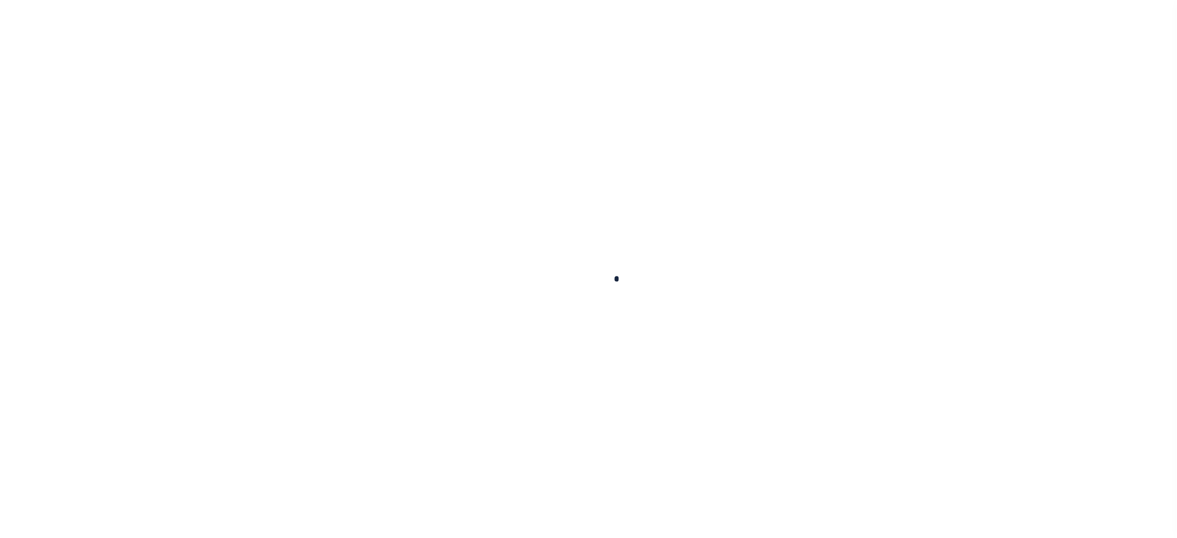
type input "$608.27"
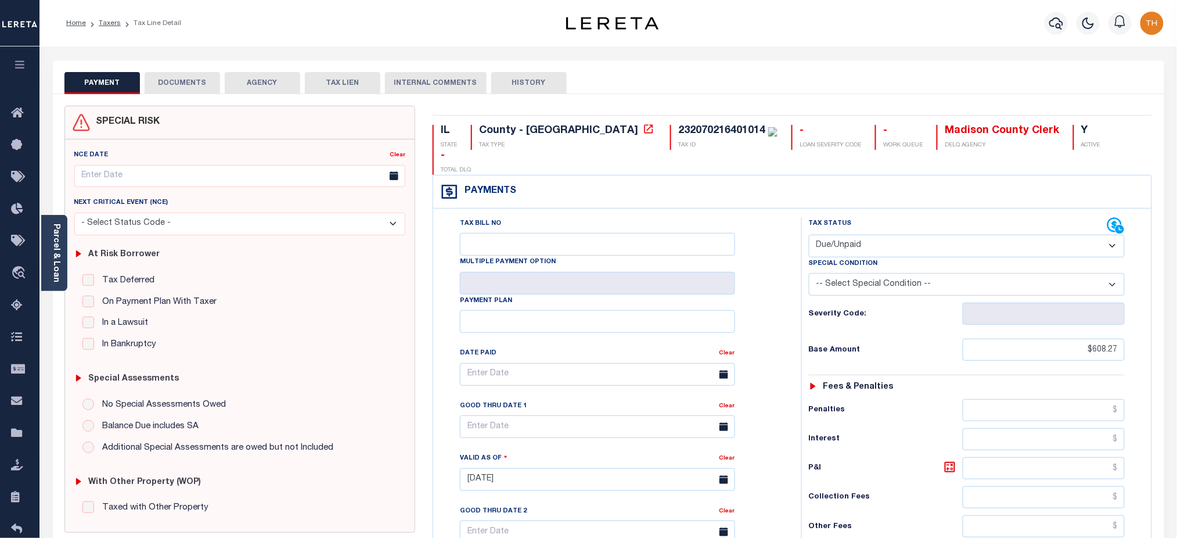
scroll to position [318, 0]
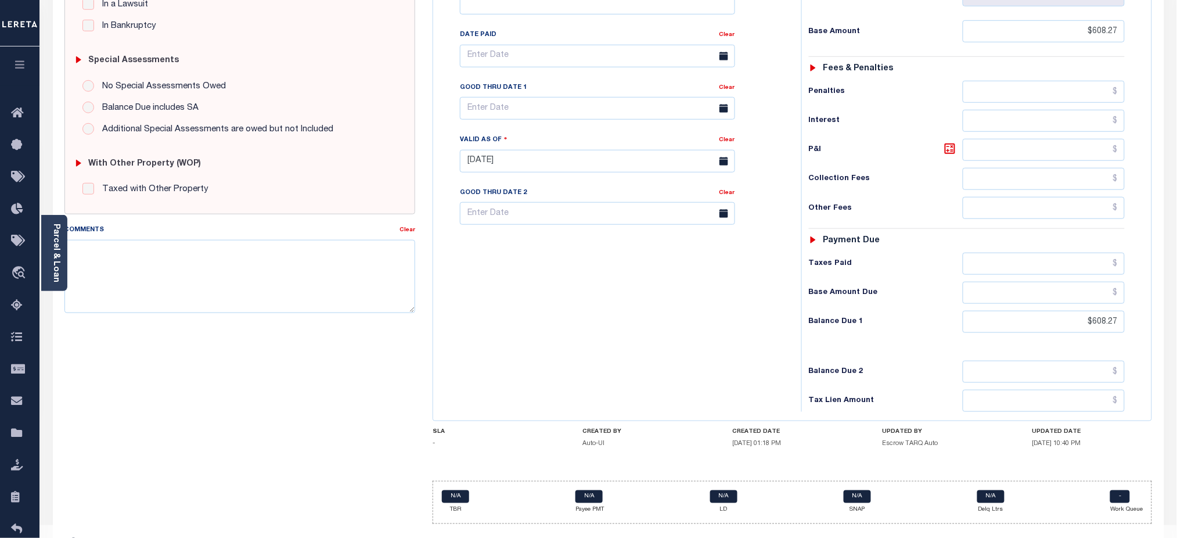
drag, startPoint x: 567, startPoint y: 421, endPoint x: 799, endPoint y: 425, distance: 231.8
click at [799, 428] on div "SLA - CREATED BY Auto-UI CREATED DATE [DATE] 01:18 PM UPDATED BY Escrow TARQ Au…" at bounding box center [793, 440] width 720 height 24
click at [576, 428] on div "SLA - CREATED BY Auto-UI CREATED DATE [DATE] 01:18 PM UPDATED BY Escrow TARQ Au…" at bounding box center [793, 440] width 720 height 24
drag, startPoint x: 591, startPoint y: 410, endPoint x: 810, endPoint y: 425, distance: 220.1
click at [810, 428] on div "SLA - CREATED BY Auto-UI CREATED DATE [DATE] 01:18 PM UPDATED BY Escrow TARQ Au…" at bounding box center [793, 440] width 720 height 24
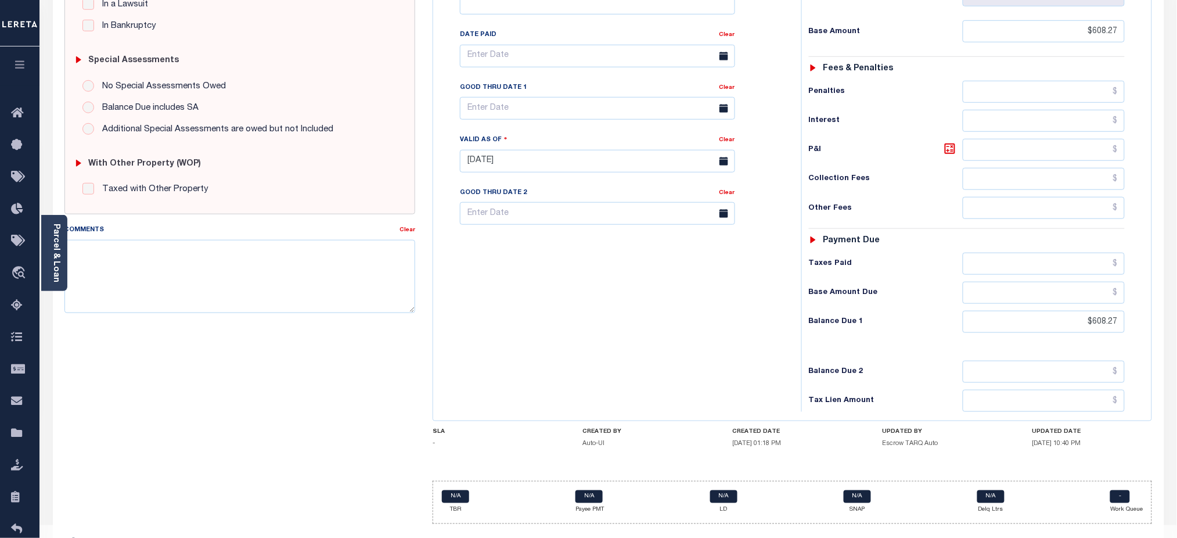
scroll to position [0, 0]
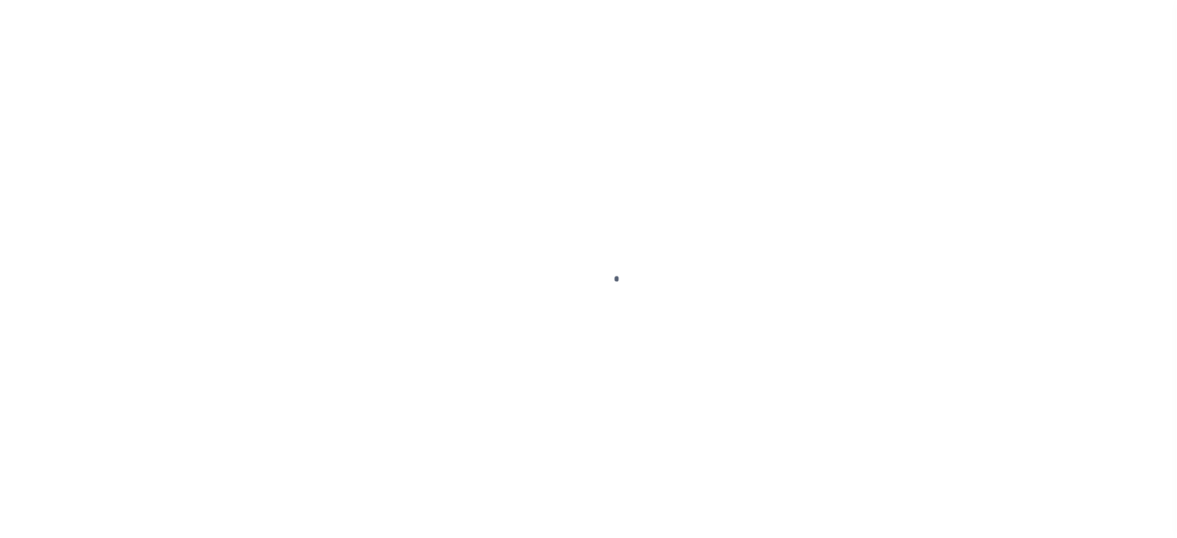
checkbox input "false"
type input "[DATE]"
select select "DUE"
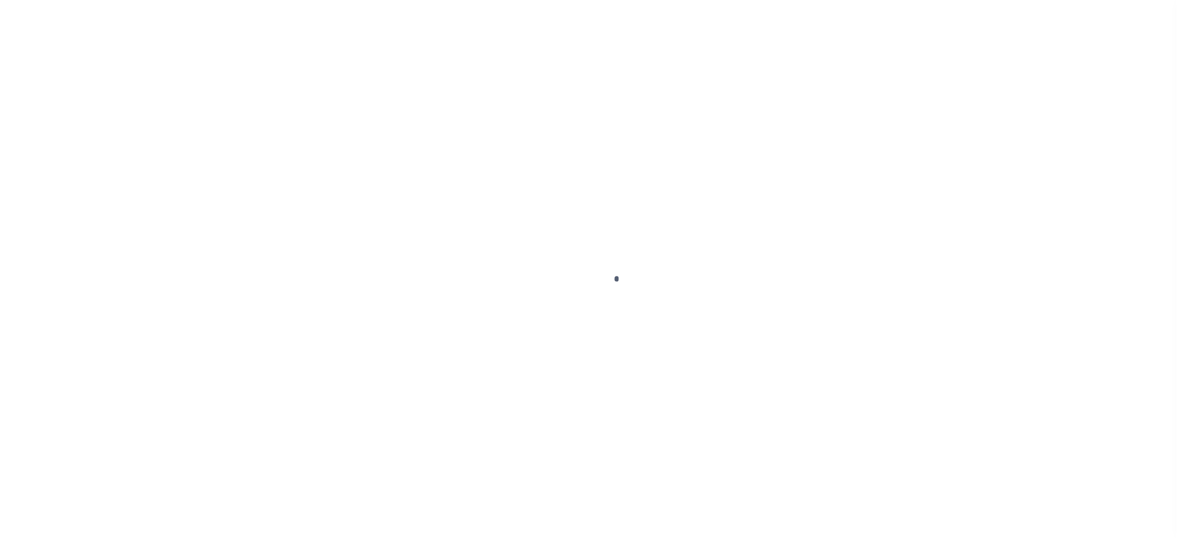
type input "$608.27"
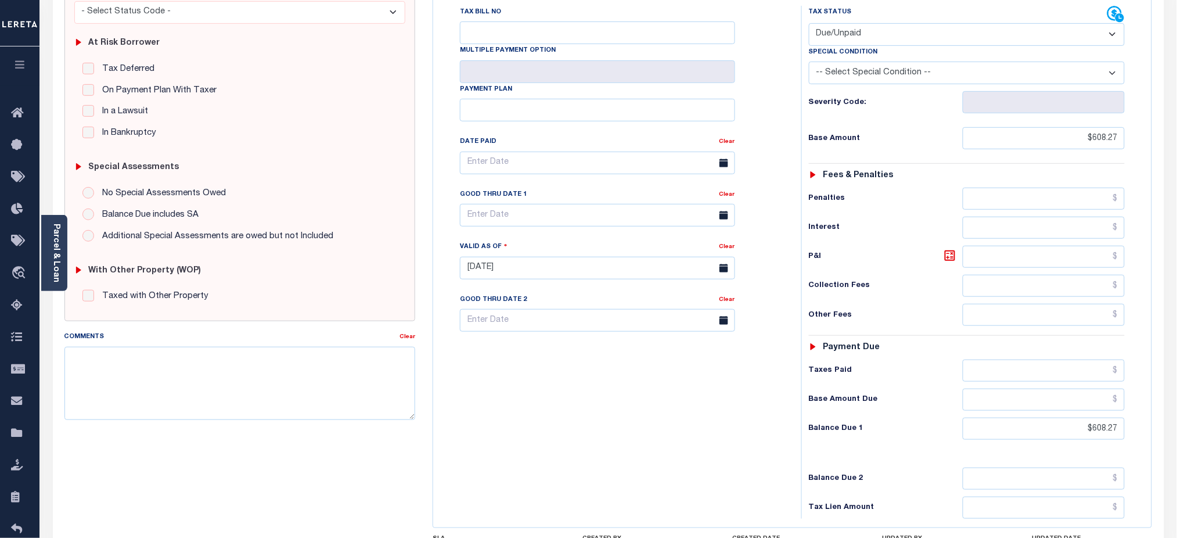
scroll to position [318, 0]
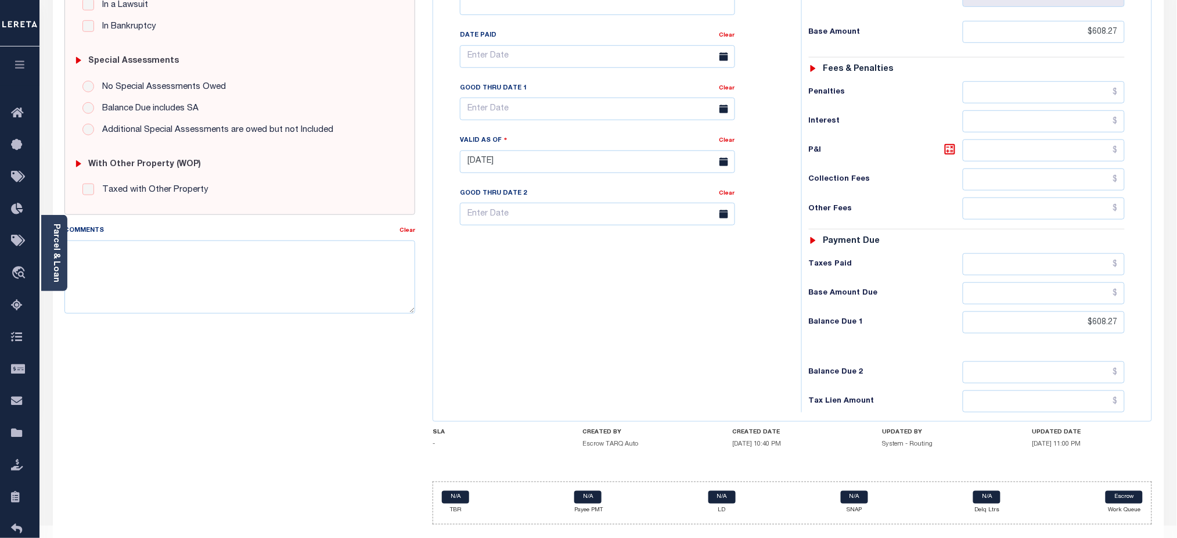
drag, startPoint x: 584, startPoint y: 412, endPoint x: 798, endPoint y: 426, distance: 214.8
click at [798, 429] on div "SLA - CREATED BY Escrow TARQ Auto CREATED DATE [DATE] 10:40 PM UPDATED BY Syste…" at bounding box center [793, 441] width 720 height 24
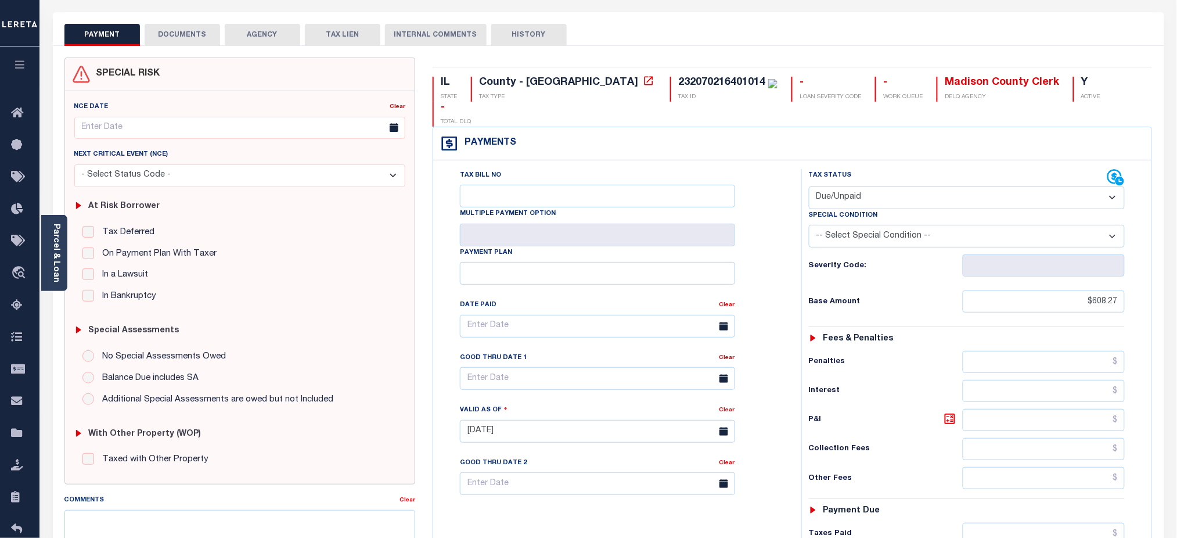
scroll to position [0, 0]
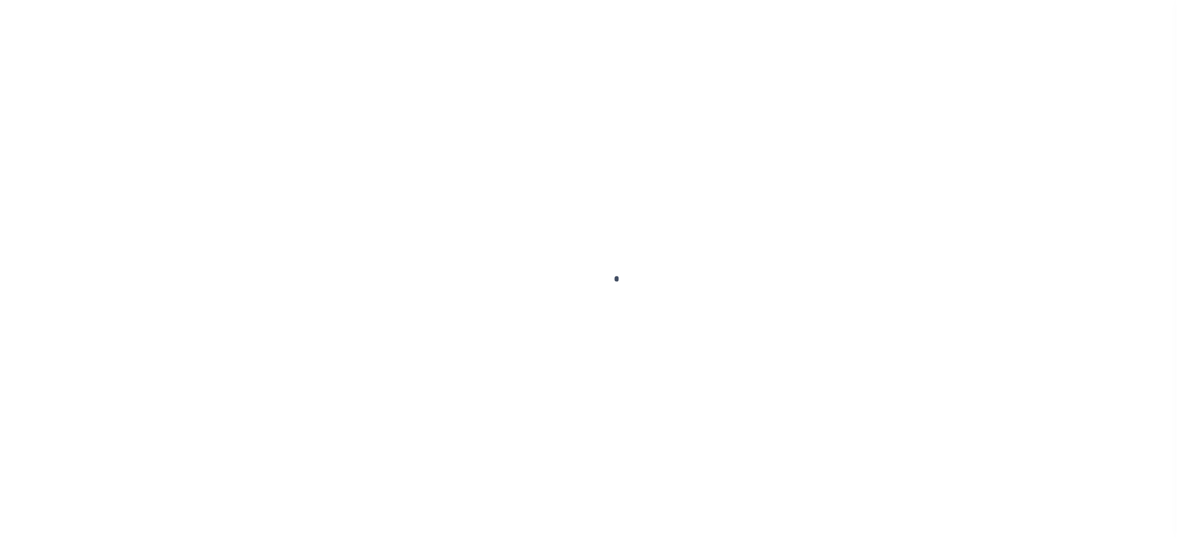
checkbox input "false"
type input "[DATE]"
select select "DUE"
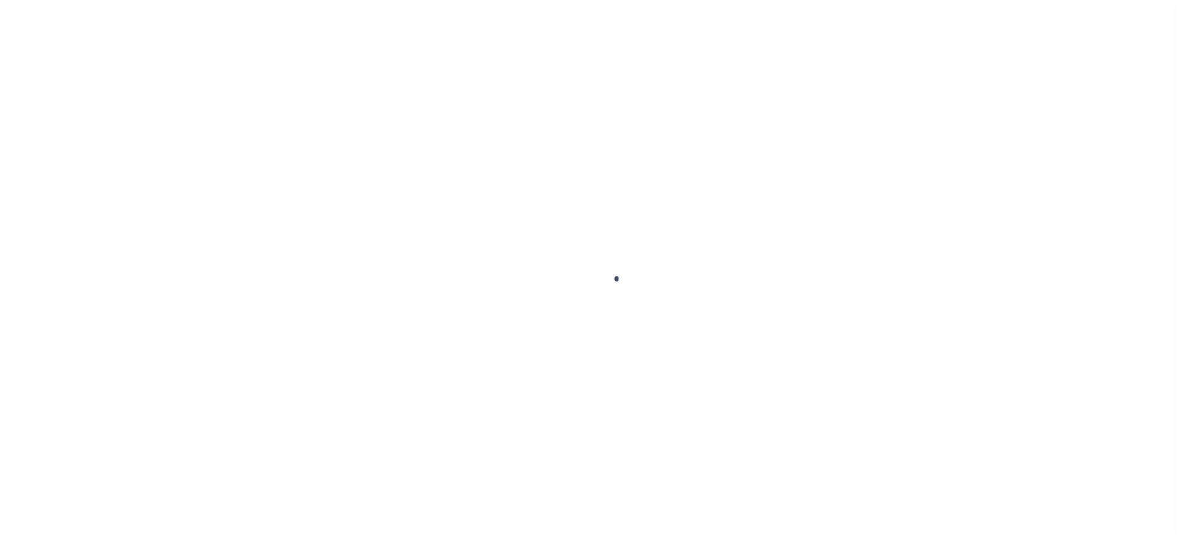
type input "$608.27"
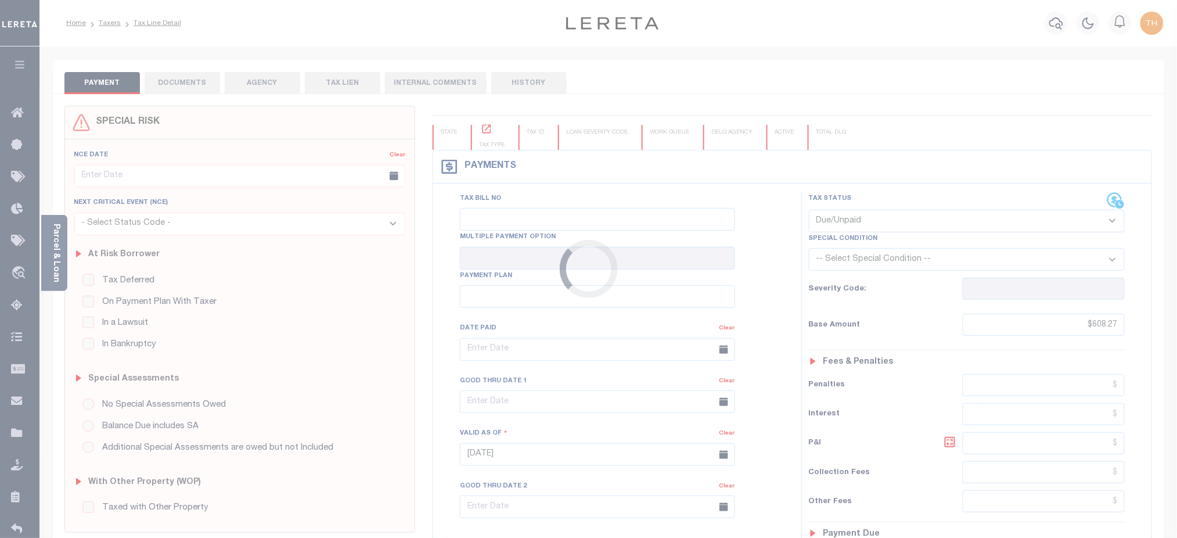
scroll to position [318, 0]
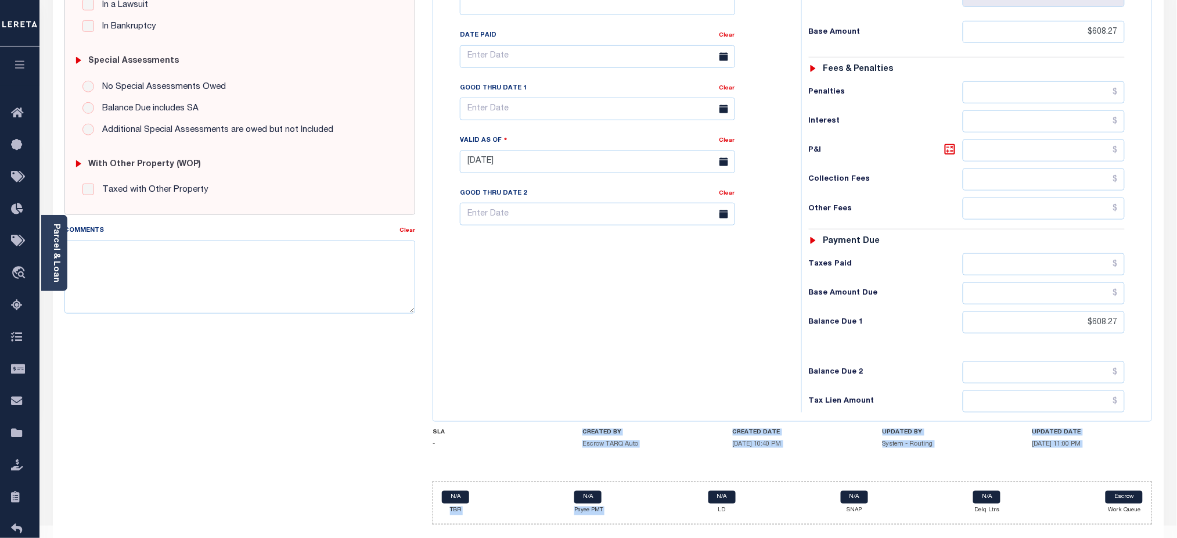
drag, startPoint x: 570, startPoint y: 409, endPoint x: 778, endPoint y: 433, distance: 209.3
click at [778, 433] on div "IL STATE County - IL TAX TYPE 232070216401014 TAX ID - LOAN SEVERITY CODE - WOR…" at bounding box center [793, 165] width 720 height 717
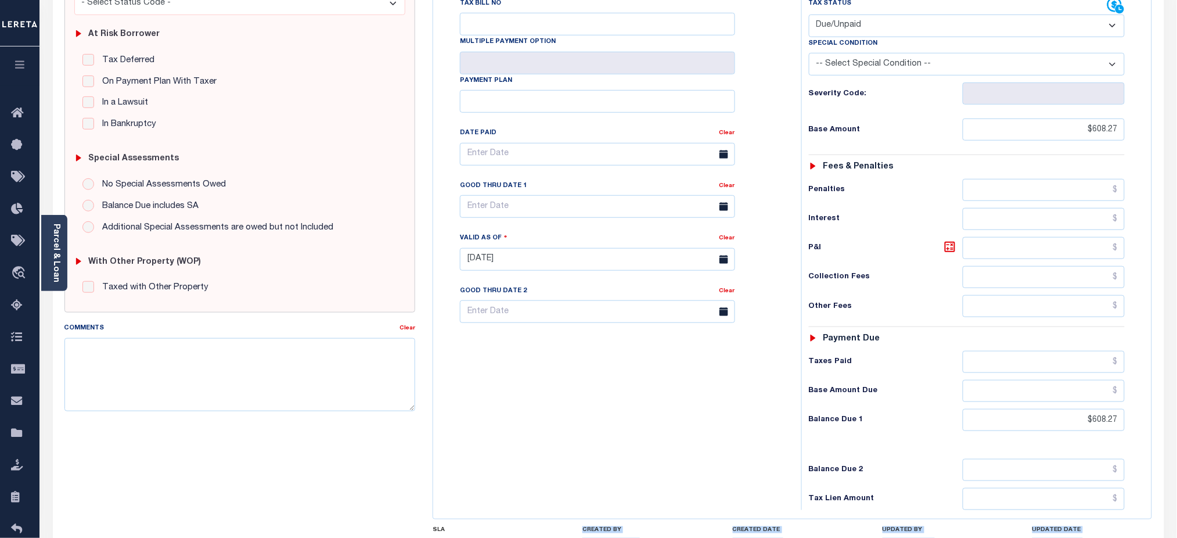
scroll to position [0, 0]
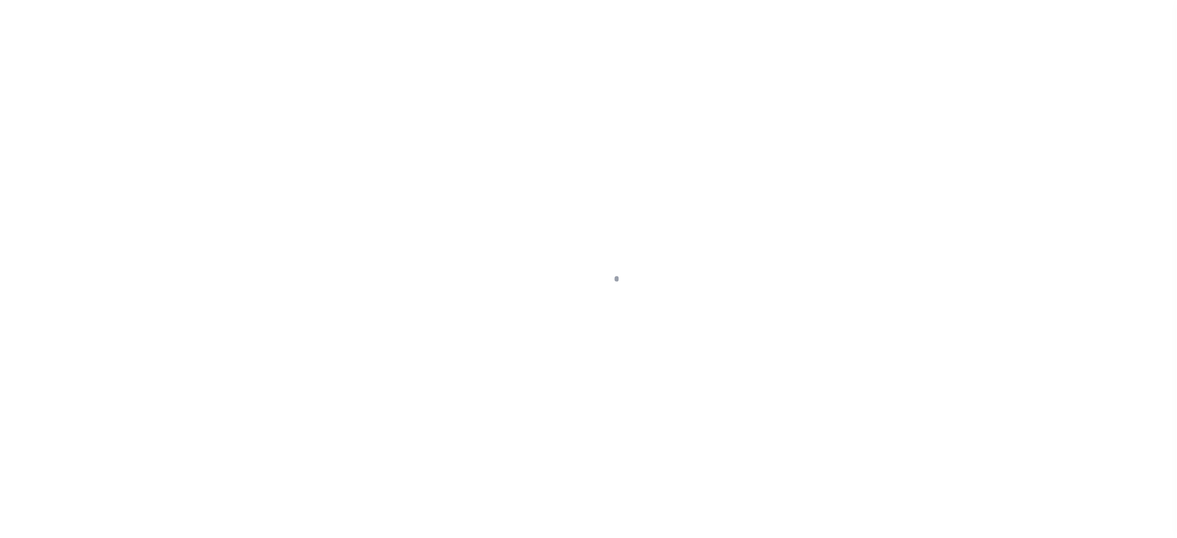
checkbox input "false"
type input "[DATE]"
select select "DUE"
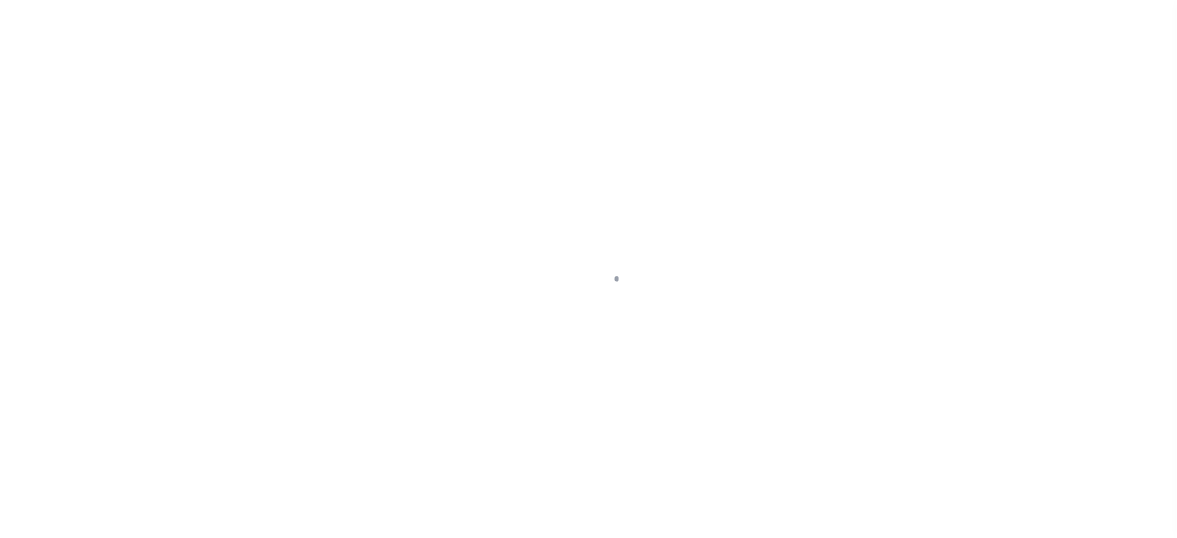
type input "$608.27"
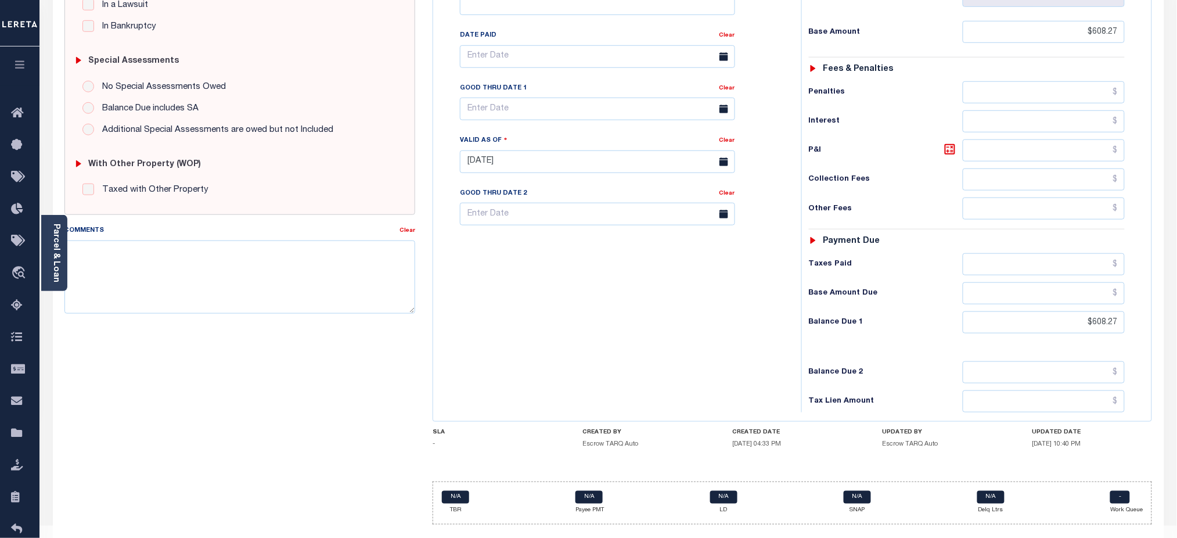
drag, startPoint x: 630, startPoint y: 414, endPoint x: 795, endPoint y: 424, distance: 165.2
click at [795, 429] on div "SLA - CREATED BY Escrow TARQ Auto CREATED DATE [DATE] 04:33 PM UPDATED BY Escro…" at bounding box center [793, 441] width 720 height 24
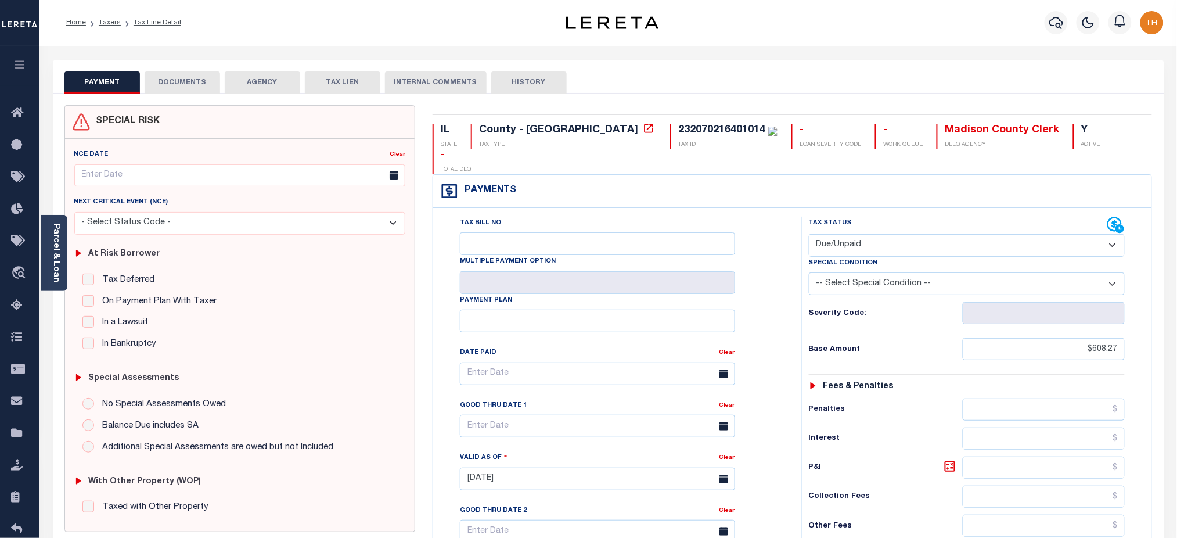
scroll to position [0, 0]
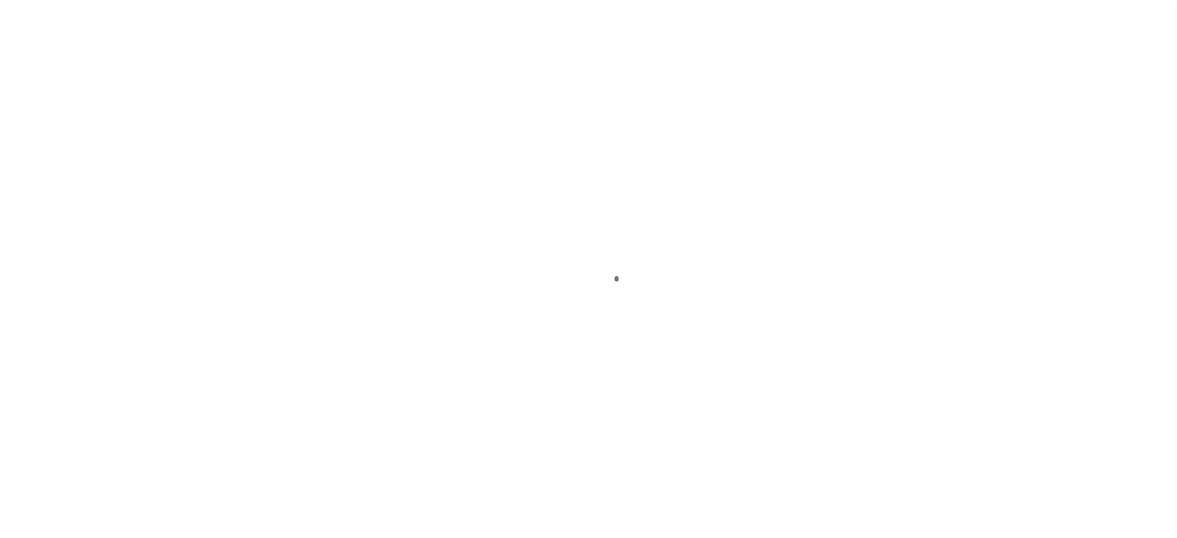
checkbox input "false"
type input "[DATE]"
select select "DUE"
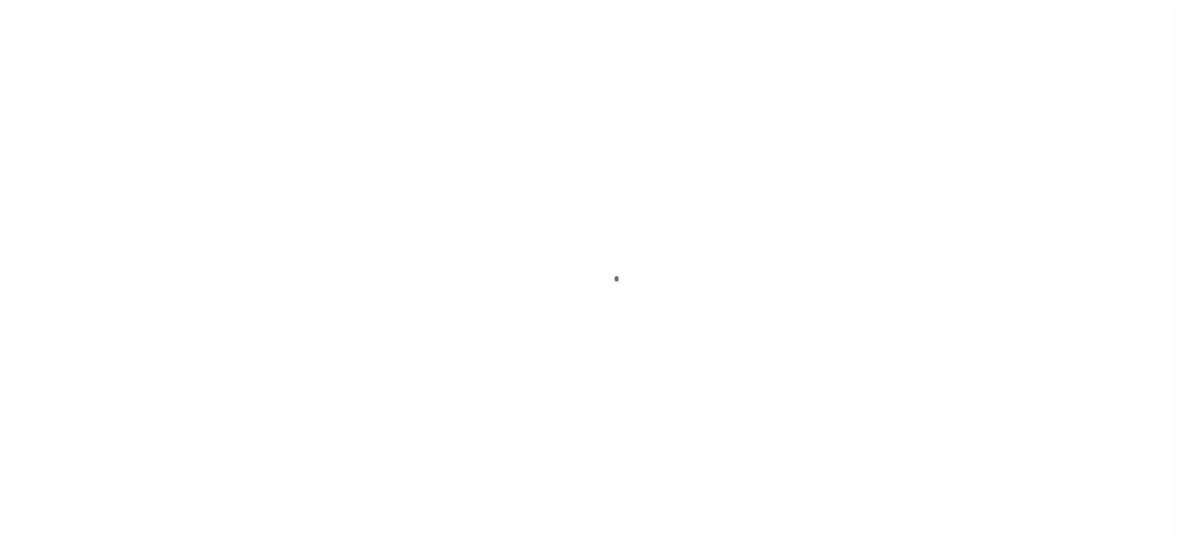
type input "$608.27"
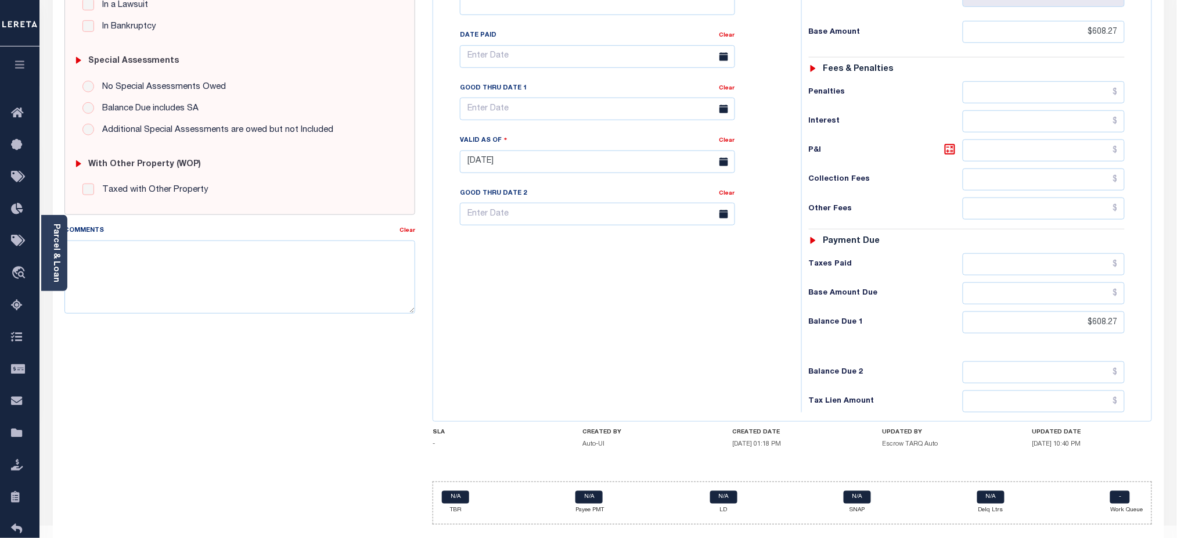
scroll to position [318, 0]
drag, startPoint x: 627, startPoint y: 412, endPoint x: 792, endPoint y: 422, distance: 165.8
click at [792, 428] on div "SLA - CREATED BY Auto-UI CREATED DATE [DATE] 01:18 PM UPDATED BY Escrow TARQ Au…" at bounding box center [793, 440] width 720 height 24
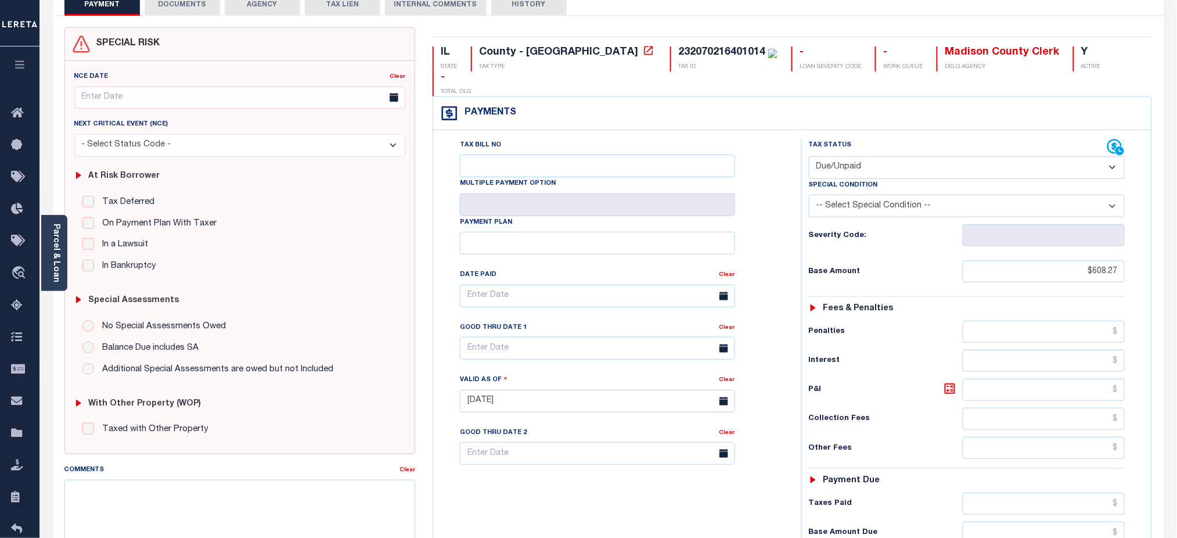
scroll to position [0, 0]
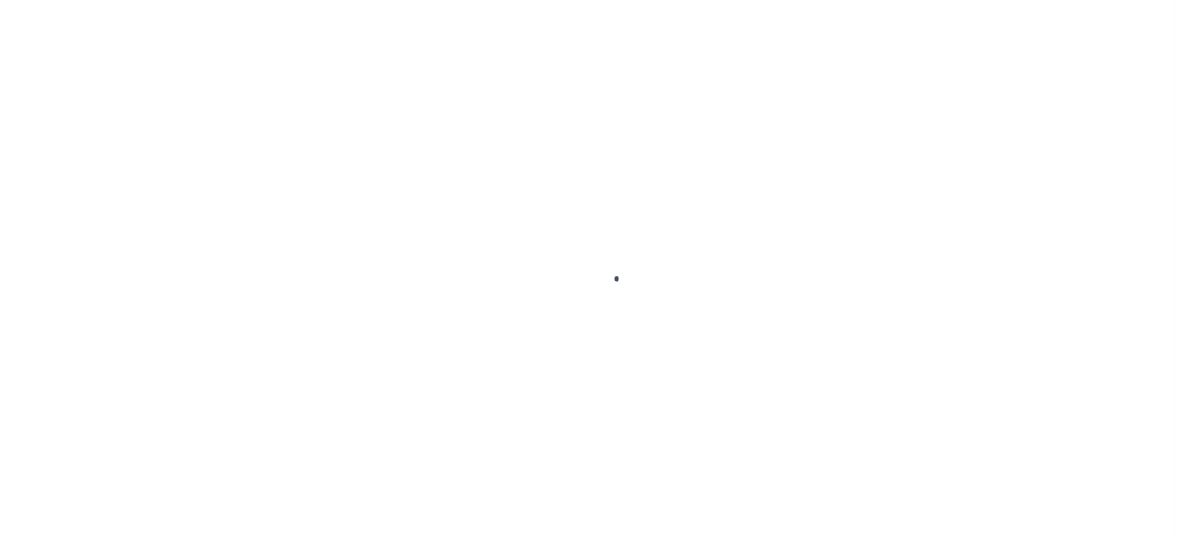
checkbox input "false"
type input "[DATE]"
select select "DUE"
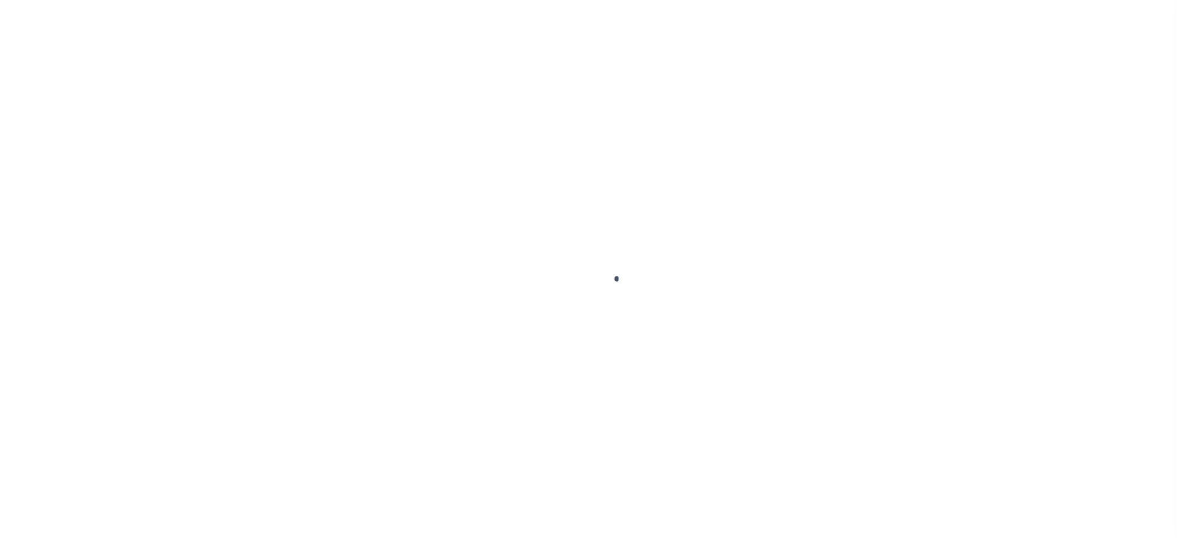
type input "$608.27"
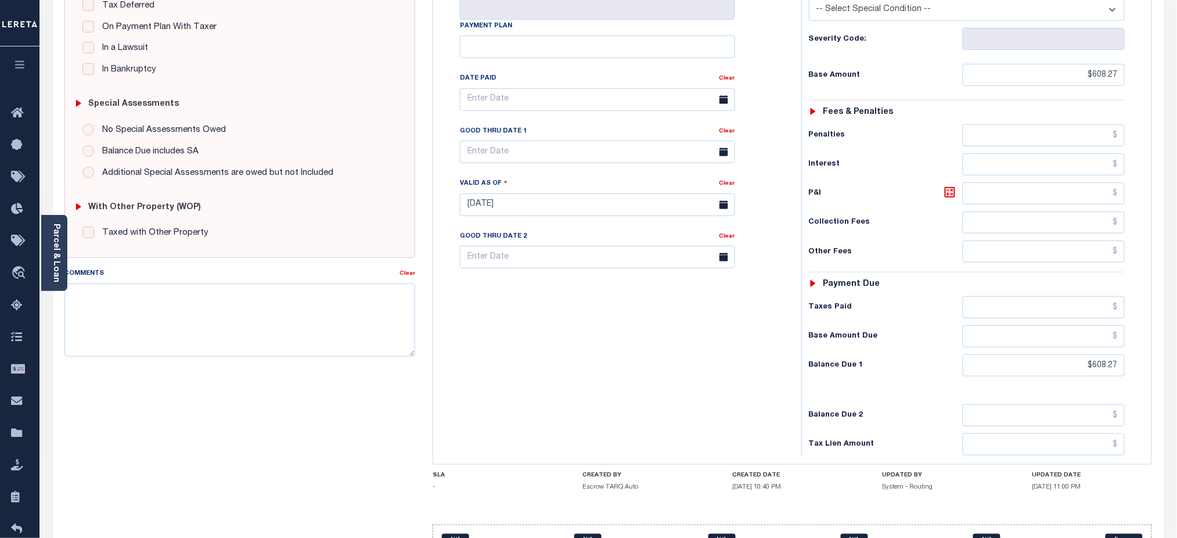
scroll to position [318, 0]
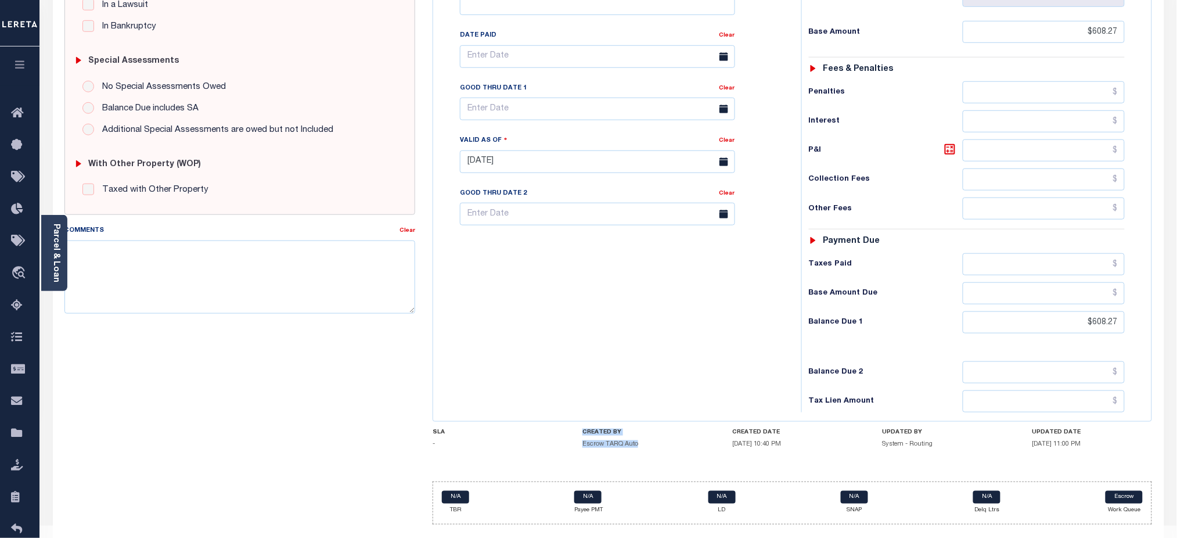
drag, startPoint x: 589, startPoint y: 404, endPoint x: 653, endPoint y: 425, distance: 67.0
click at [653, 425] on div "IL STATE County - IL TAX TYPE 232070216401014 TAX ID - LOAN SEVERITY CODE - WOR…" at bounding box center [793, 165] width 720 height 717
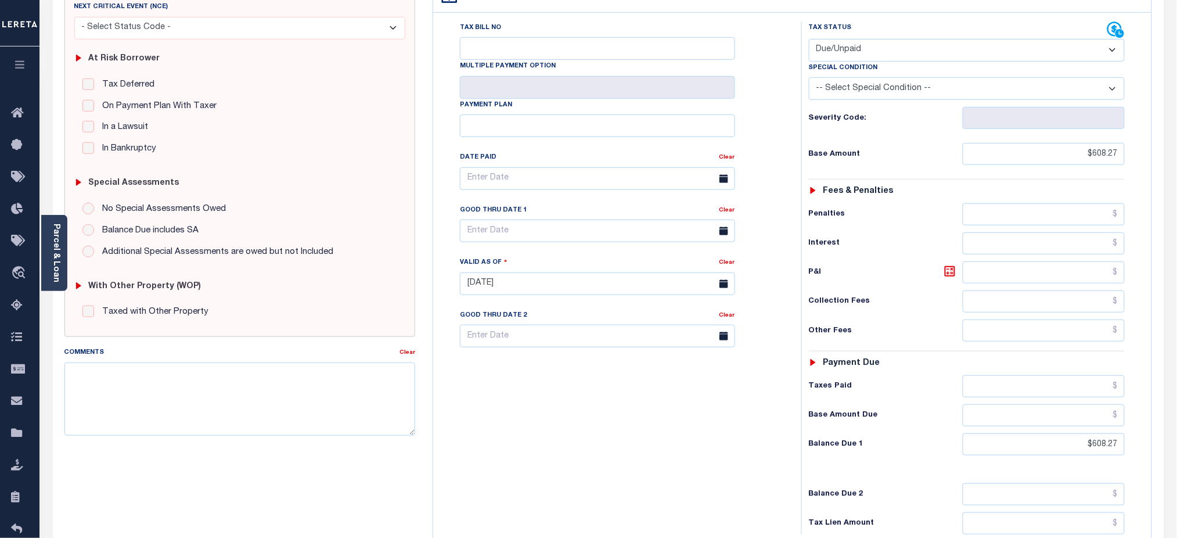
scroll to position [0, 0]
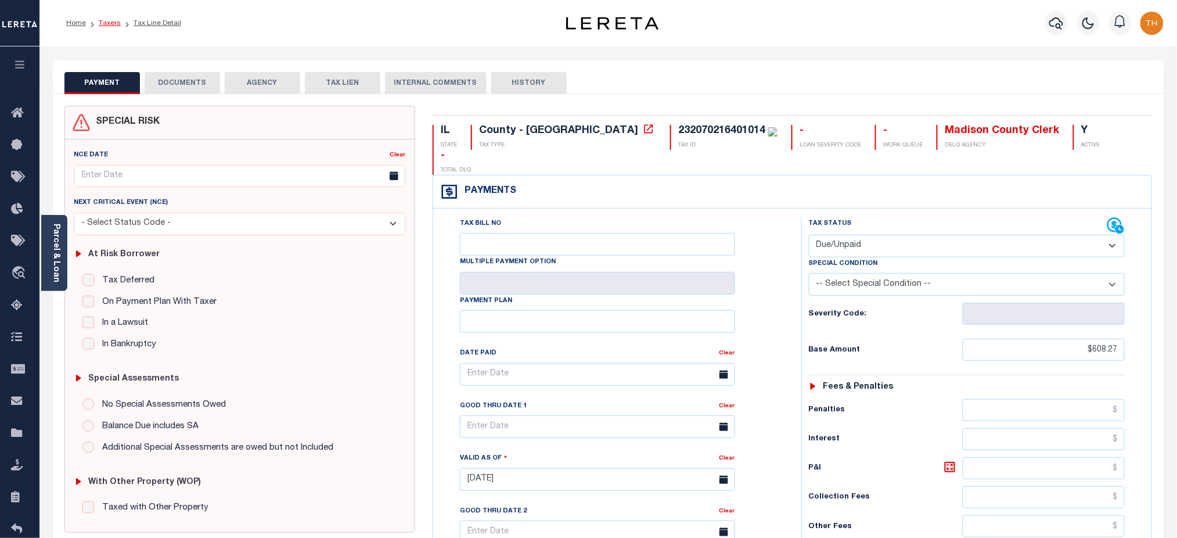
click at [100, 23] on link "Taxers" at bounding box center [110, 23] width 22 height 7
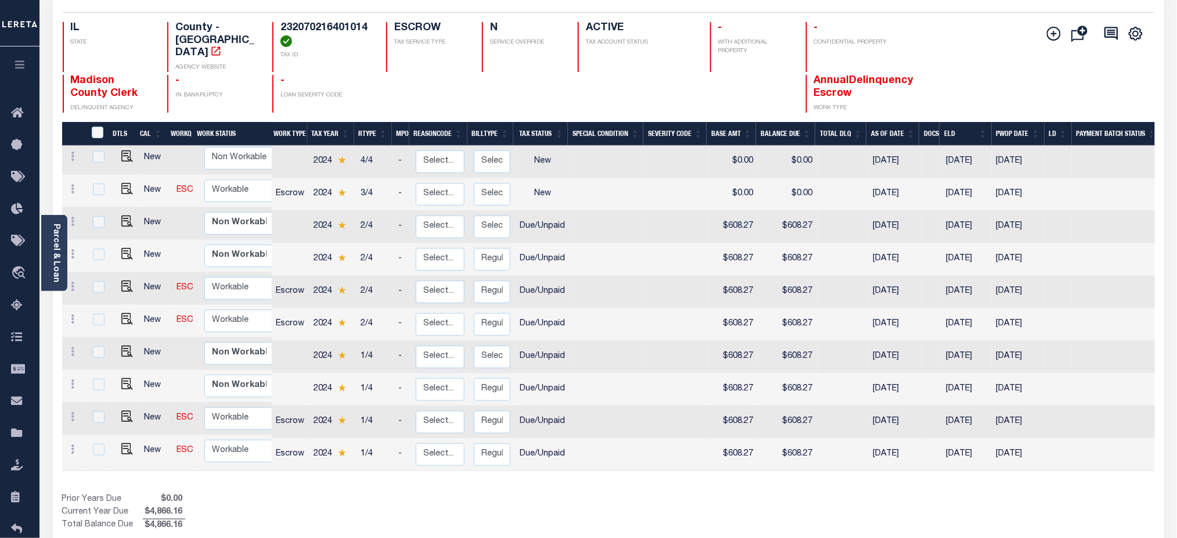
scroll to position [23, 0]
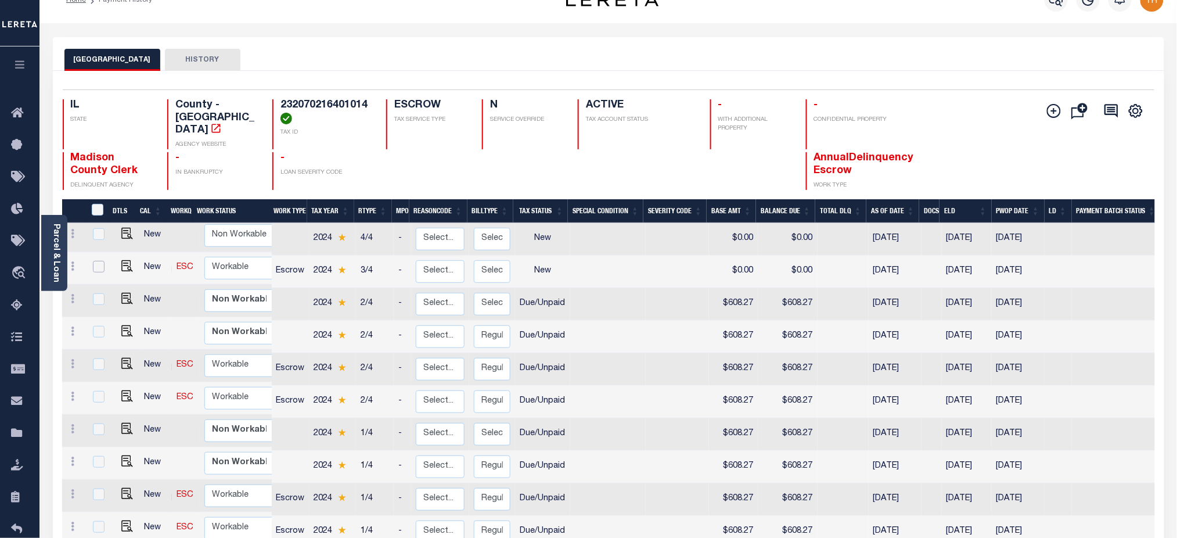
click at [99, 261] on input "checkbox" at bounding box center [99, 267] width 12 height 12
checkbox input "true"
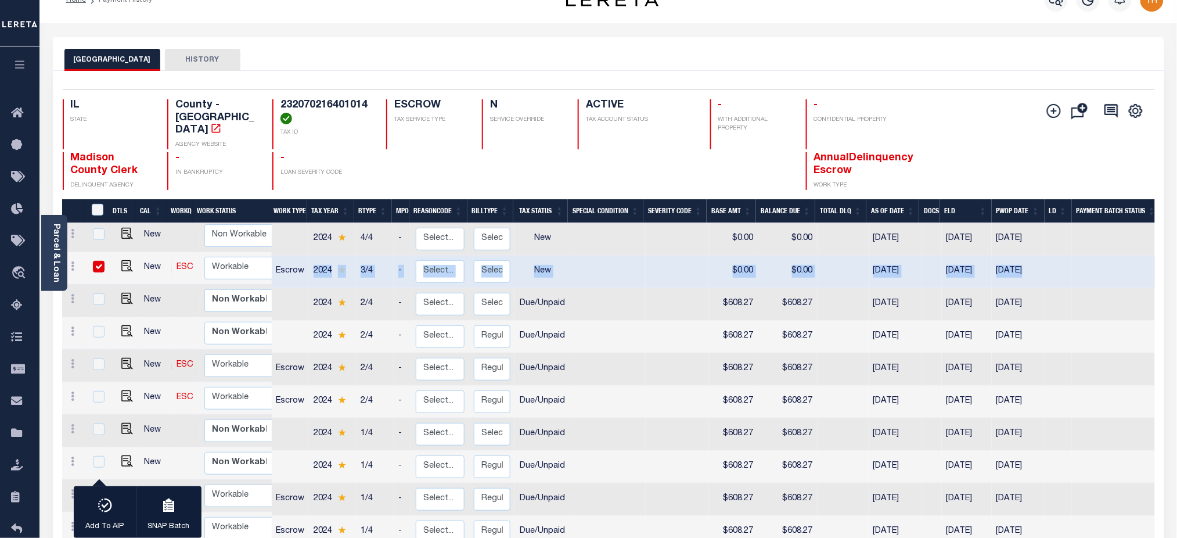
drag, startPoint x: 1038, startPoint y: 254, endPoint x: 228, endPoint y: 265, distance: 809.7
click at [333, 261] on tr "New ESC Non Workable Workable Escrow 2024 3/4 - Select... Payment Reversal Taxa…" at bounding box center [629, 272] width 1134 height 33
click at [200, 58] on button "HISTORY" at bounding box center [203, 60] width 76 height 22
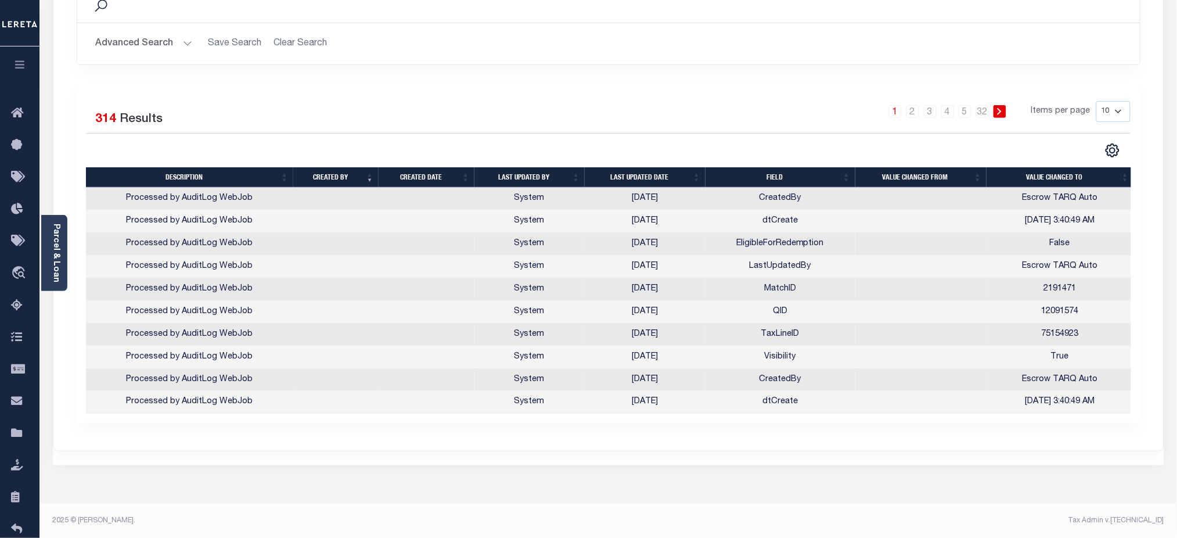
scroll to position [178, 0]
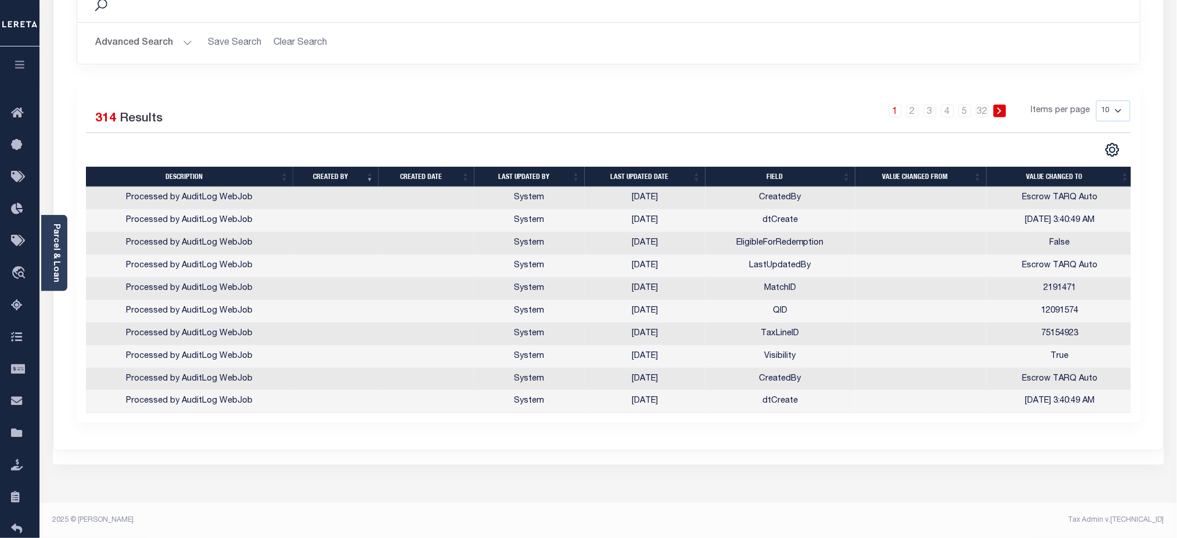
click at [667, 171] on th "Last updated date" at bounding box center [645, 177] width 121 height 20
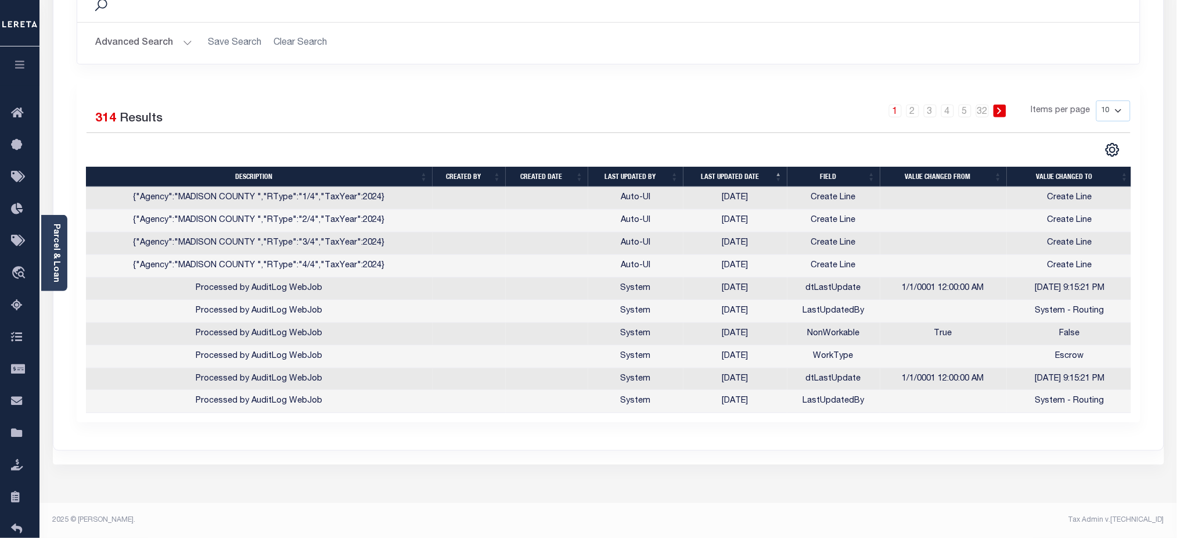
click at [733, 178] on th "Last updated date" at bounding box center [736, 177] width 104 height 20
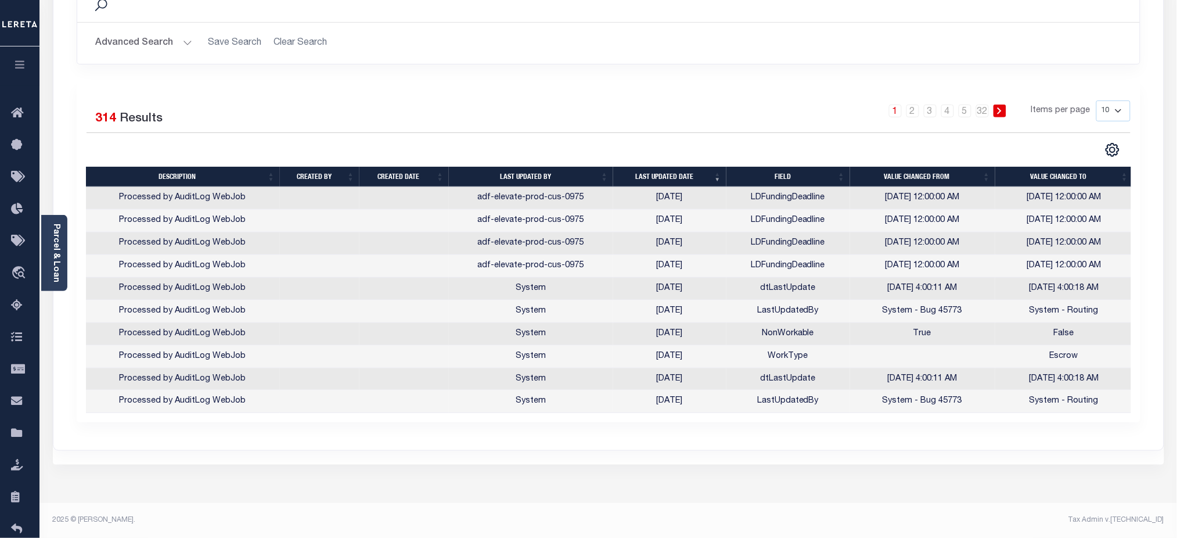
click at [1101, 115] on select "10 25 50 100" at bounding box center [1114, 110] width 34 height 21
select select "100"
click at [1097, 100] on select "10 25 50 100" at bounding box center [1114, 110] width 34 height 21
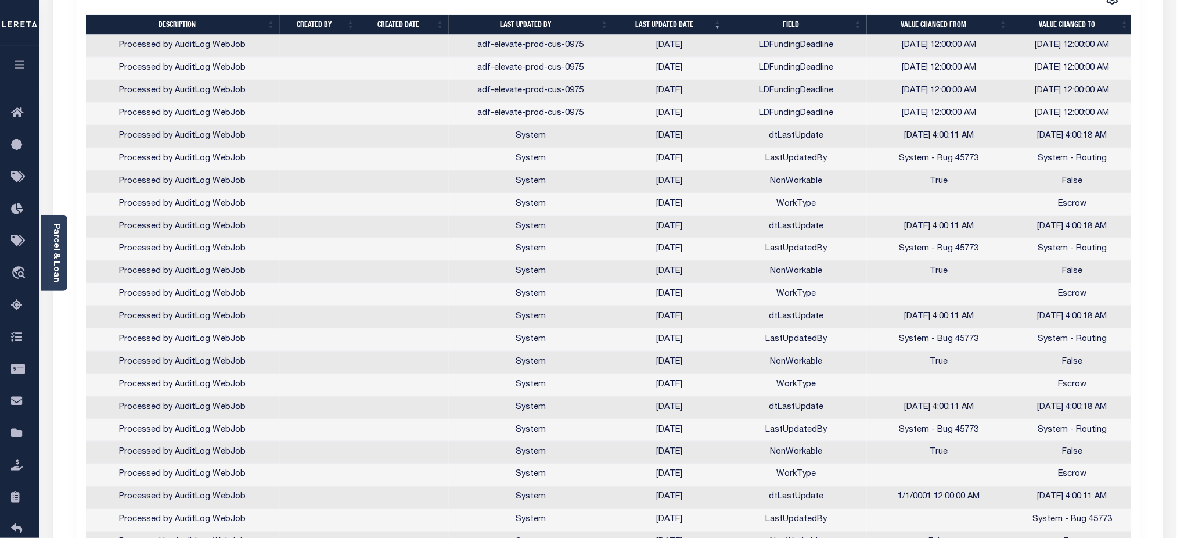
scroll to position [333, 0]
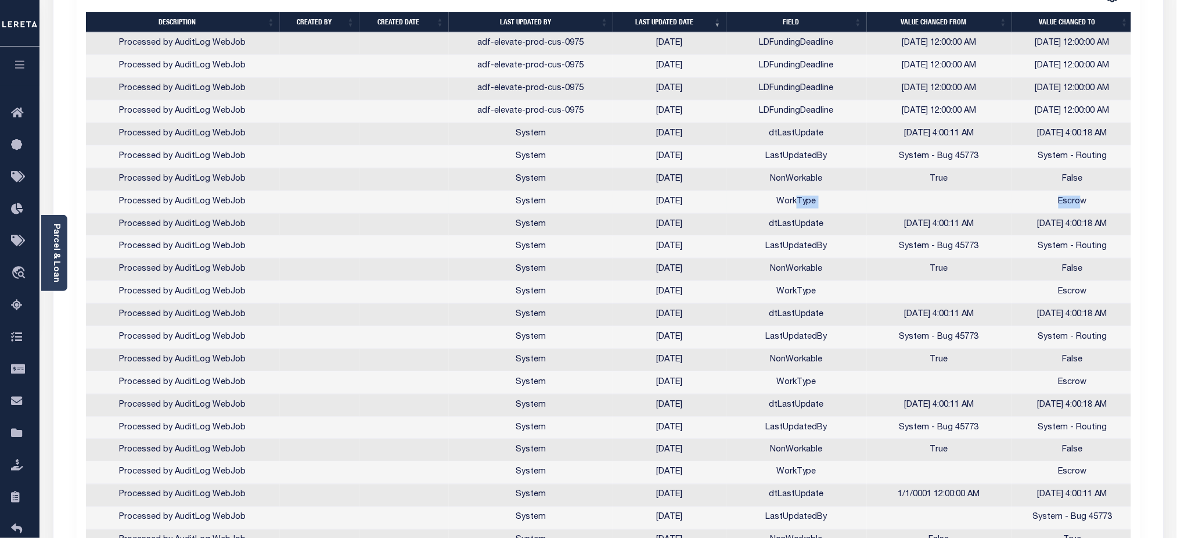
drag, startPoint x: 799, startPoint y: 196, endPoint x: 1082, endPoint y: 199, distance: 282.9
click at [1082, 199] on tr "Processed by AuditLog WebJob System [DATE] WorkType Escrow" at bounding box center [610, 202] width 1048 height 23
drag, startPoint x: 765, startPoint y: 175, endPoint x: 1117, endPoint y: 179, distance: 352.0
click at [1117, 179] on tr "Processed by AuditLog WebJob System [DATE] NonWorkable True False" at bounding box center [610, 179] width 1048 height 23
drag, startPoint x: 889, startPoint y: 154, endPoint x: 1071, endPoint y: 167, distance: 182.2
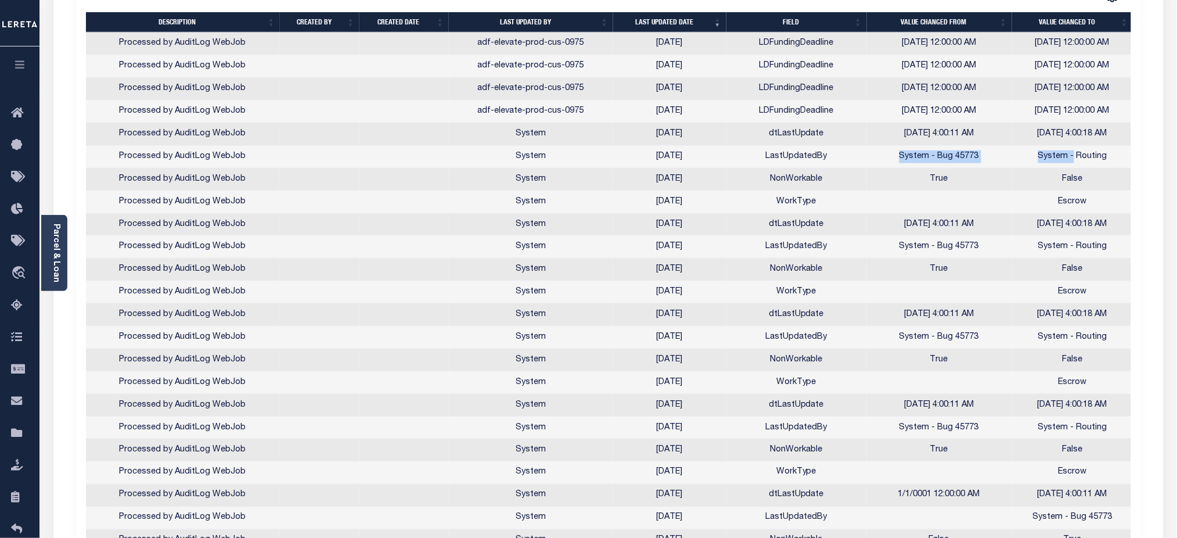
click at [1074, 161] on tr "Processed by AuditLog WebJob System [DATE] LastUpdatedBy System - Bug 45773 Sys…" at bounding box center [610, 157] width 1048 height 23
drag, startPoint x: 896, startPoint y: 254, endPoint x: 1104, endPoint y: 252, distance: 208.5
click at [1104, 252] on tr "Processed by AuditLog WebJob System [DATE] LastUpdatedBy System - Bug 45773 Sys…" at bounding box center [610, 247] width 1048 height 23
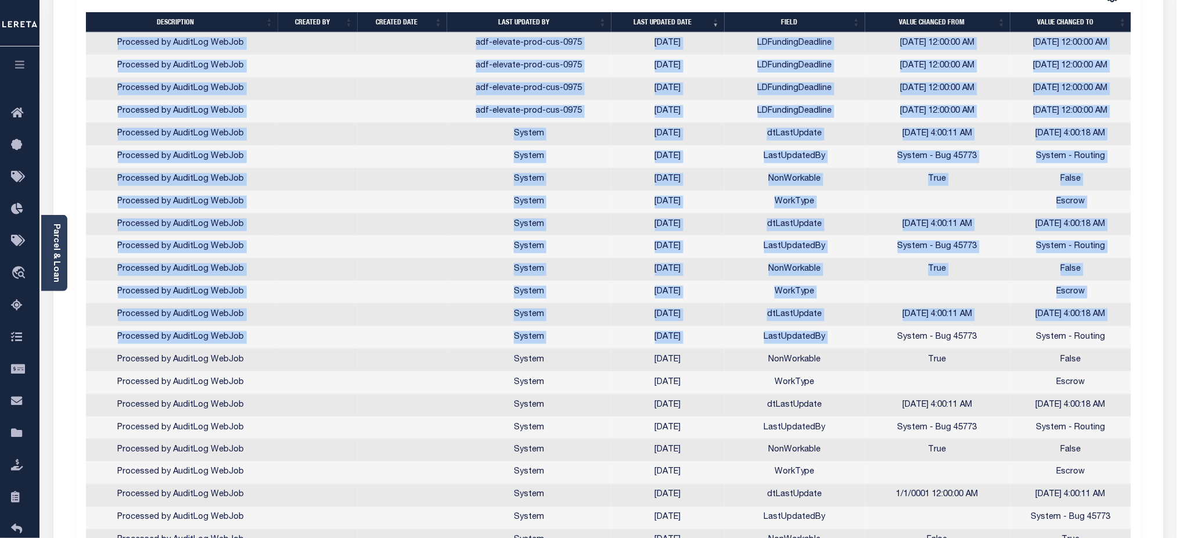
drag, startPoint x: 903, startPoint y: 342, endPoint x: 1145, endPoint y: 345, distance: 241.6
click at [908, 452] on td "True" at bounding box center [937, 450] width 145 height 23
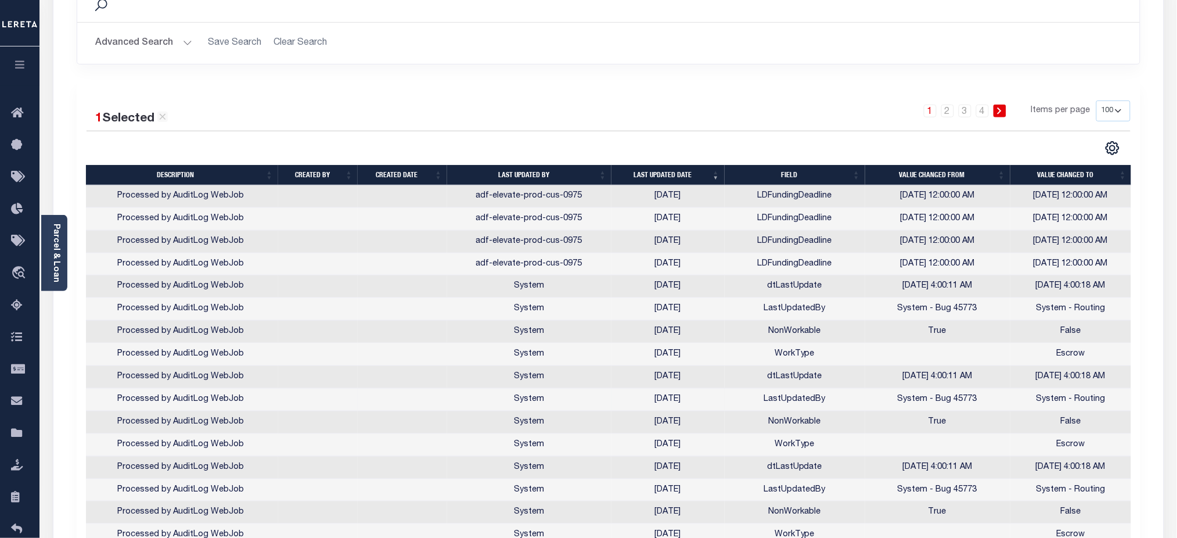
scroll to position [0, 0]
